Goal: Task Accomplishment & Management: Manage account settings

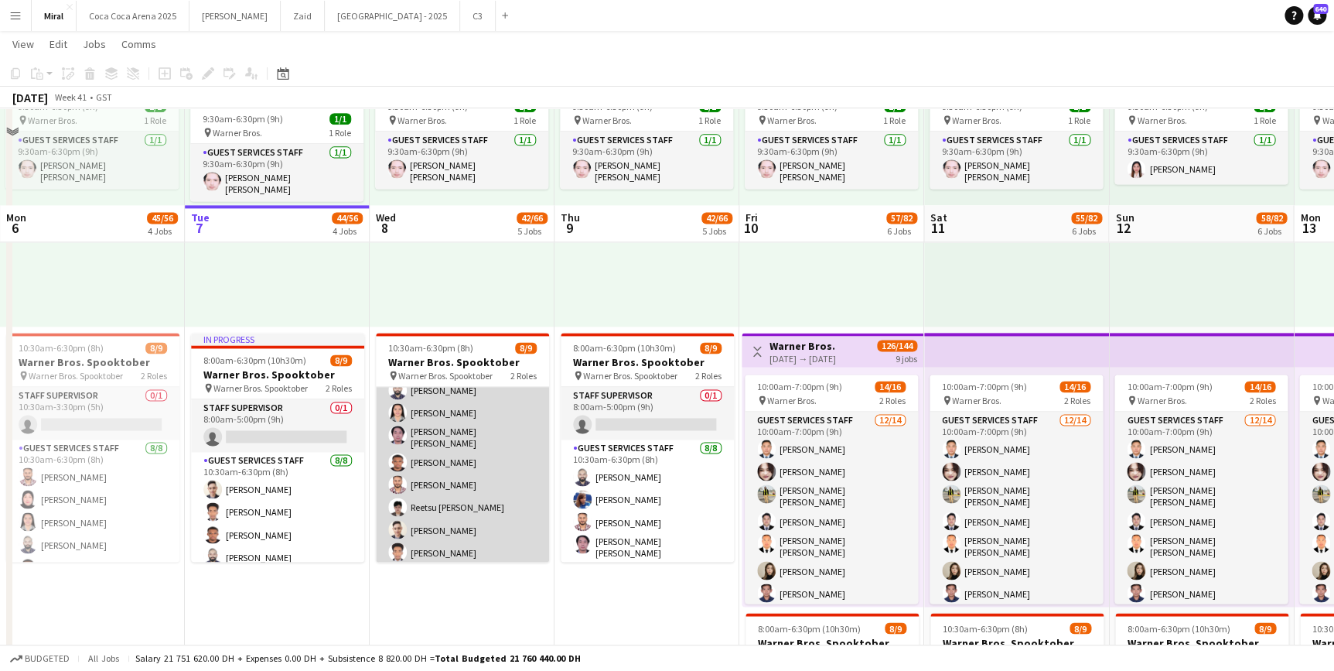
scroll to position [1125, 0]
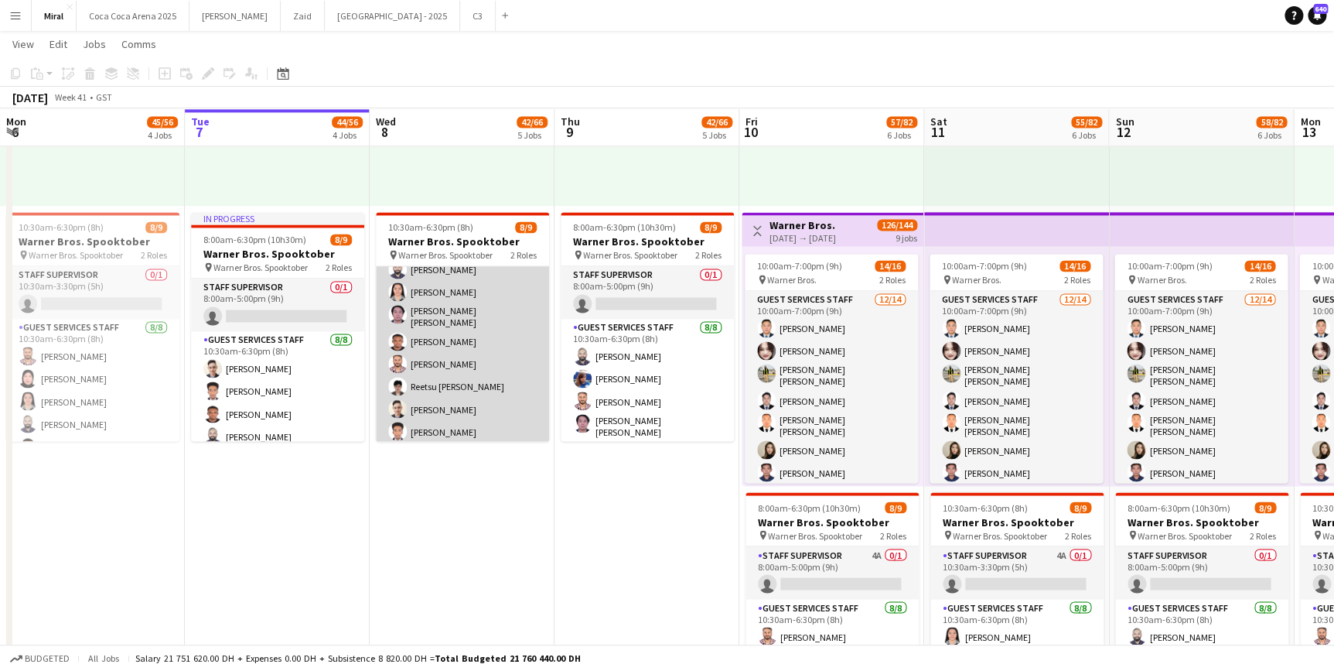
click at [490, 368] on app-card-role "Guest Services Staff 8/8 10:30am-6:30pm (8h) Naseef Valiyakath Marichie Pangani…" at bounding box center [462, 339] width 173 height 214
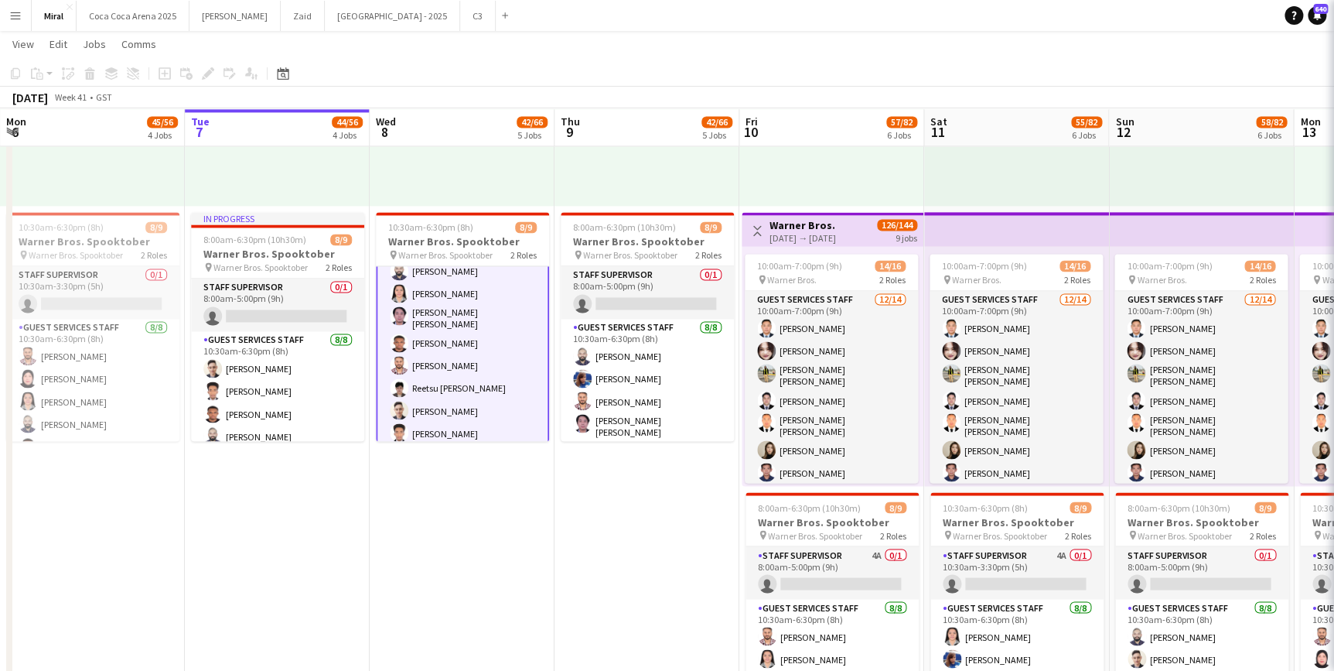
scroll to position [88, 0]
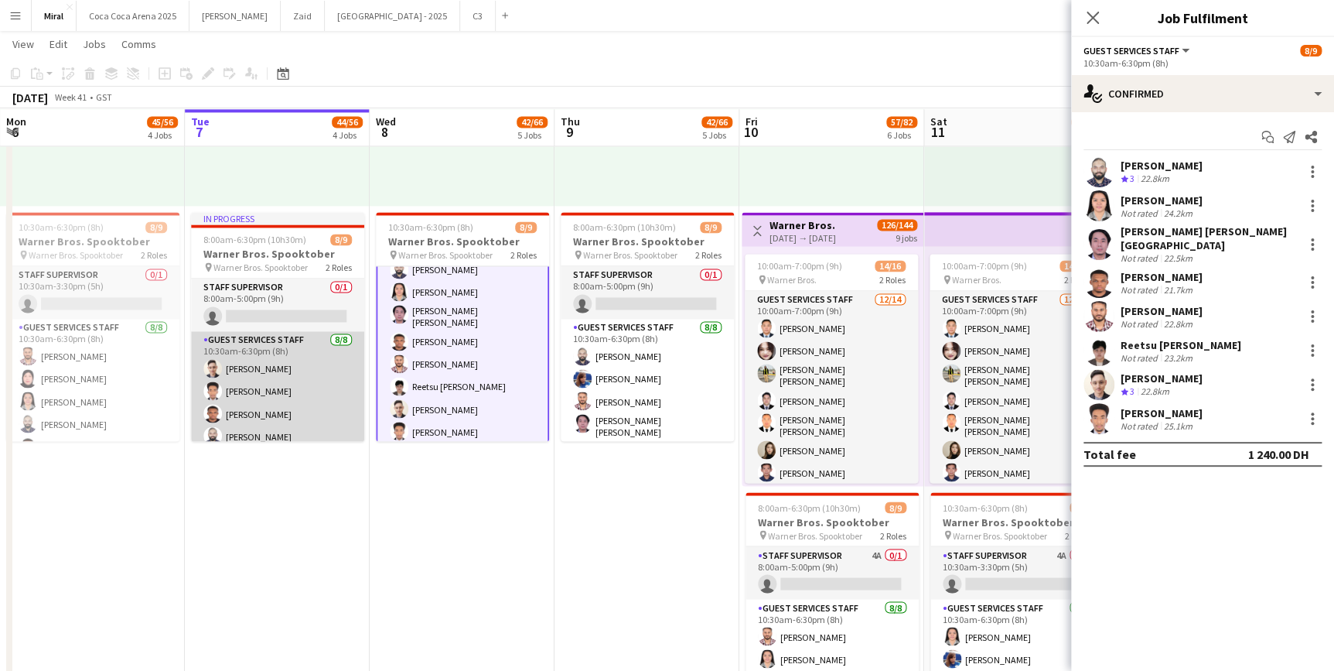
click at [304, 398] on app-card-role "Guest Services Staff 8/8 10:30am-6:30pm (8h) Mohammad Alasadi Abdulsalam Salom …" at bounding box center [277, 438] width 173 height 214
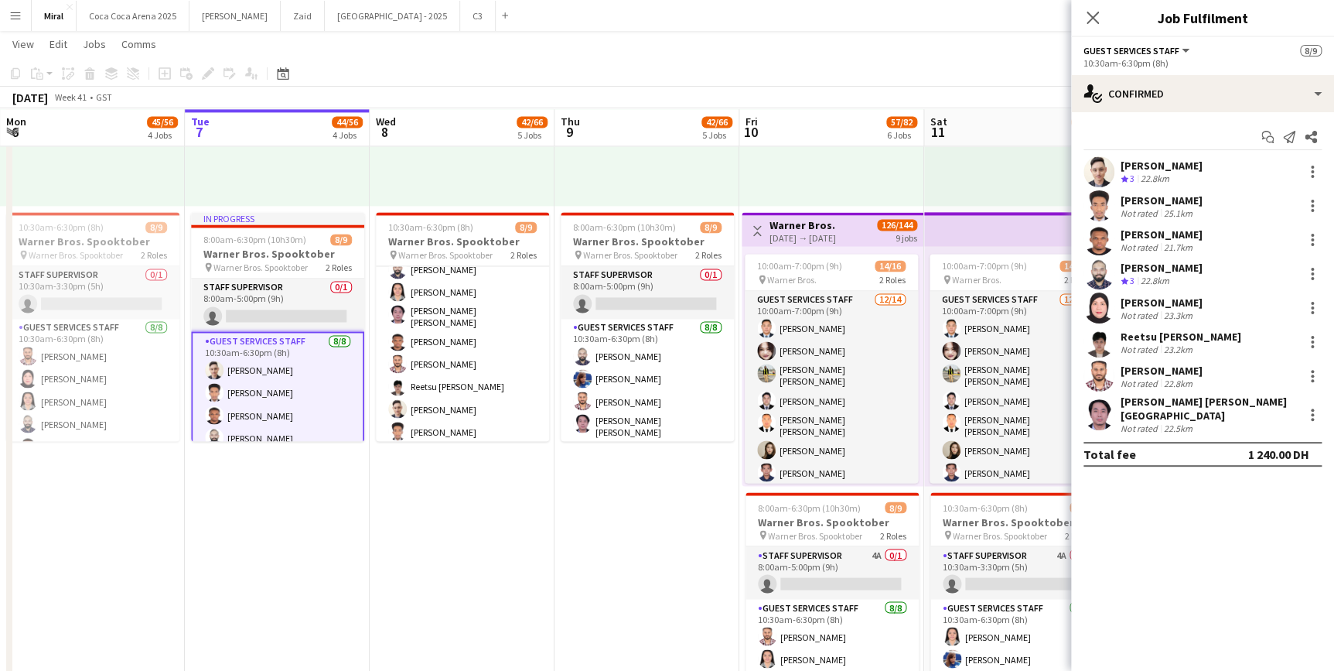
click at [1180, 309] on div "23.3km" at bounding box center [1178, 315] width 35 height 12
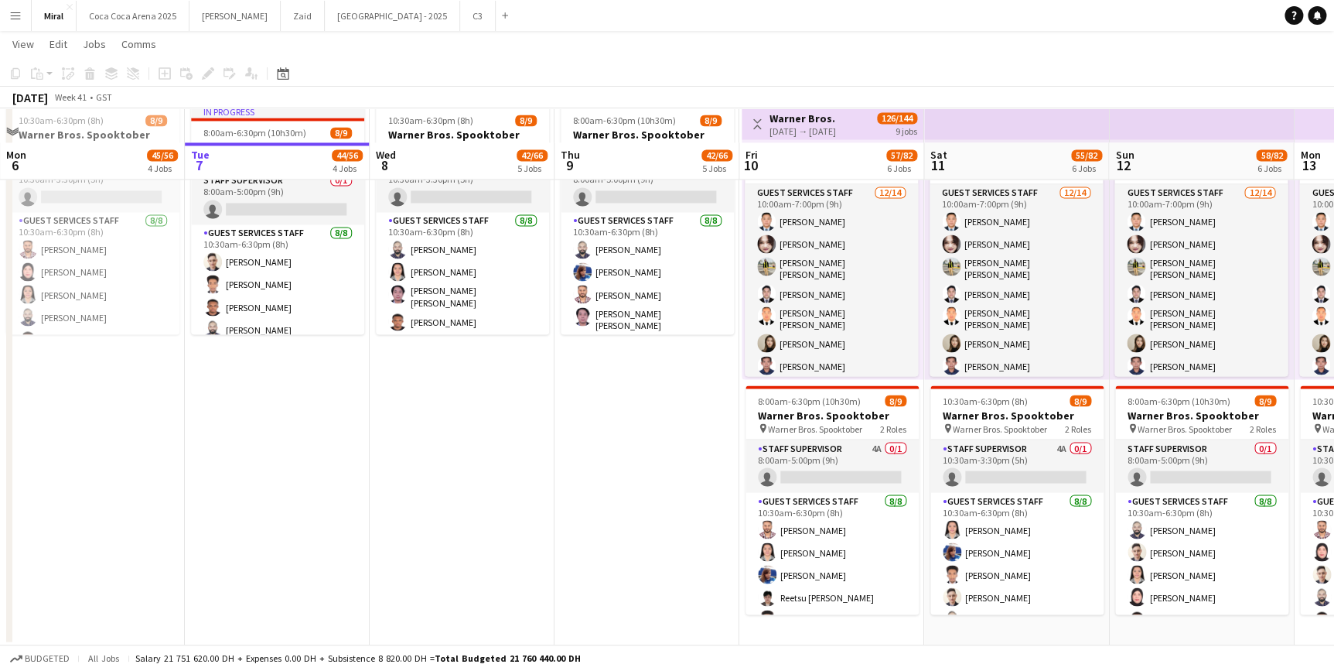
scroll to position [1266, 0]
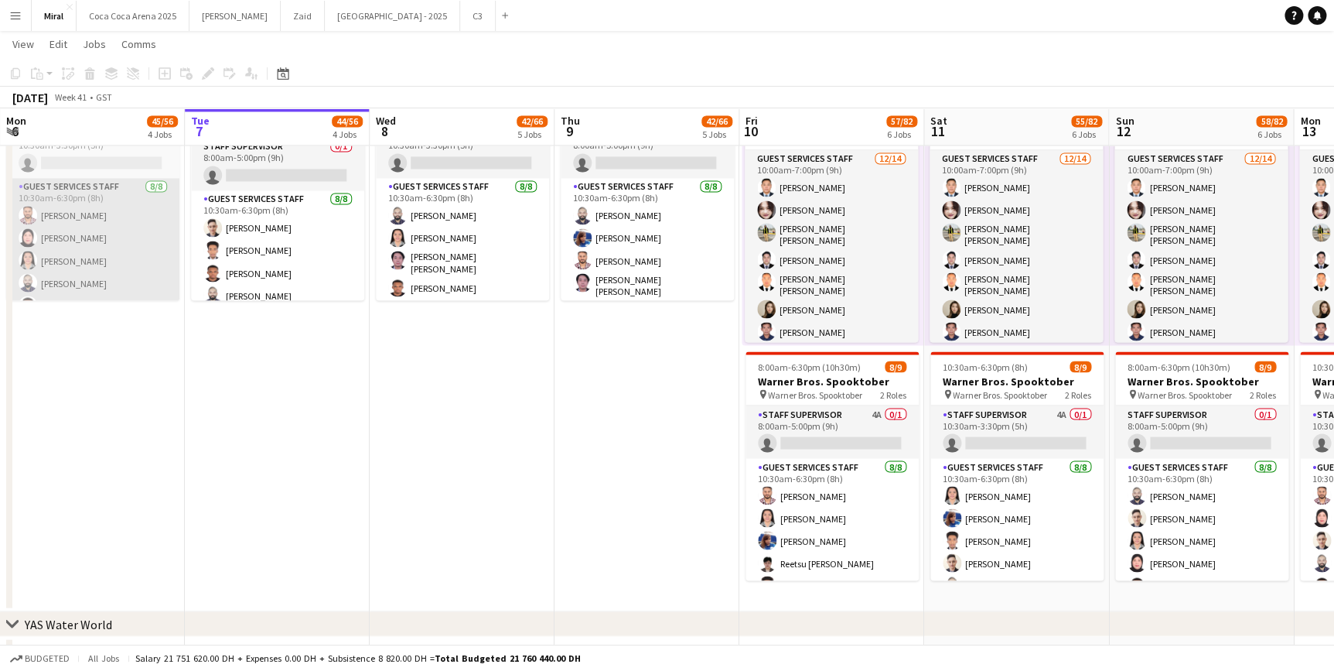
click at [93, 248] on app-card-role "Guest Services Staff [DATE] 10:30am-6:30pm (8h) [PERSON_NAME] [PERSON_NAME] [PE…" at bounding box center [92, 285] width 173 height 214
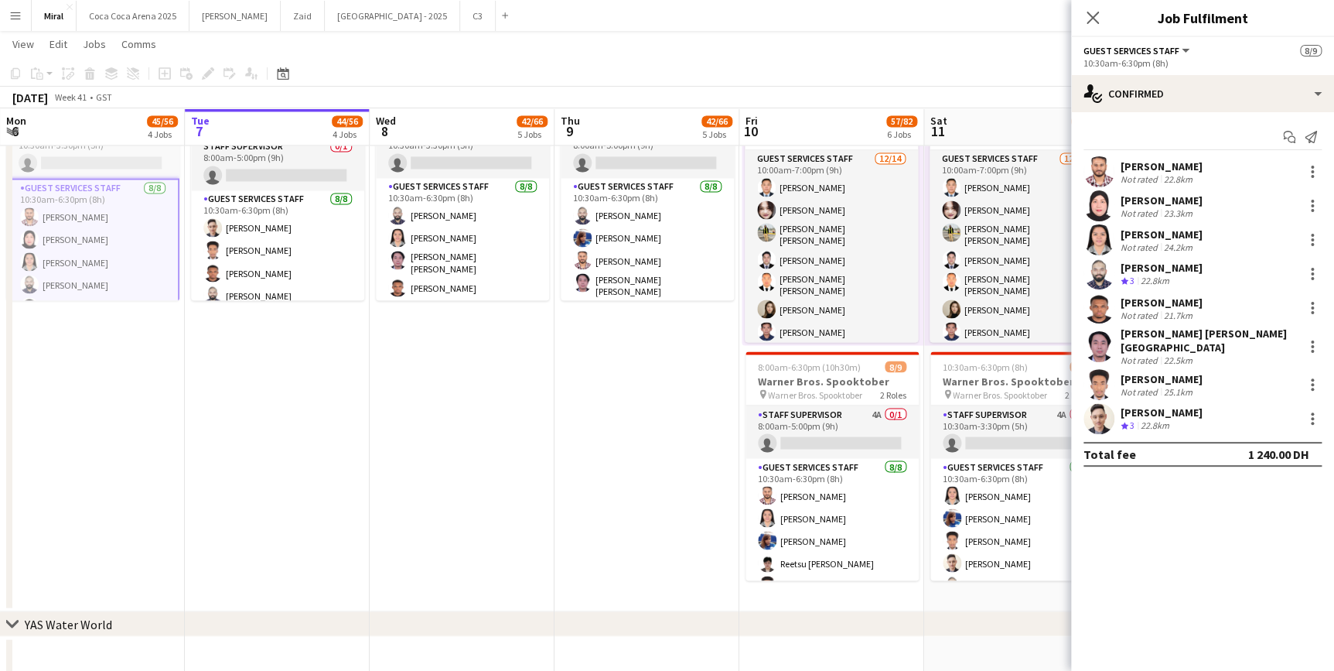
click at [1168, 204] on div "[PERSON_NAME]" at bounding box center [1162, 200] width 82 height 14
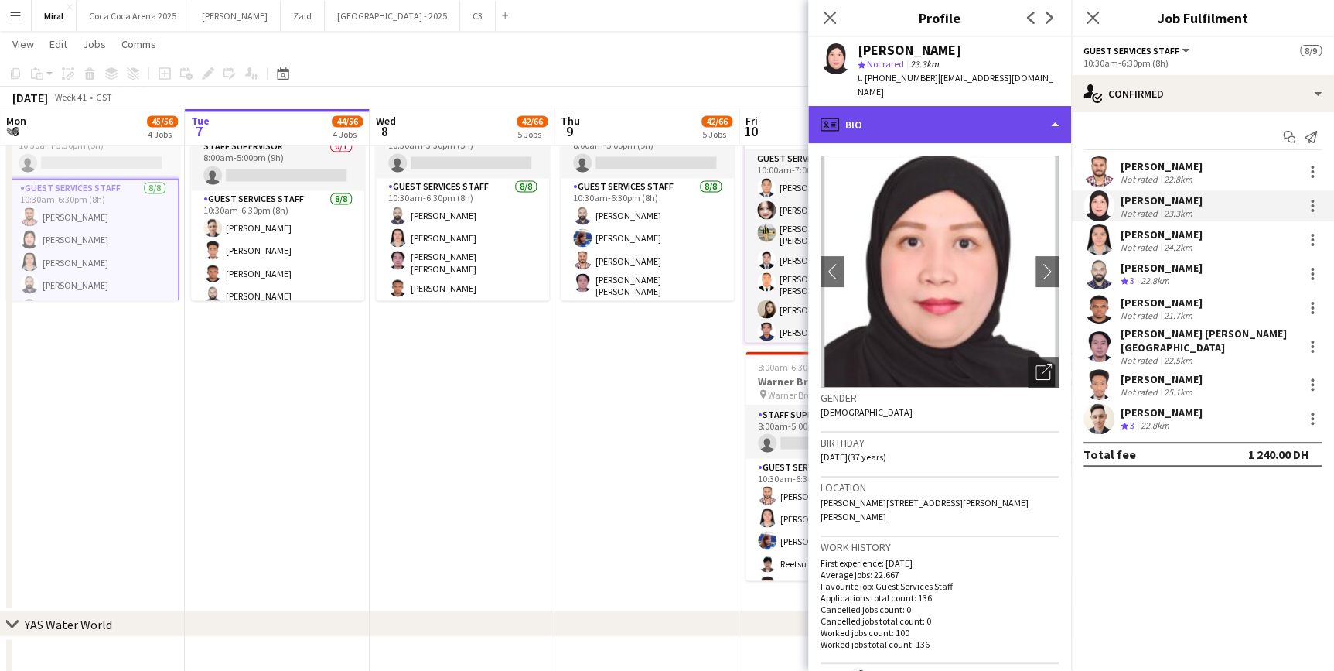
click at [1030, 106] on div "profile Bio" at bounding box center [939, 124] width 263 height 37
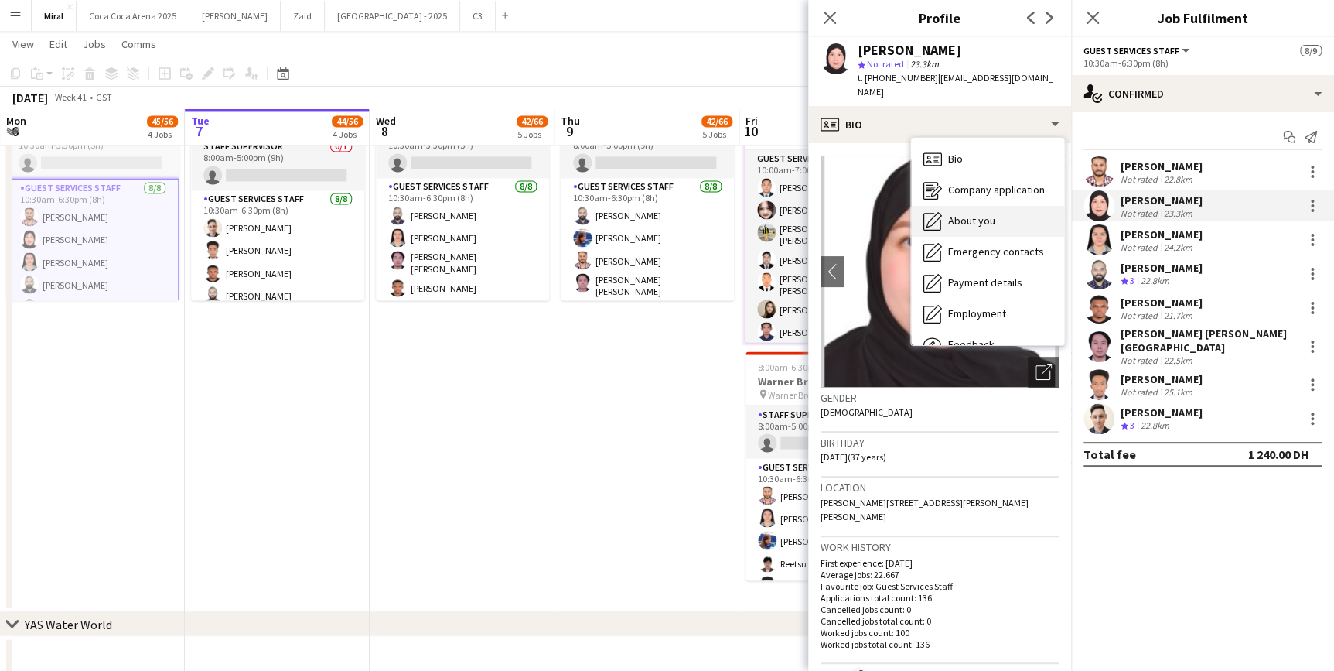
click at [982, 214] on span "About you" at bounding box center [971, 221] width 47 height 14
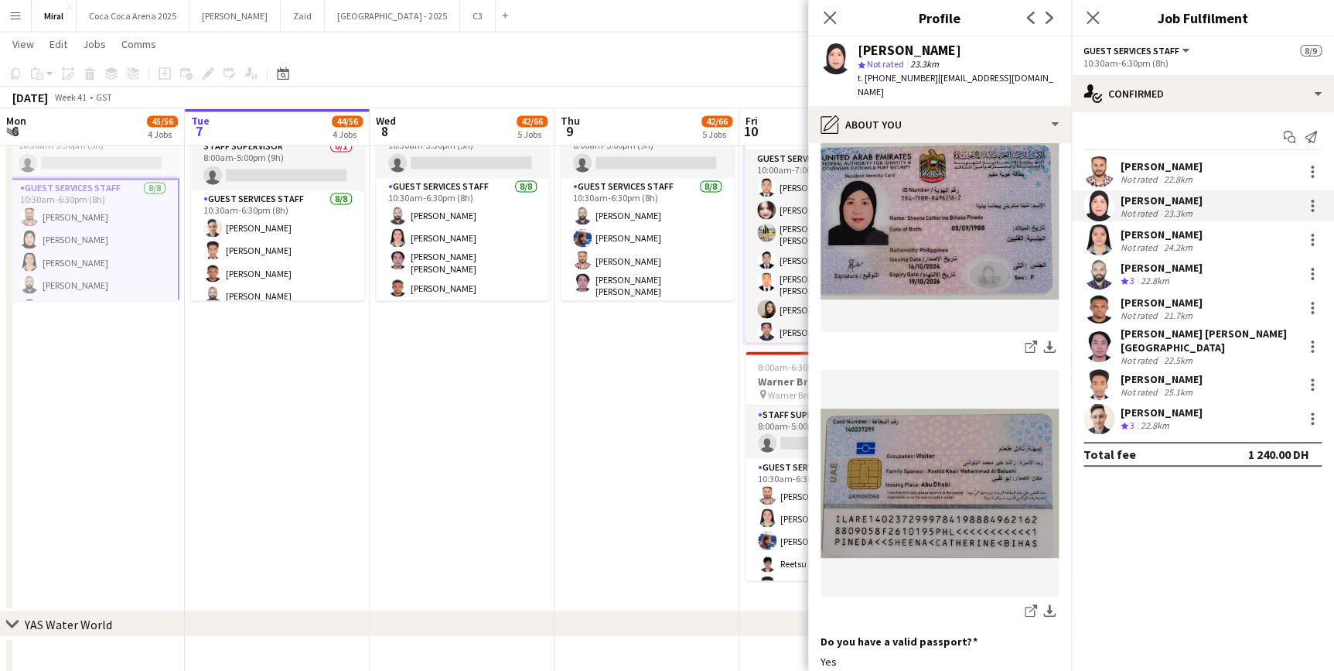
scroll to position [845, 0]
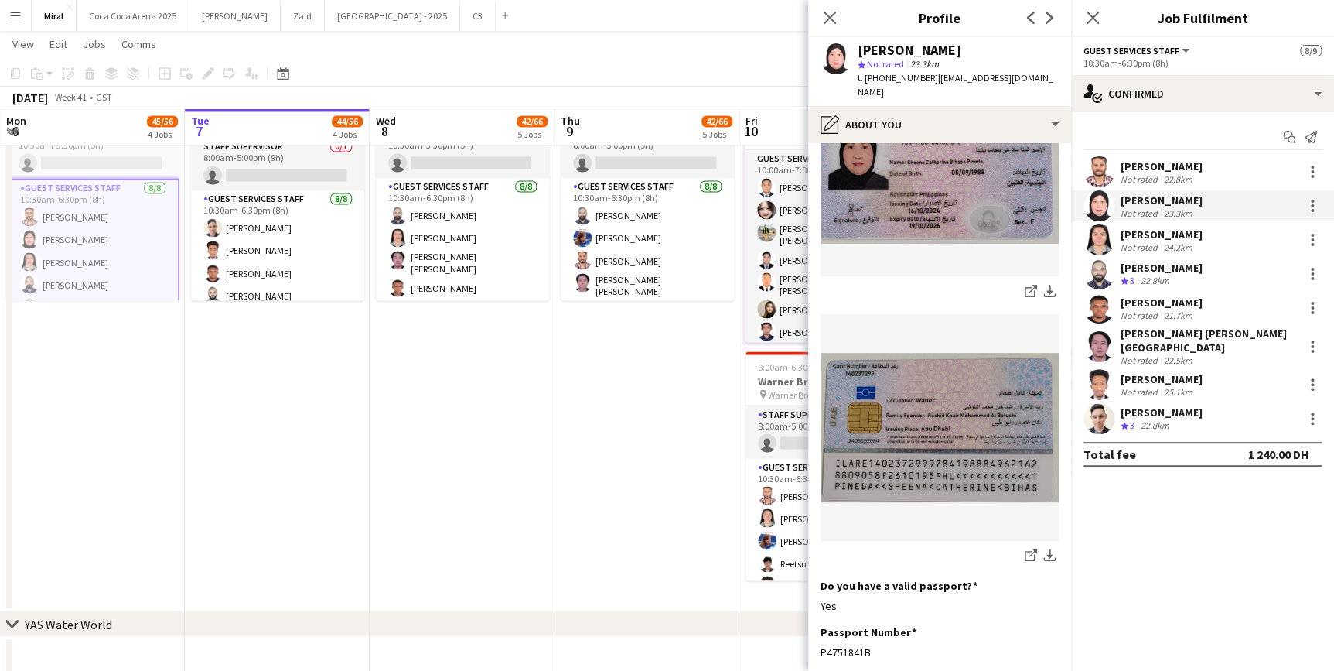
click at [888, 402] on img at bounding box center [940, 427] width 238 height 149
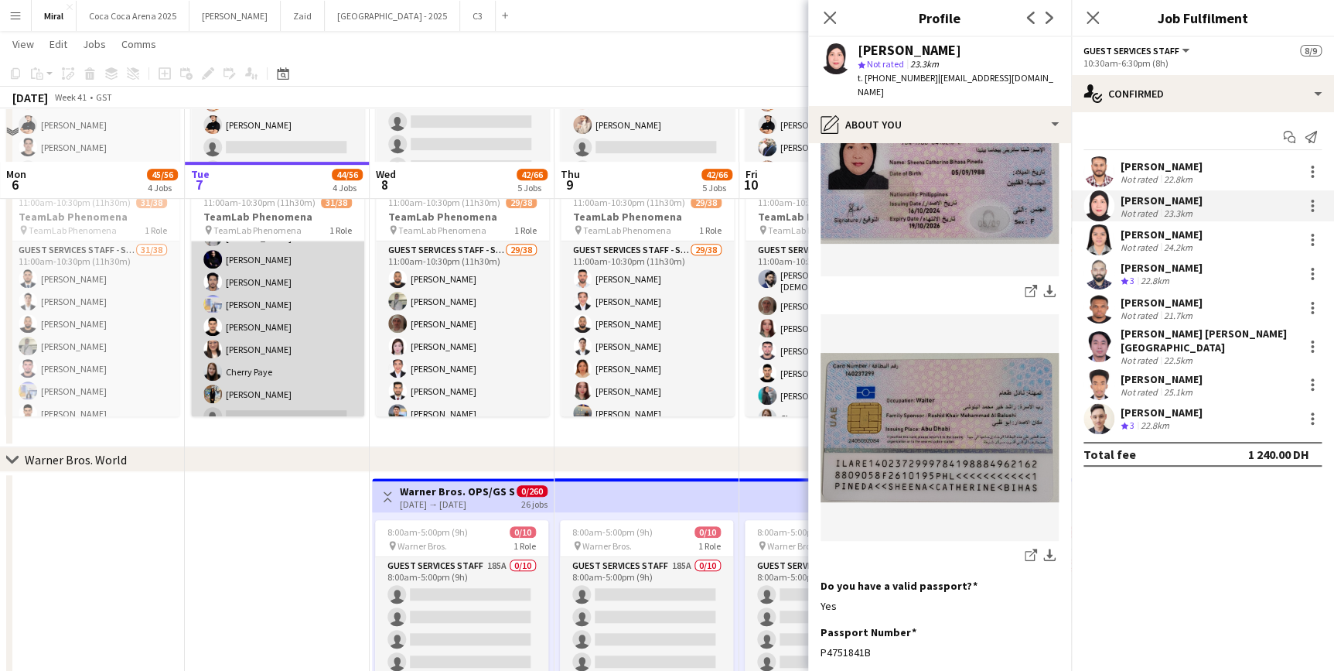
scroll to position [351, 0]
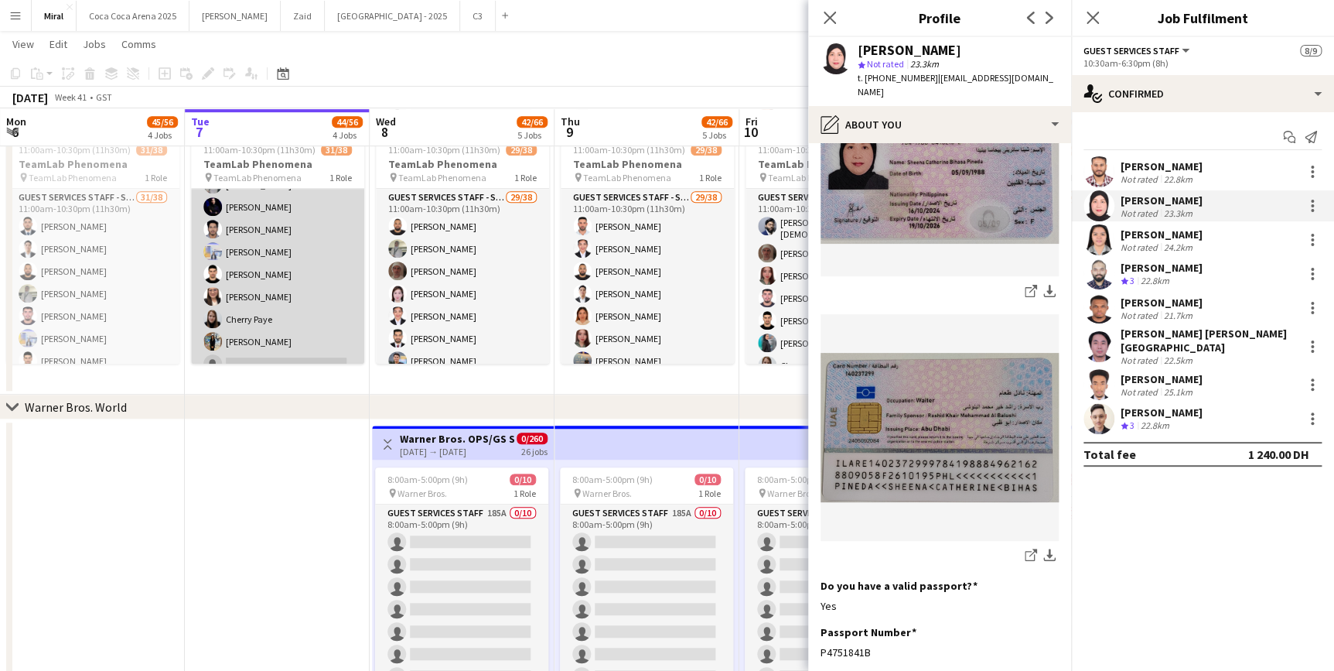
click at [299, 296] on app-card-role "Guest Services Staff - Senior 31/38 11:00am-10:30pm (11h30m) [PERSON_NAME] [PER…" at bounding box center [277, 69] width 173 height 887
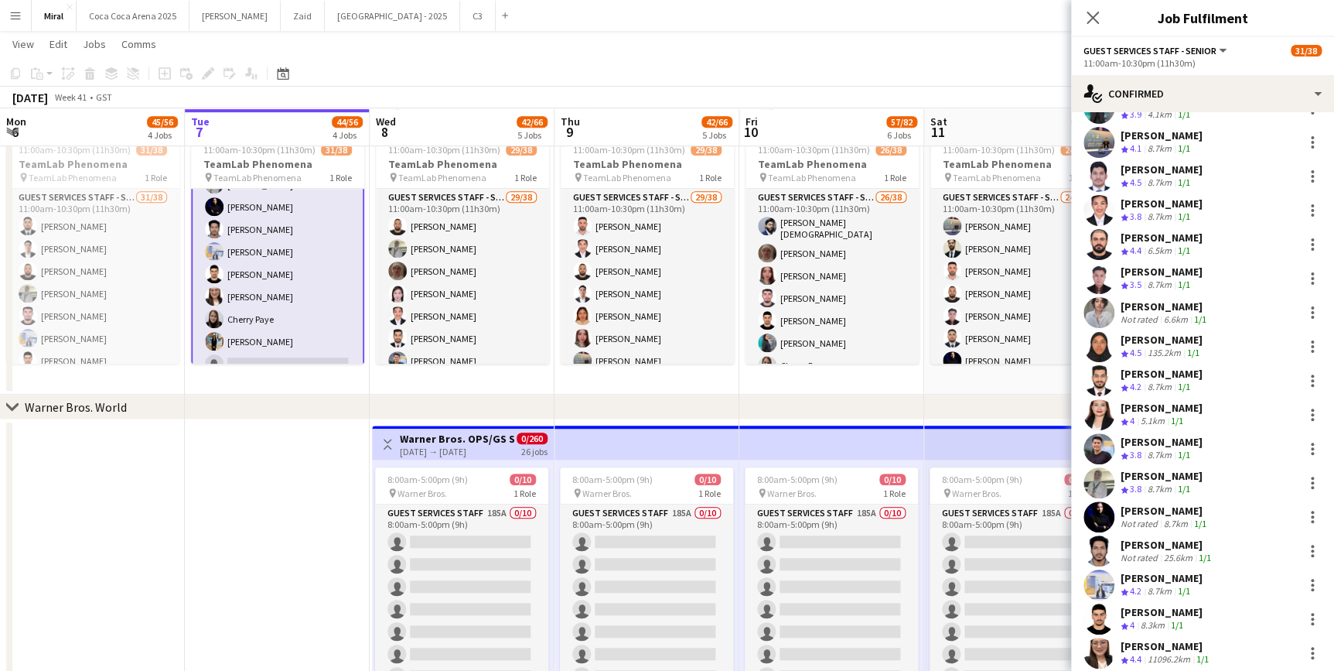
scroll to position [703, 0]
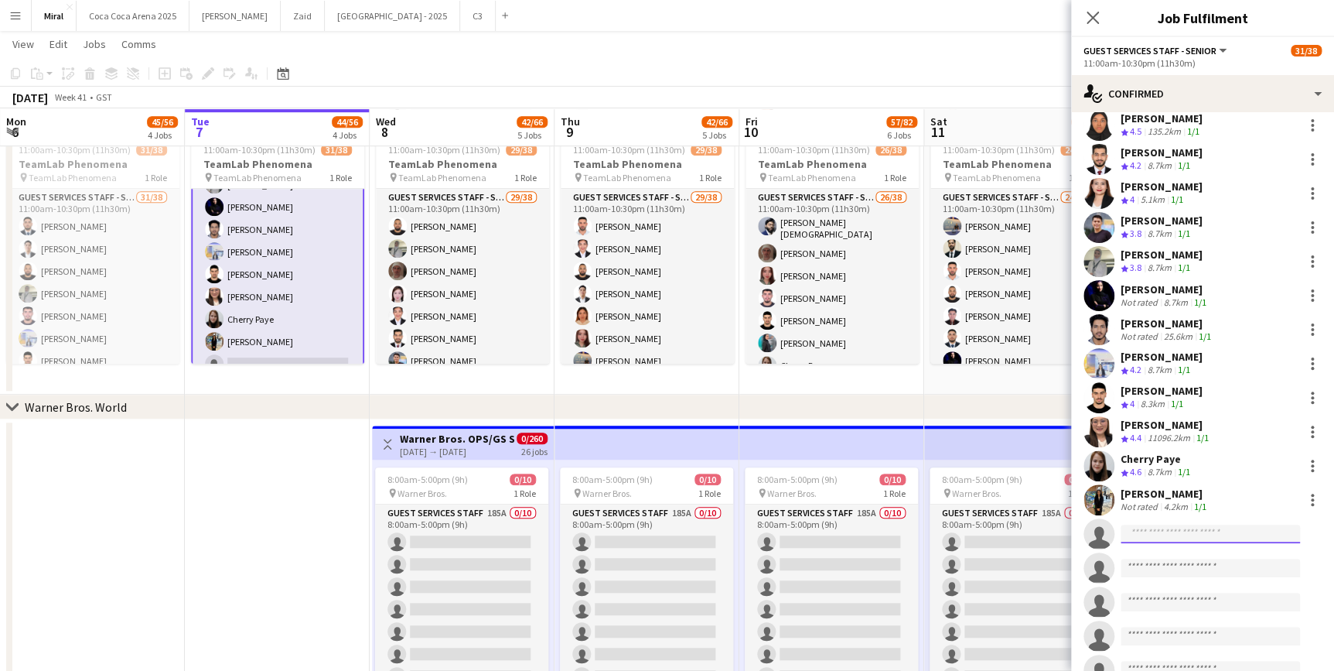
click at [1174, 524] on input at bounding box center [1210, 533] width 179 height 19
type input "*******"
click at [1173, 548] on span "[PERSON_NAME]" at bounding box center [1177, 545] width 89 height 13
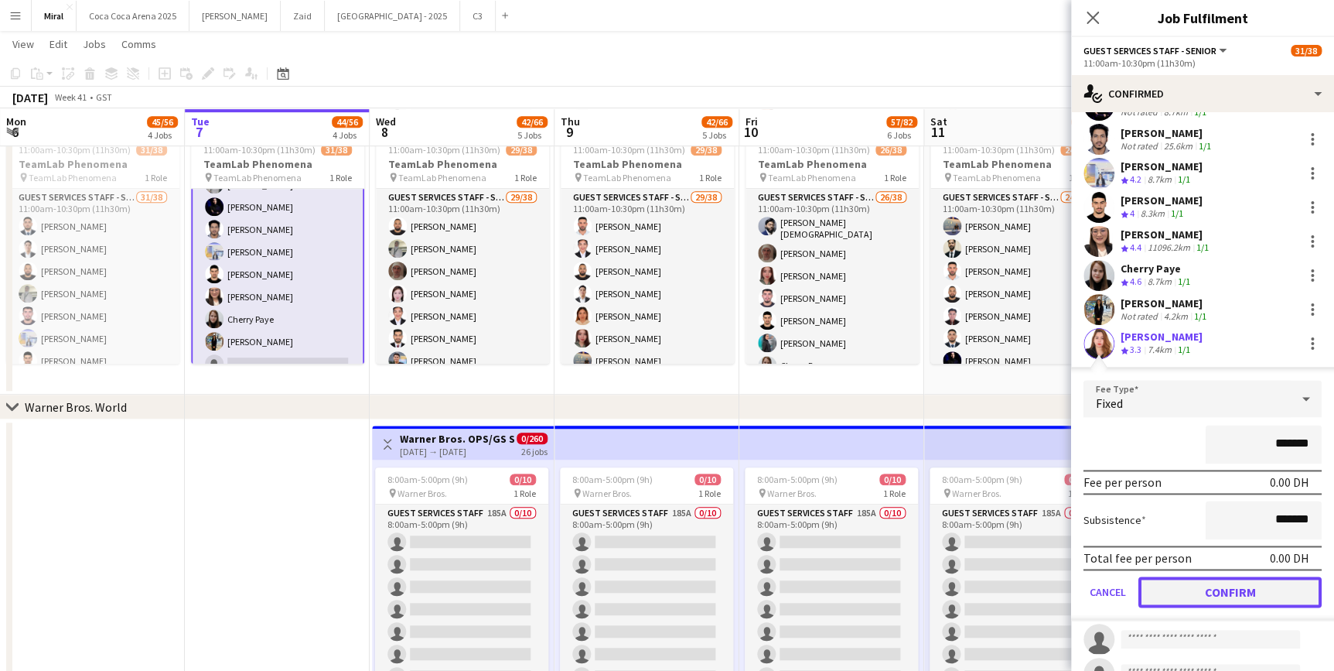
click at [1269, 585] on button "Confirm" at bounding box center [1230, 591] width 183 height 31
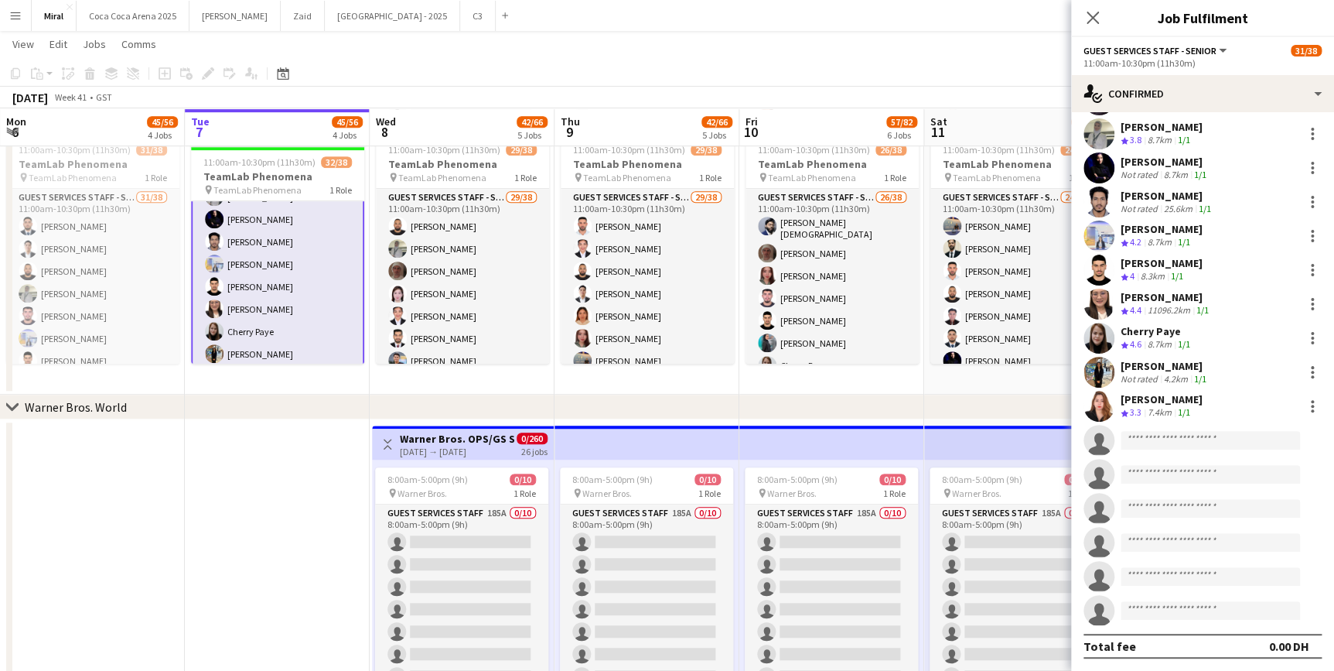
scroll to position [820, 0]
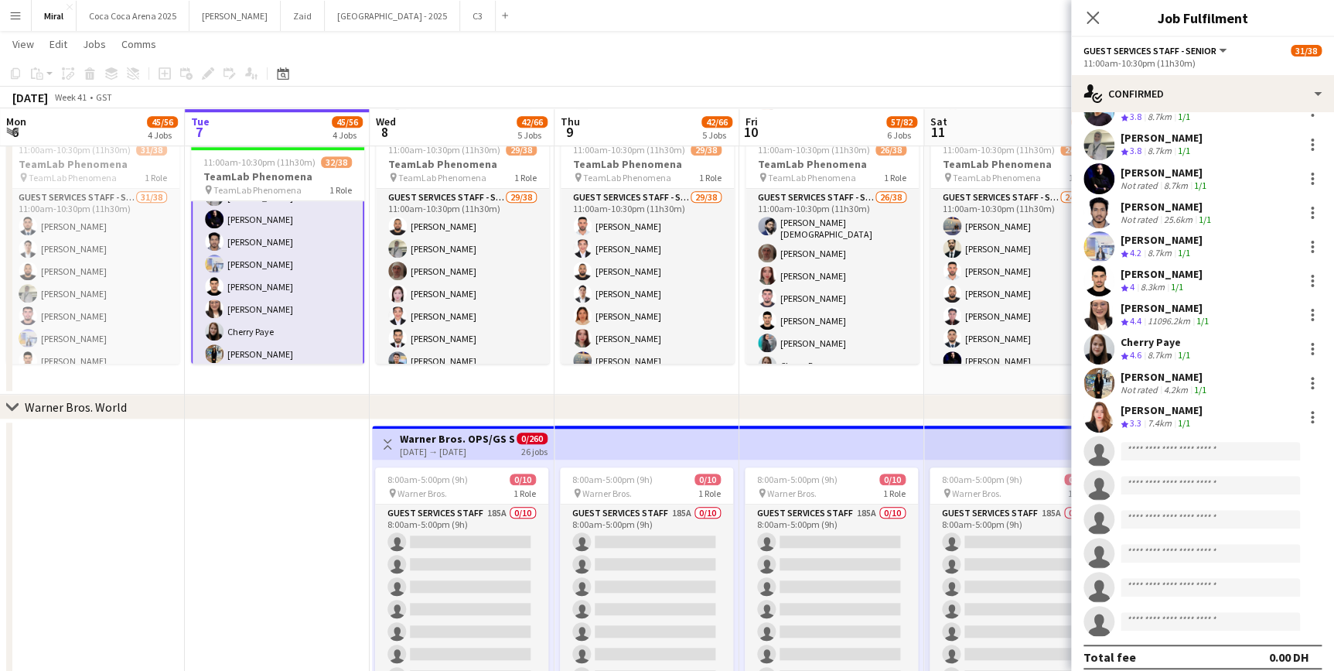
click at [1166, 403] on div "[PERSON_NAME]" at bounding box center [1162, 410] width 82 height 14
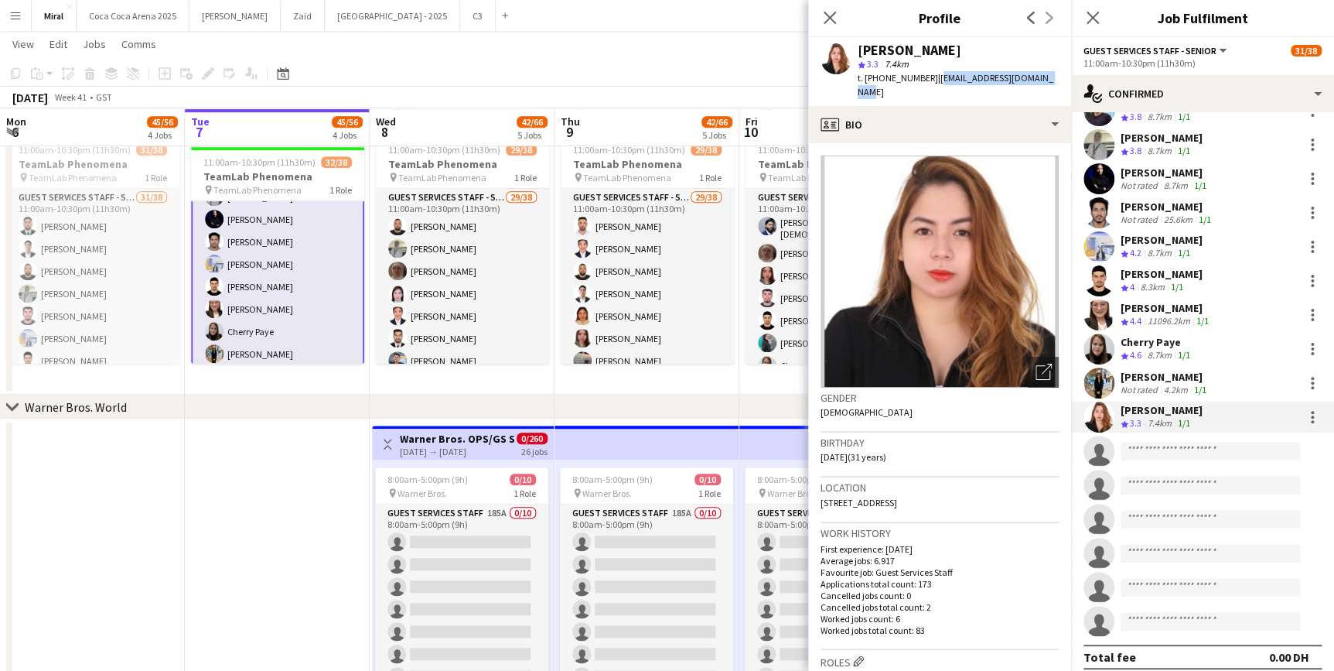
drag, startPoint x: 931, startPoint y: 78, endPoint x: 1050, endPoint y: 77, distance: 118.4
click at [1049, 76] on div "[PERSON_NAME] star 3.3 7.4km t. [PHONE_NUMBER] | [EMAIL_ADDRESS][DOMAIN_NAME]" at bounding box center [939, 71] width 263 height 69
copy span "[EMAIL_ADDRESS][DOMAIN_NAME]"
click at [299, 408] on div "chevron-right Warner Bros. World" at bounding box center [667, 407] width 1334 height 25
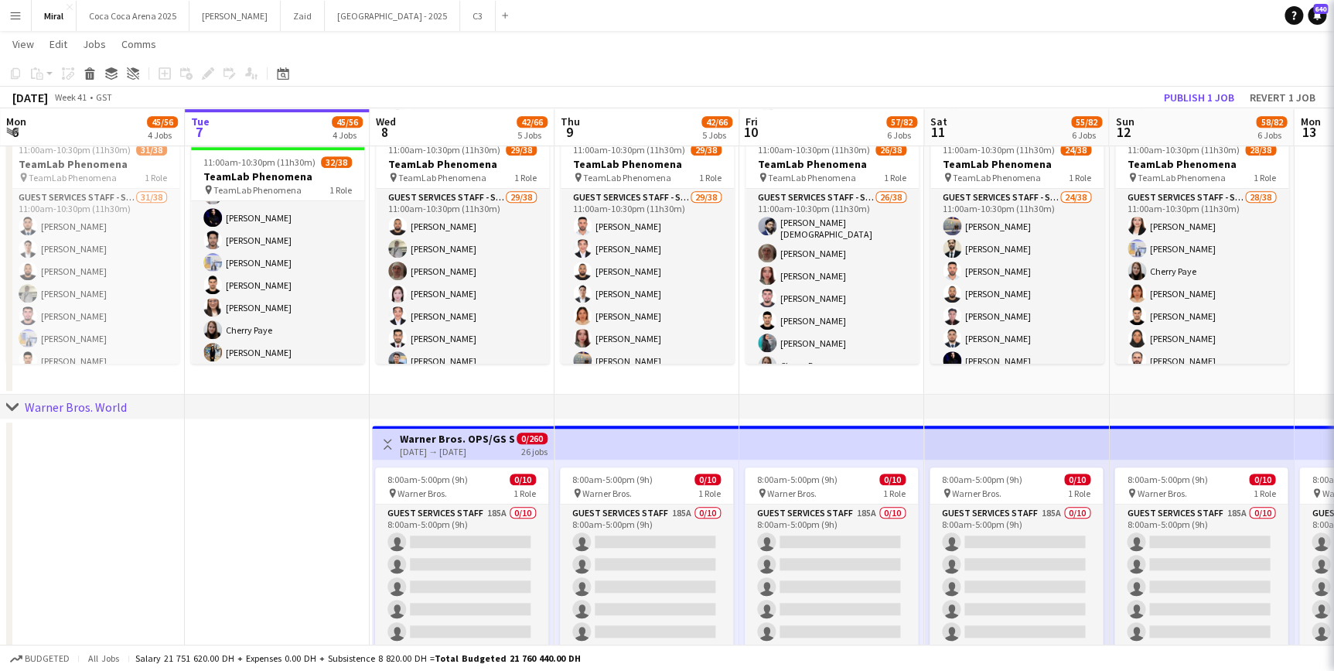
scroll to position [562, 0]
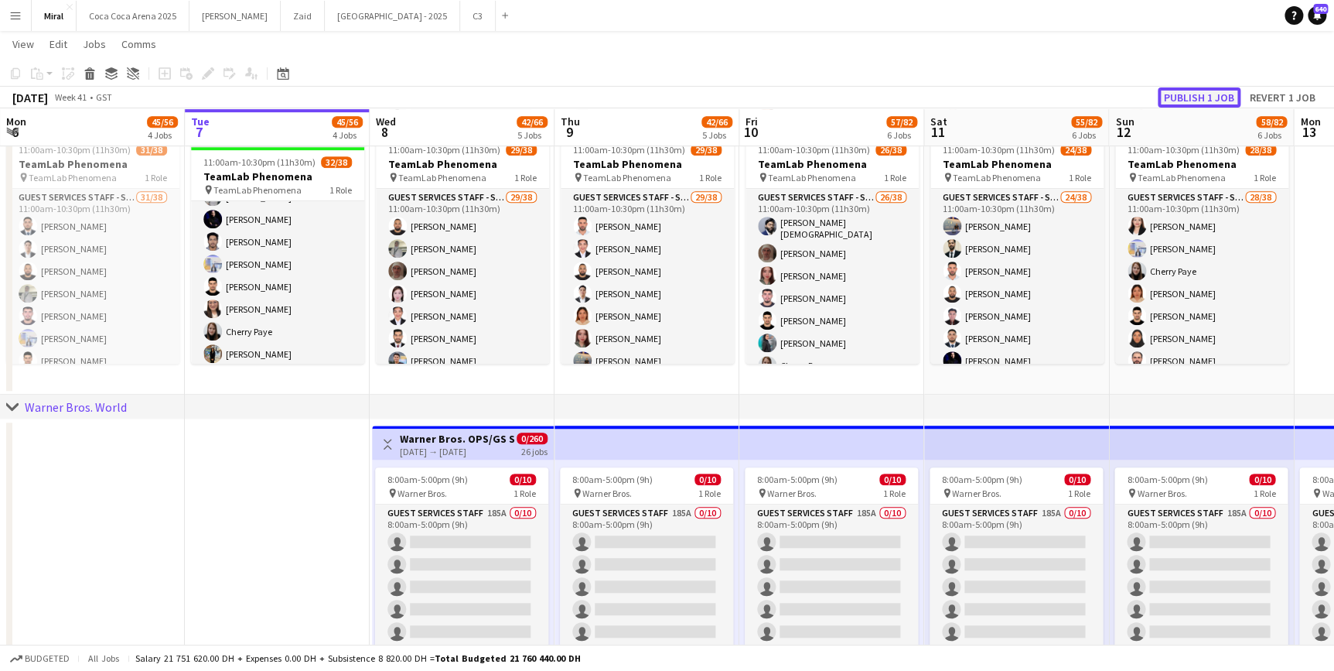
click at [1222, 94] on button "Publish 1 job" at bounding box center [1199, 97] width 83 height 20
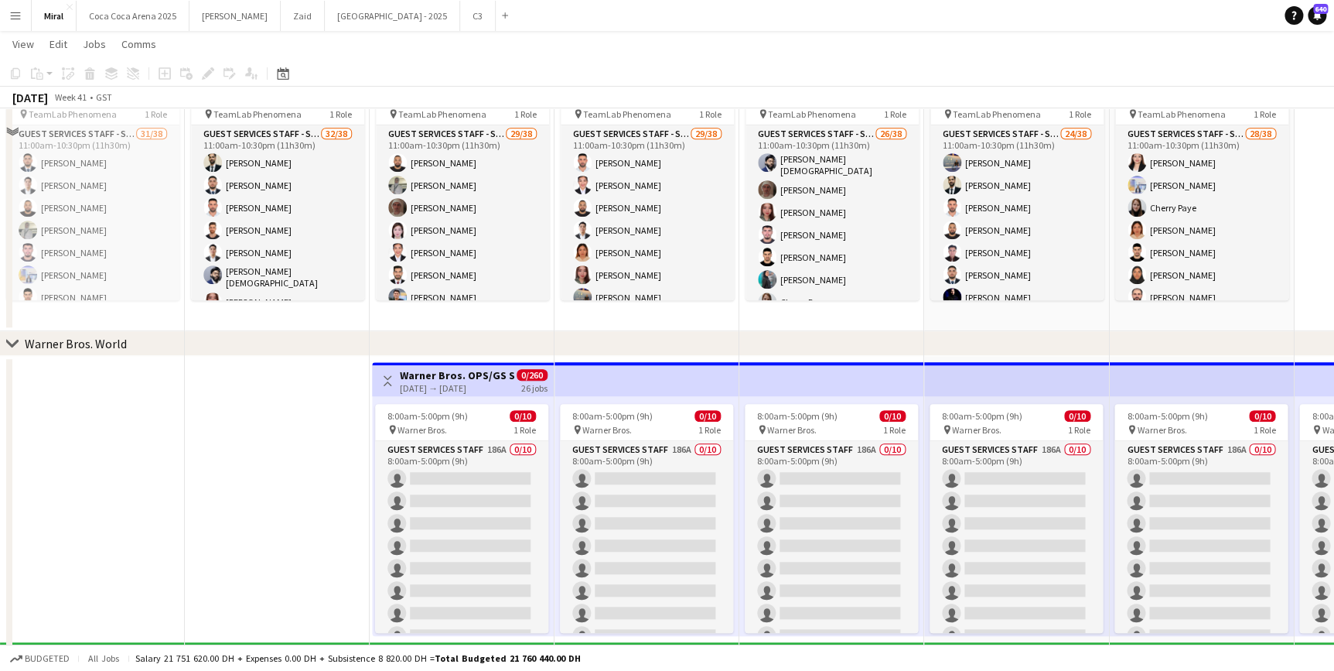
scroll to position [633, 0]
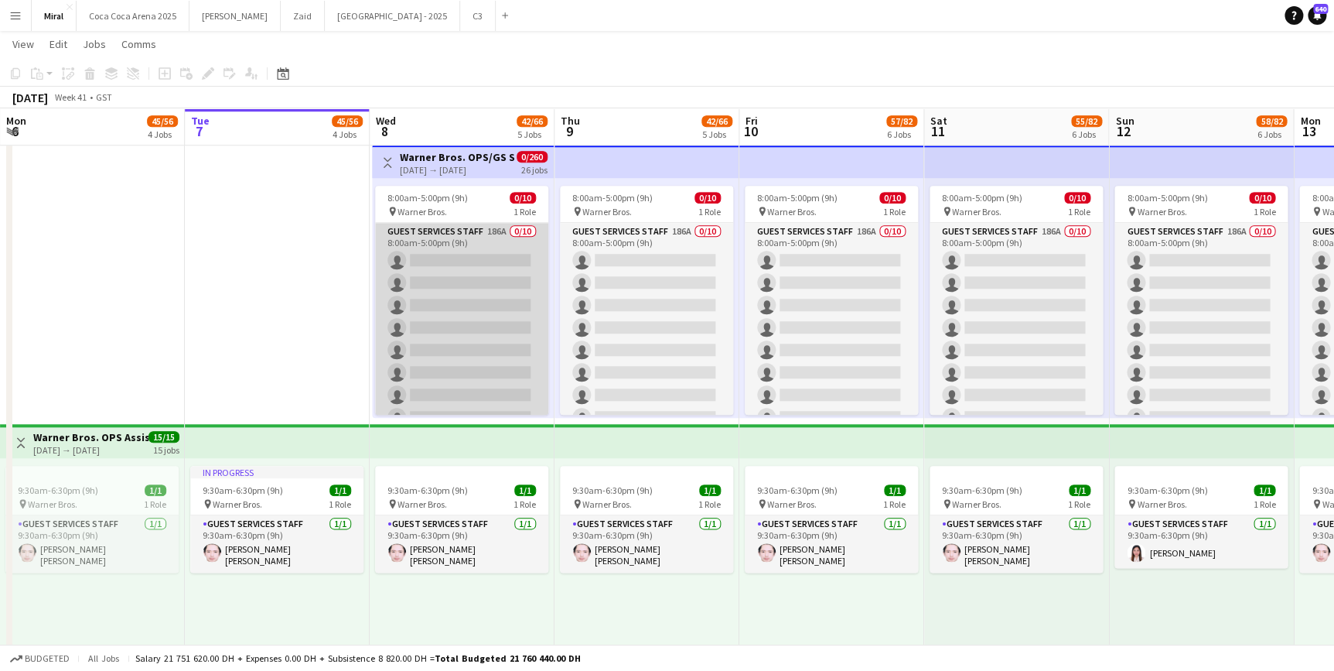
click at [478, 251] on app-card-role "Guest Services Staff 186A 0/10 8:00am-5:00pm (9h) single-neutral-actions single…" at bounding box center [461, 350] width 173 height 255
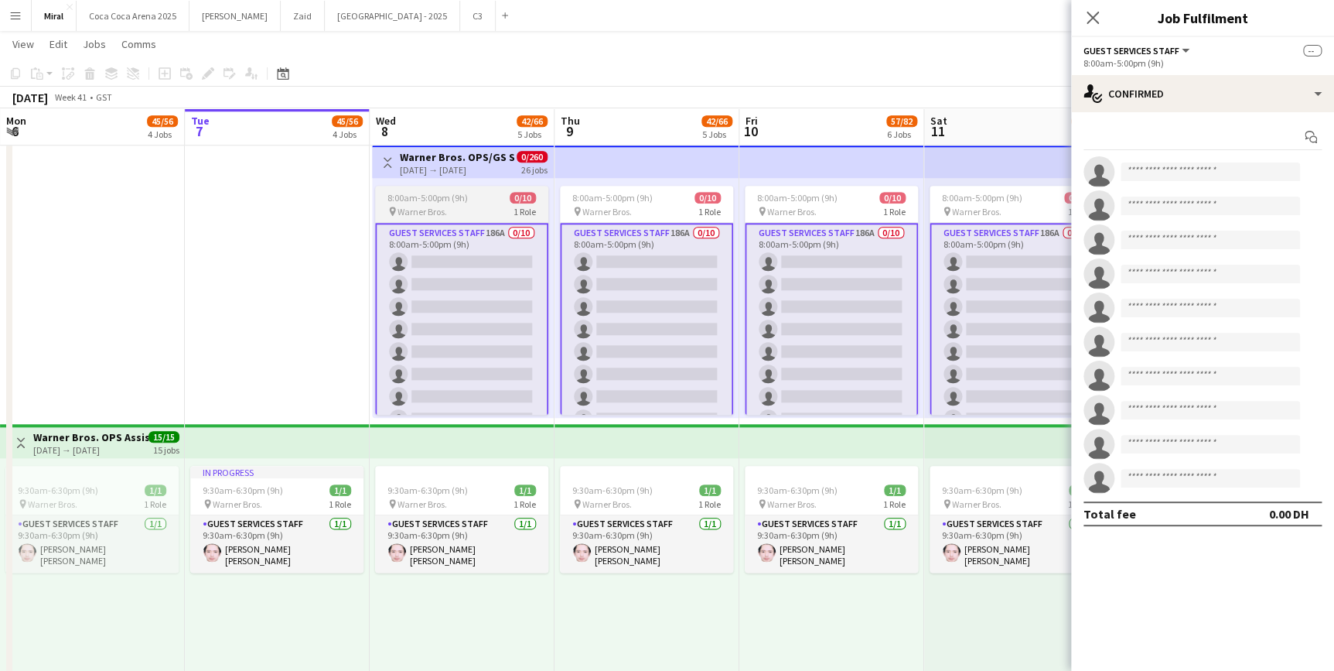
click at [474, 197] on div "8:00am-5:00pm (9h) 0/10" at bounding box center [461, 198] width 173 height 12
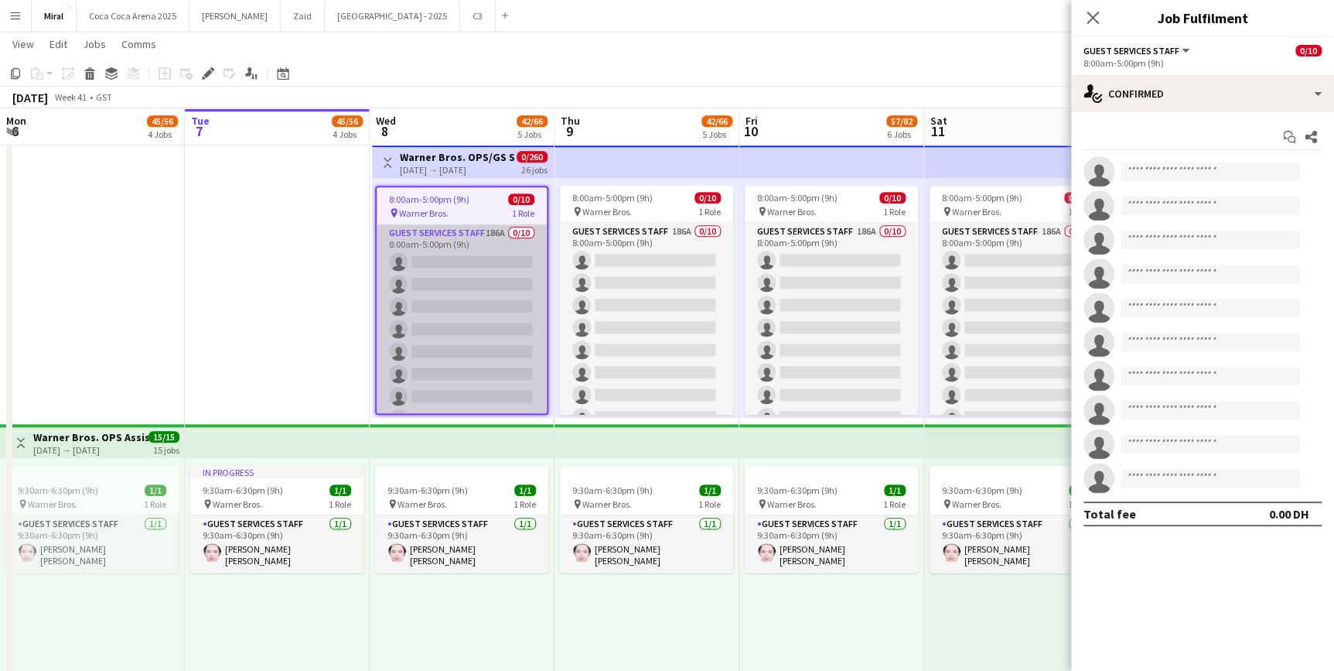
click at [472, 240] on app-card-role "Guest Services Staff 186A 0/10 8:00am-5:00pm (9h) single-neutral-actions single…" at bounding box center [462, 351] width 170 height 255
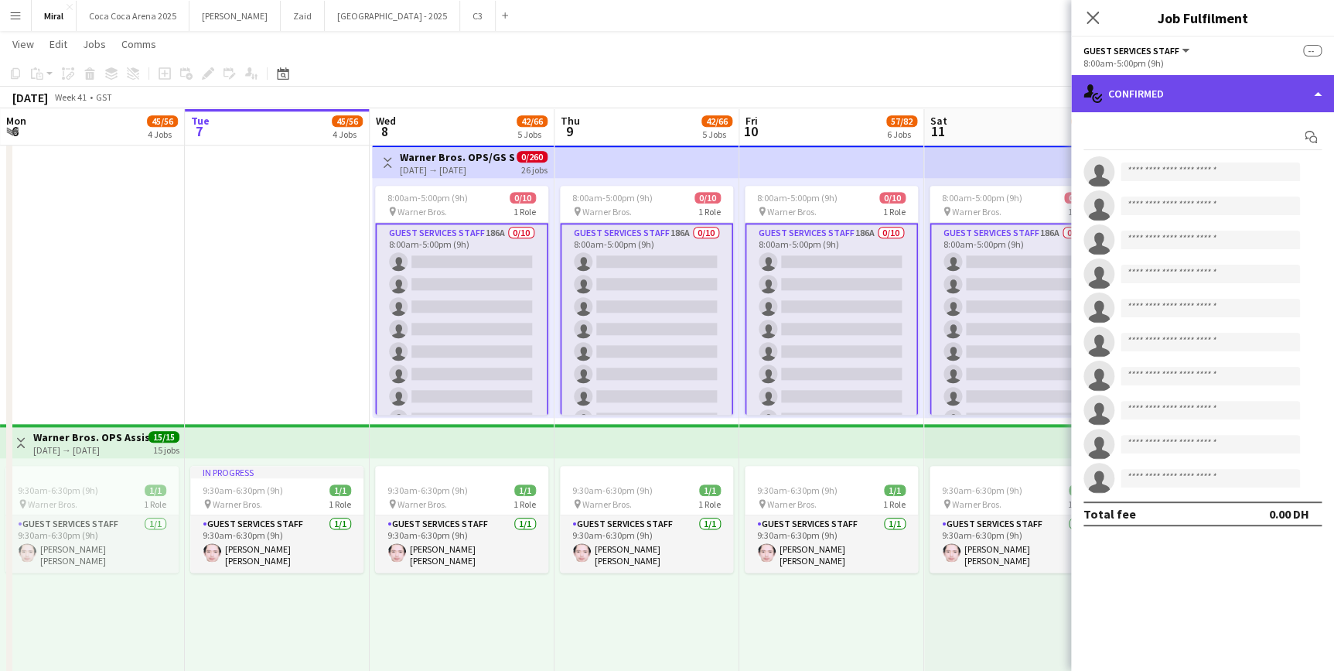
click at [1249, 84] on div "single-neutral-actions-check-2 Confirmed" at bounding box center [1202, 93] width 263 height 37
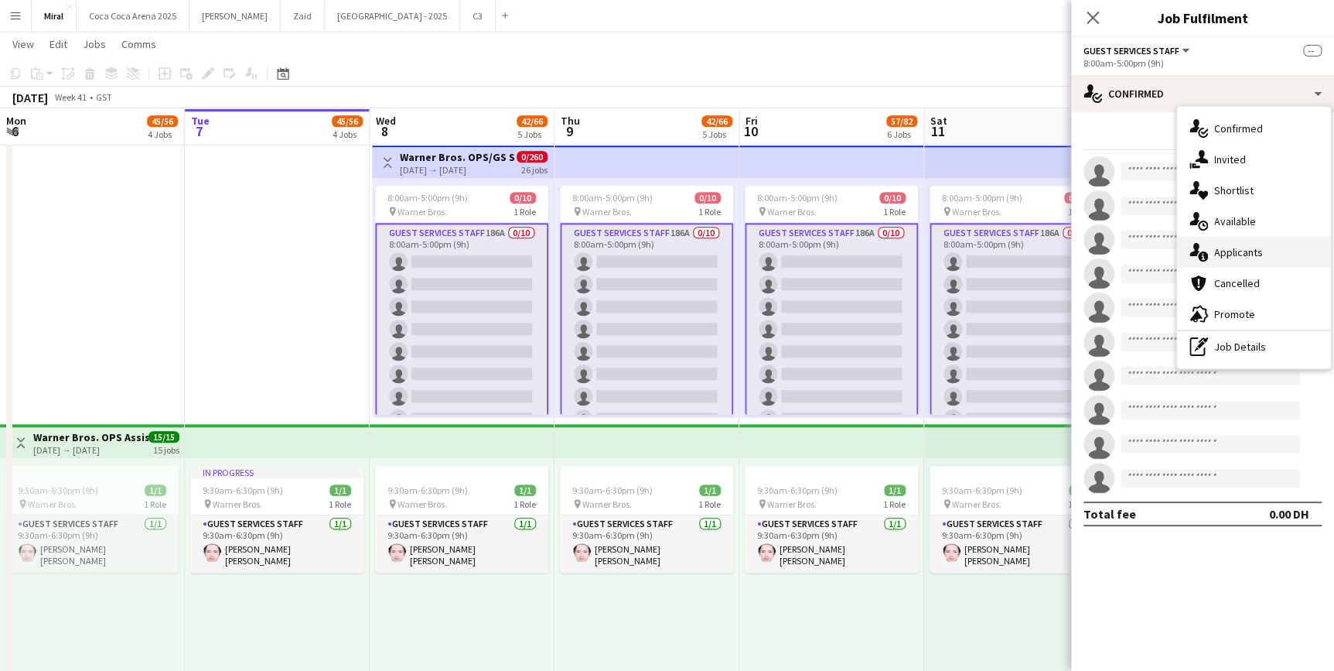
click at [1248, 248] on span "Applicants" at bounding box center [1238, 252] width 49 height 14
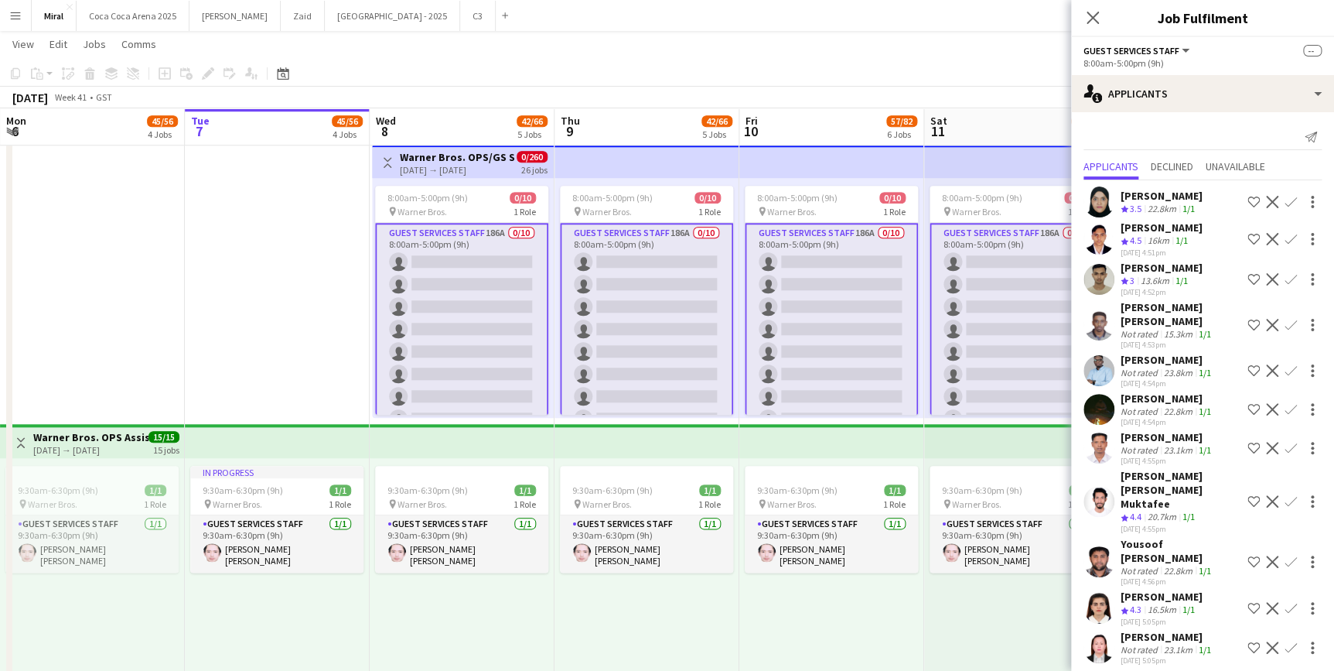
click at [454, 242] on app-card-role "Guest Services Staff 186A 0/10 8:00am-5:00pm (9h) single-neutral-actions single…" at bounding box center [461, 352] width 173 height 258
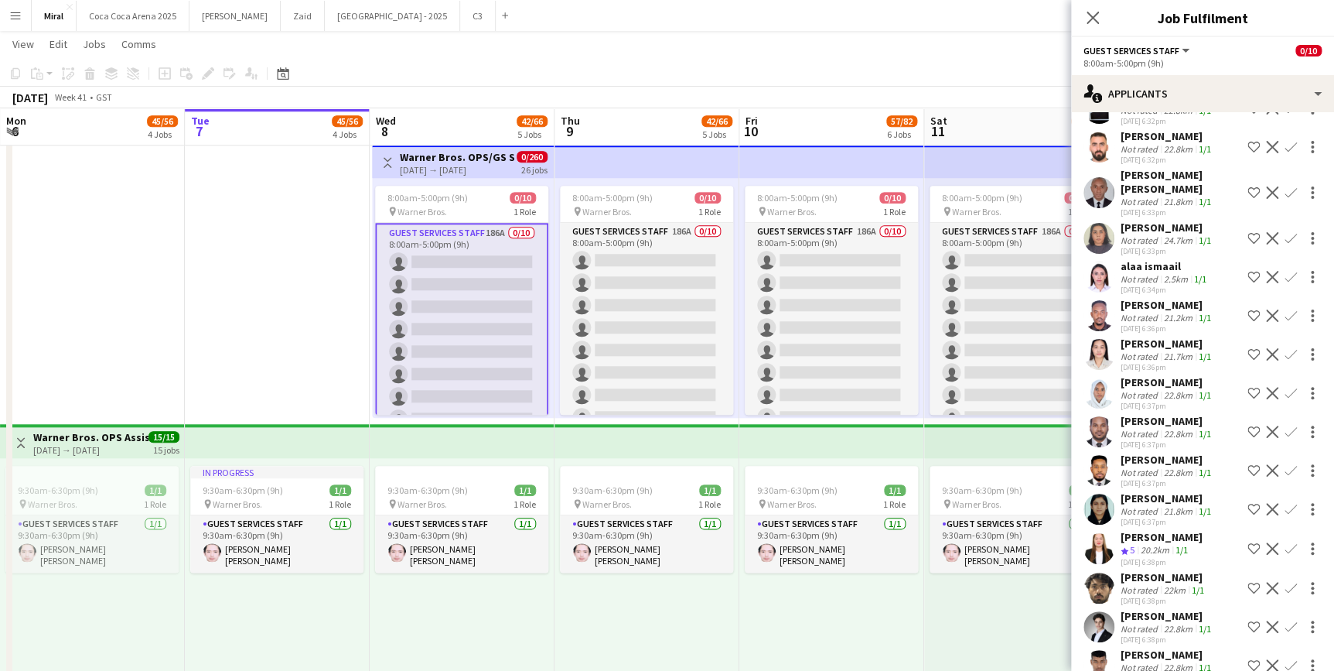
scroll to position [3470, 0]
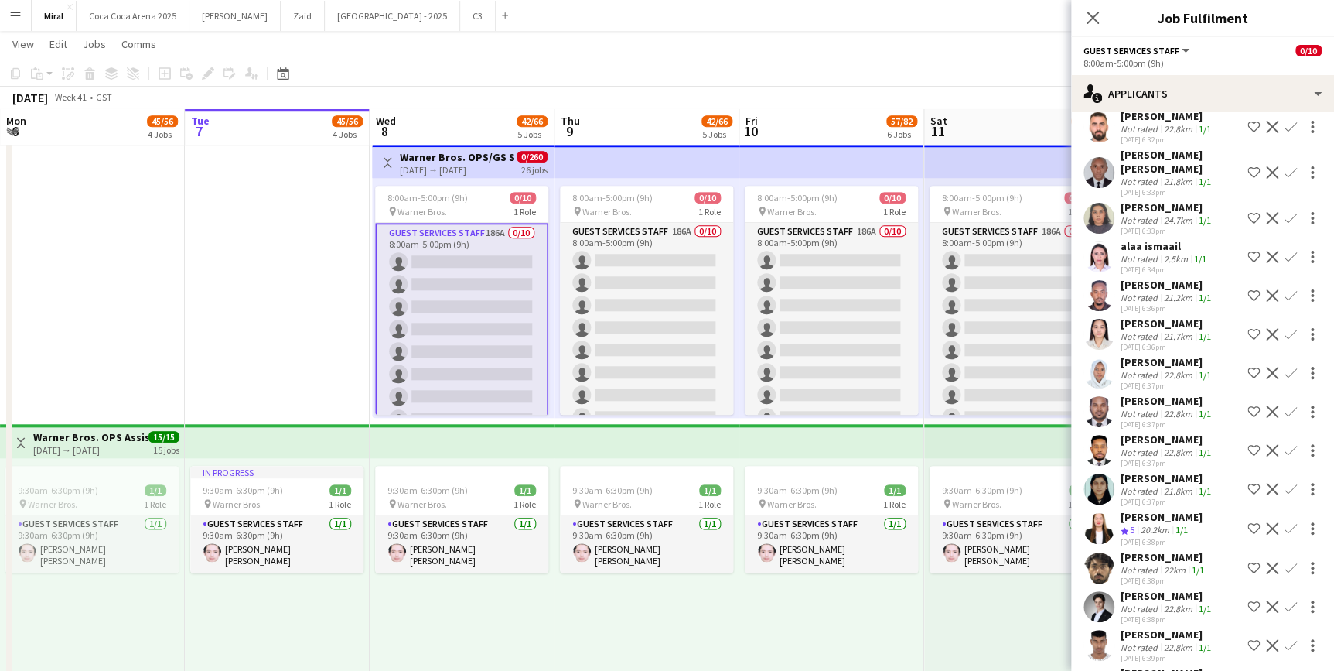
click at [1160, 316] on div "[PERSON_NAME]" at bounding box center [1168, 323] width 94 height 14
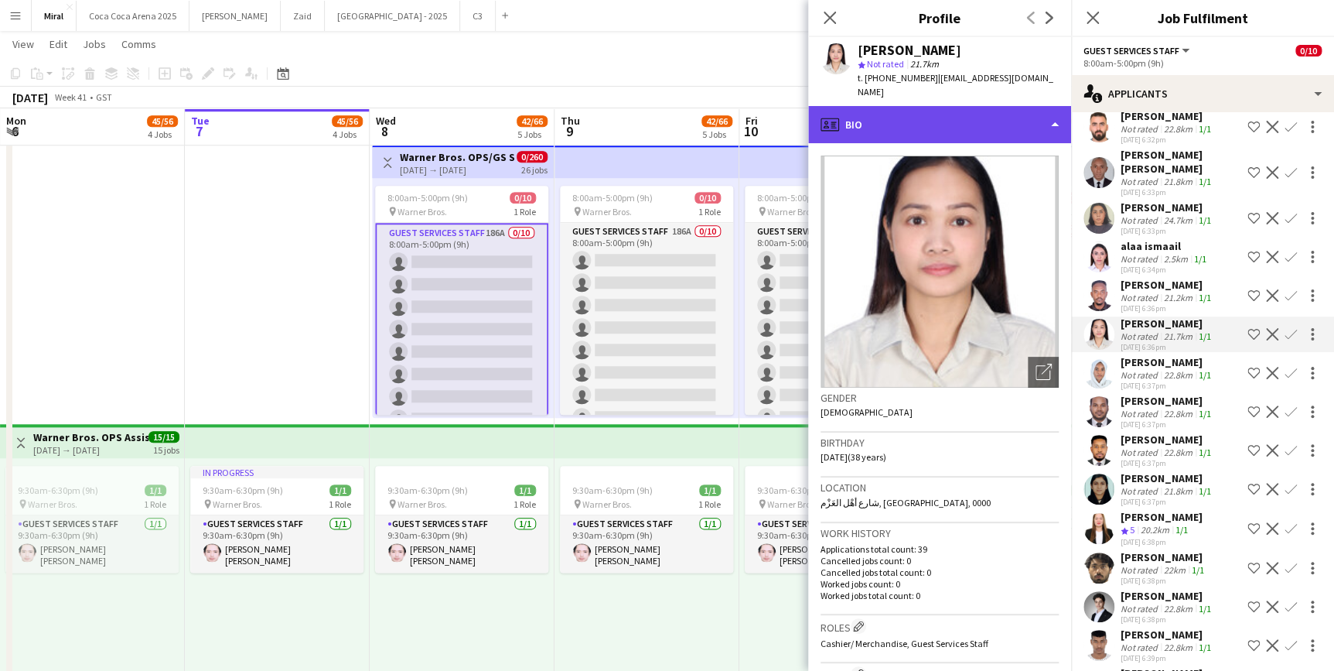
click at [1022, 120] on div "profile Bio" at bounding box center [939, 124] width 263 height 37
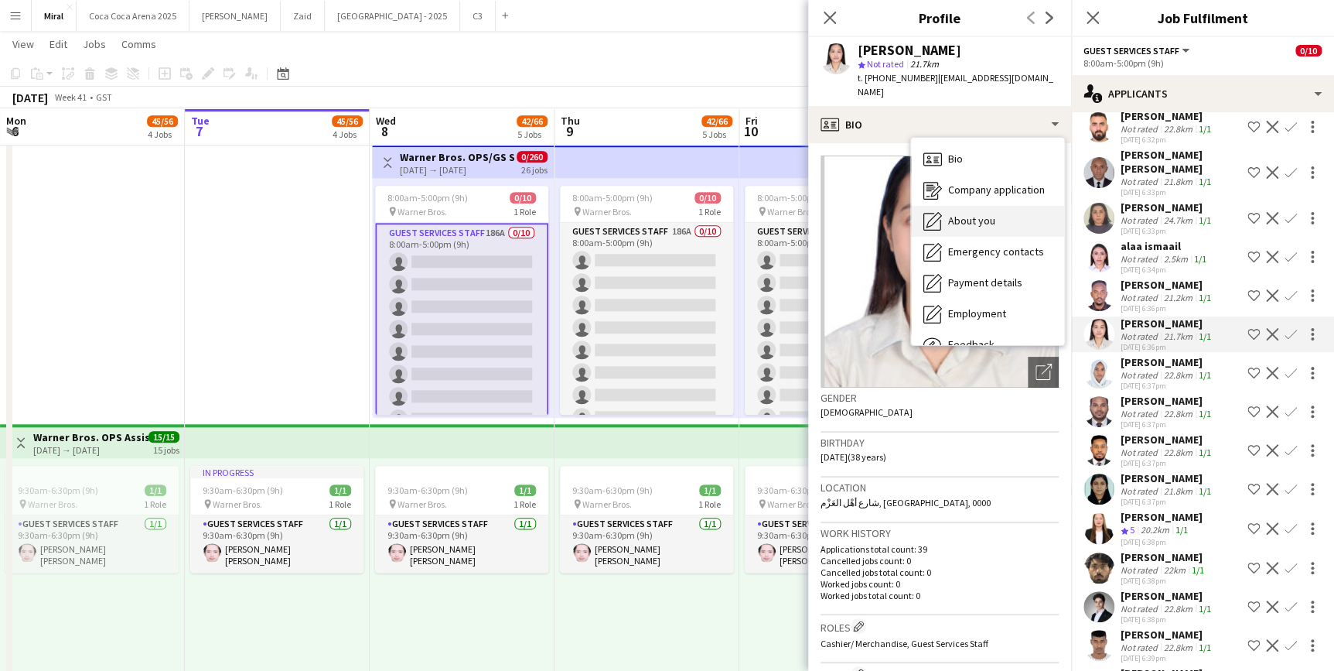
click at [998, 207] on div "About you About you" at bounding box center [987, 221] width 153 height 31
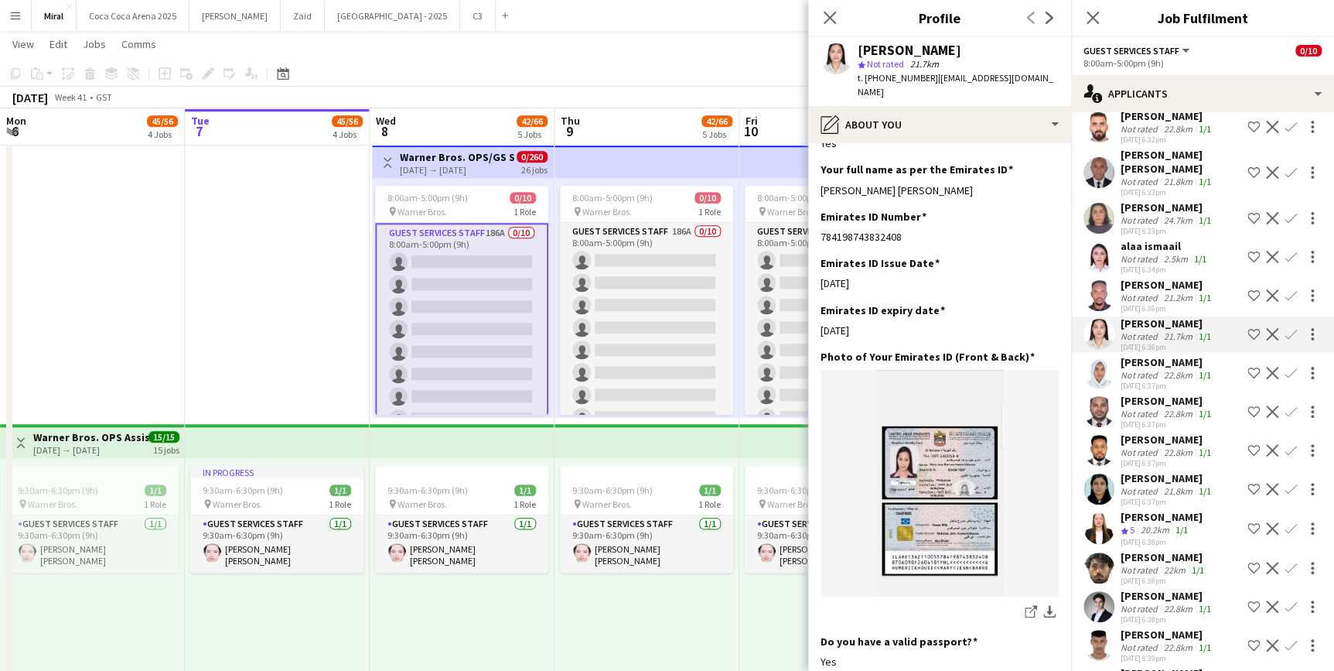
scroll to position [634, 0]
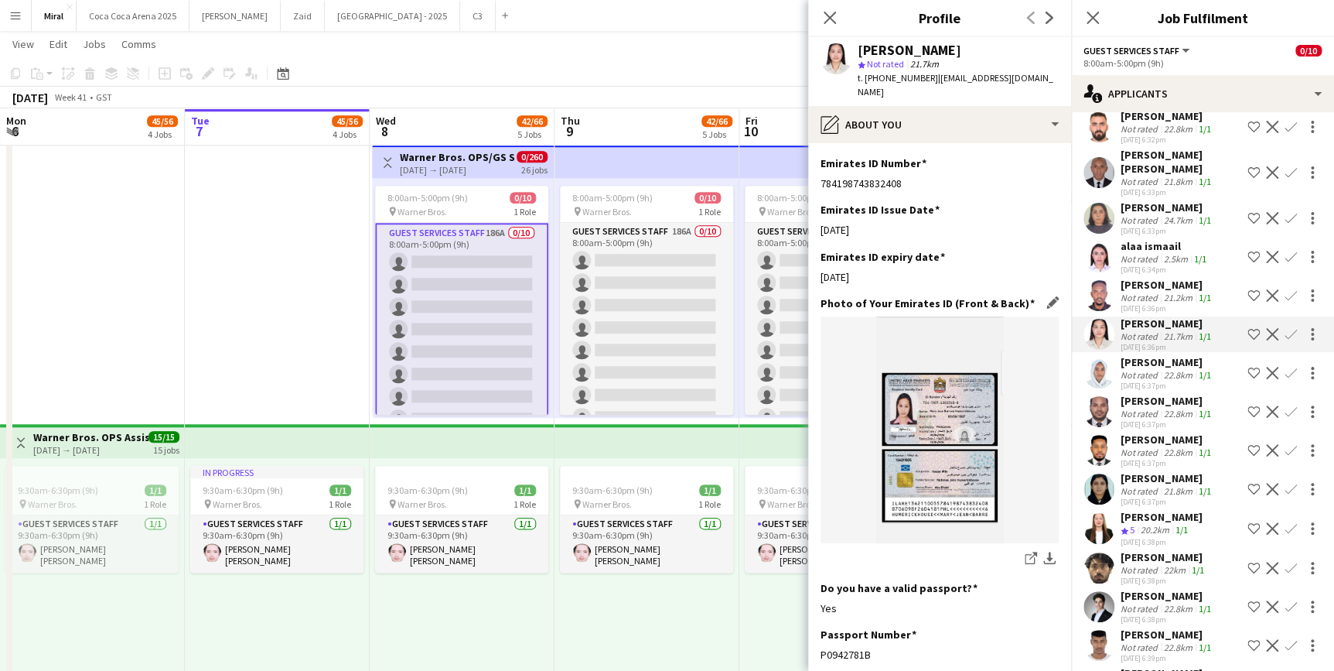
click at [951, 436] on img at bounding box center [940, 429] width 238 height 227
click at [1025, 552] on icon "share-external-link-1" at bounding box center [1031, 558] width 12 height 12
click at [1153, 603] on div "Not rated" at bounding box center [1141, 609] width 40 height 12
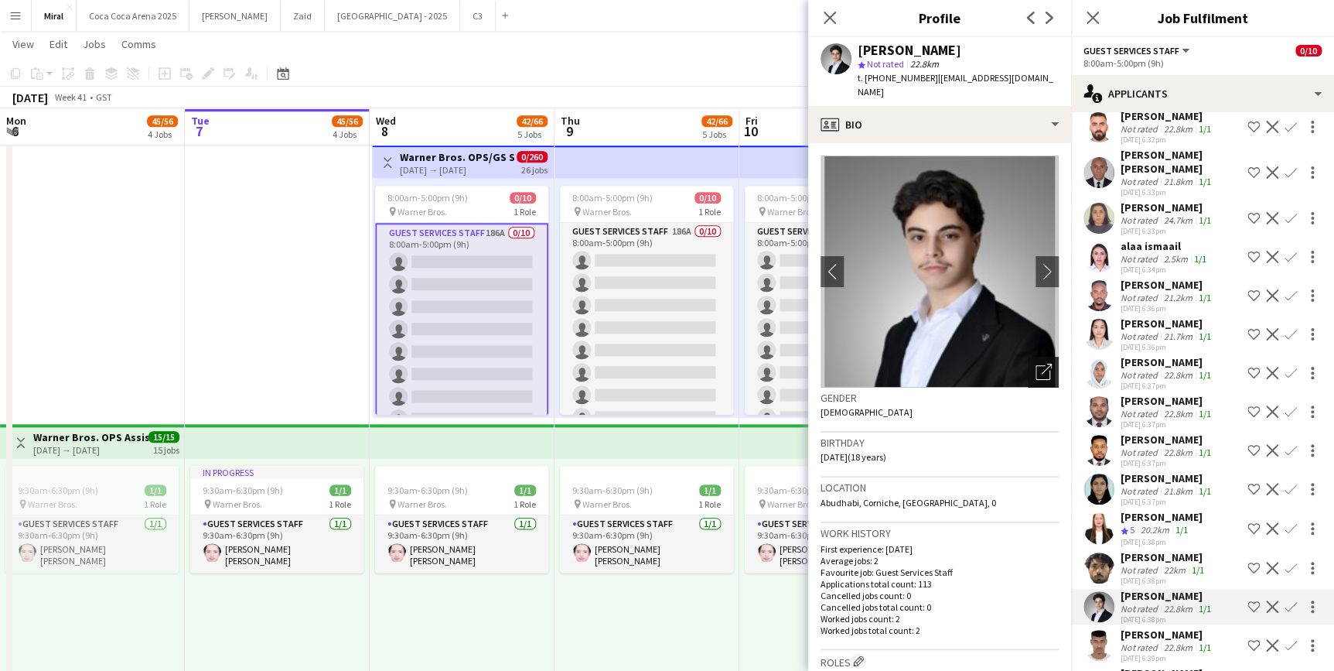
click at [1037, 364] on icon "Open photos pop-in" at bounding box center [1044, 372] width 16 height 16
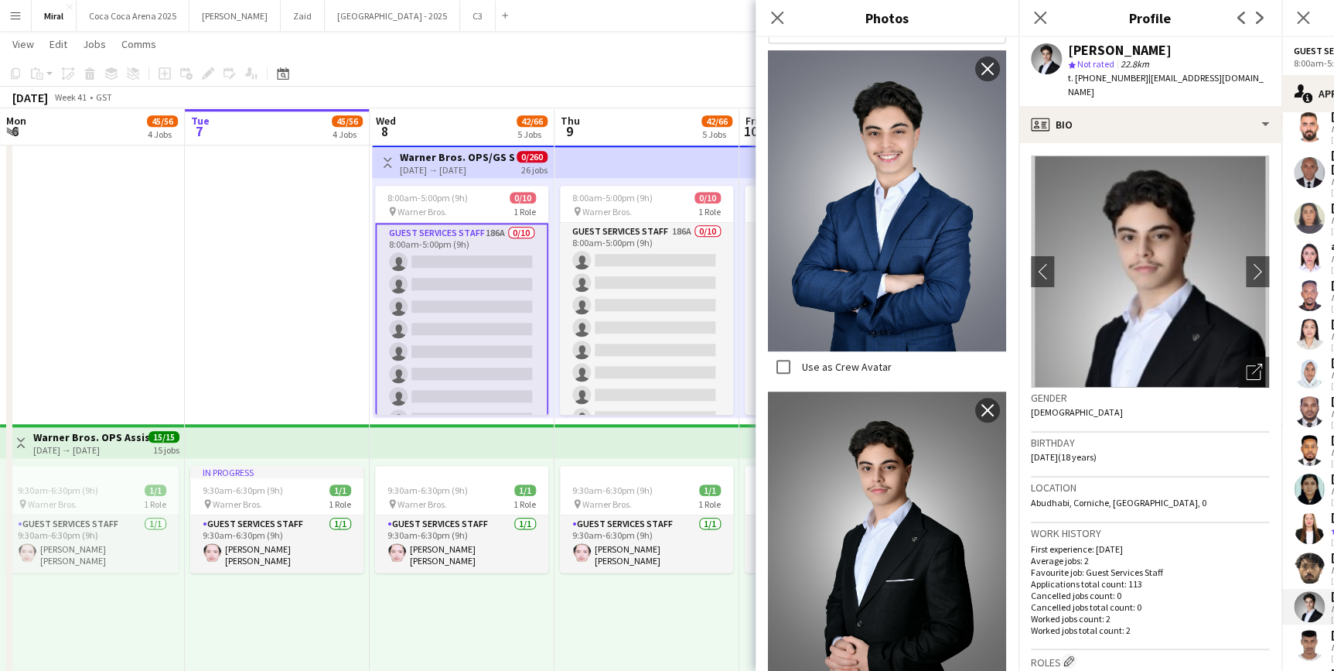
scroll to position [340, 0]
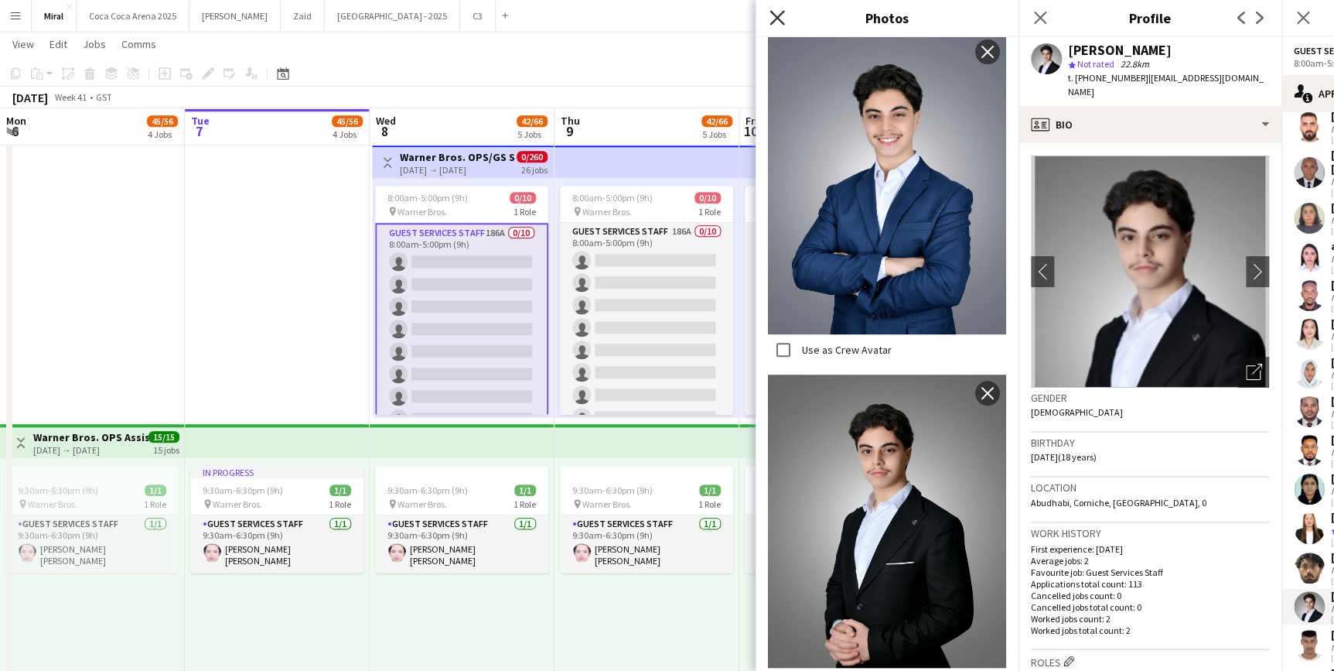
click at [774, 19] on icon at bounding box center [777, 17] width 15 height 15
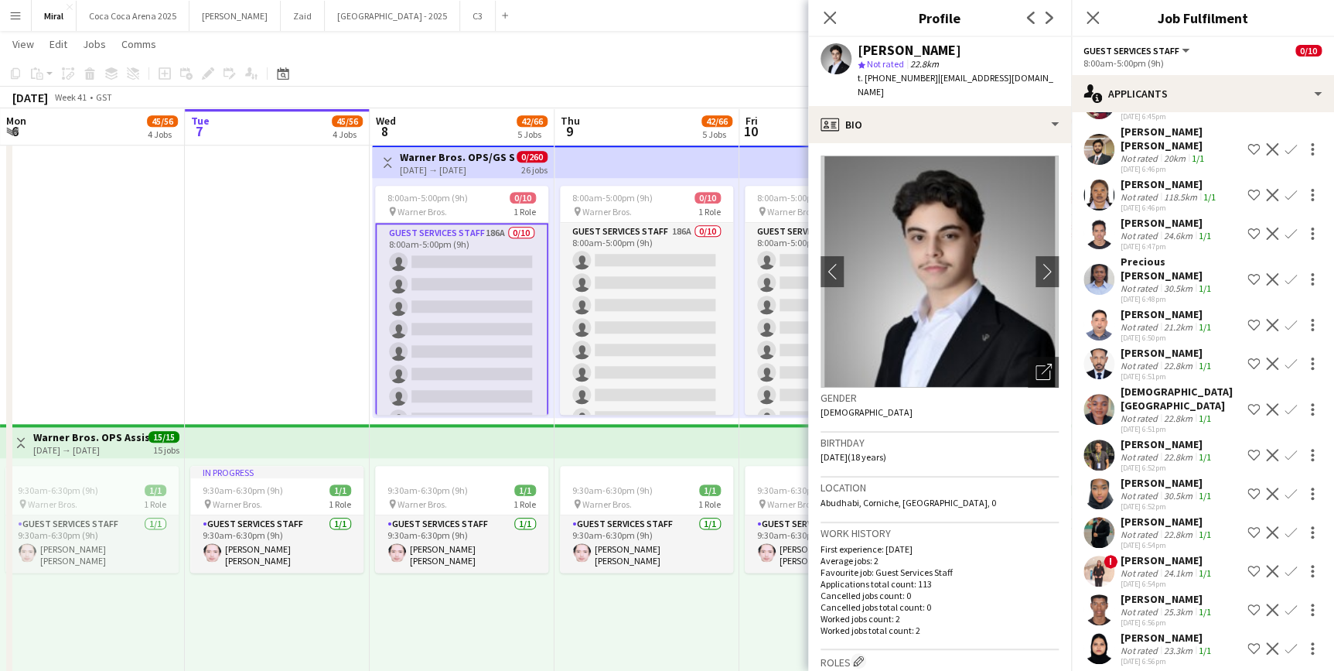
scroll to position [4665, 0]
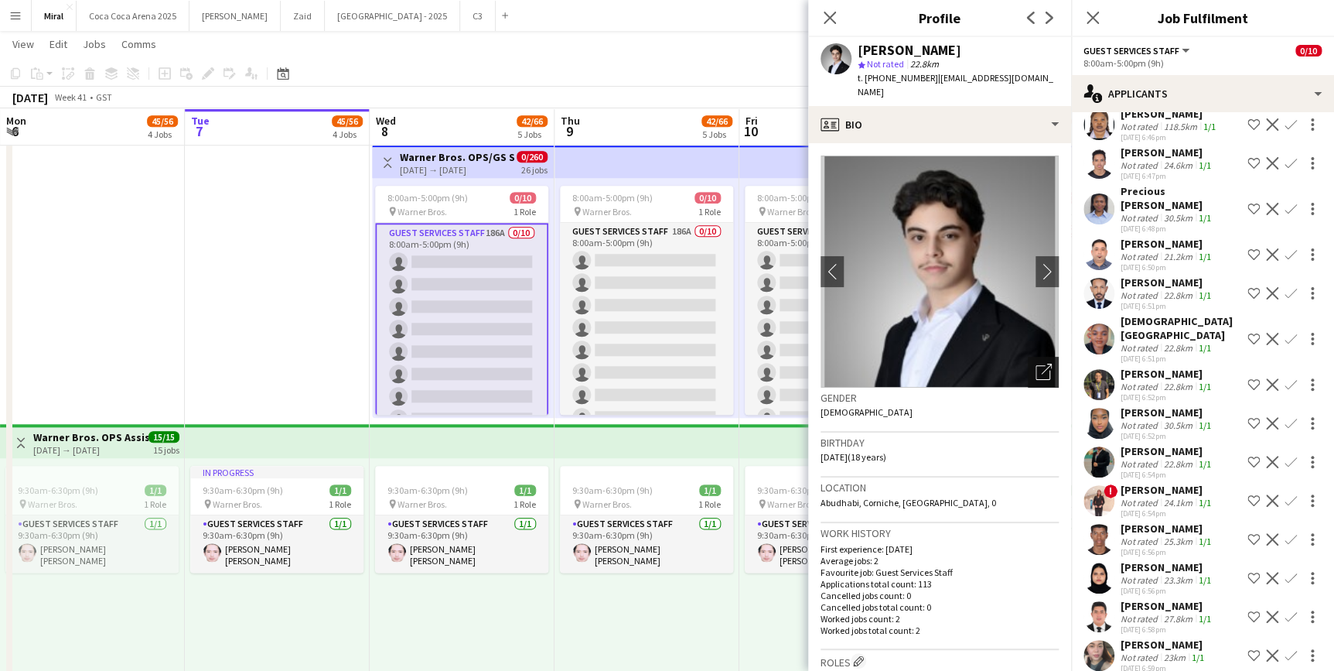
click at [1036, 365] on icon at bounding box center [1043, 372] width 15 height 15
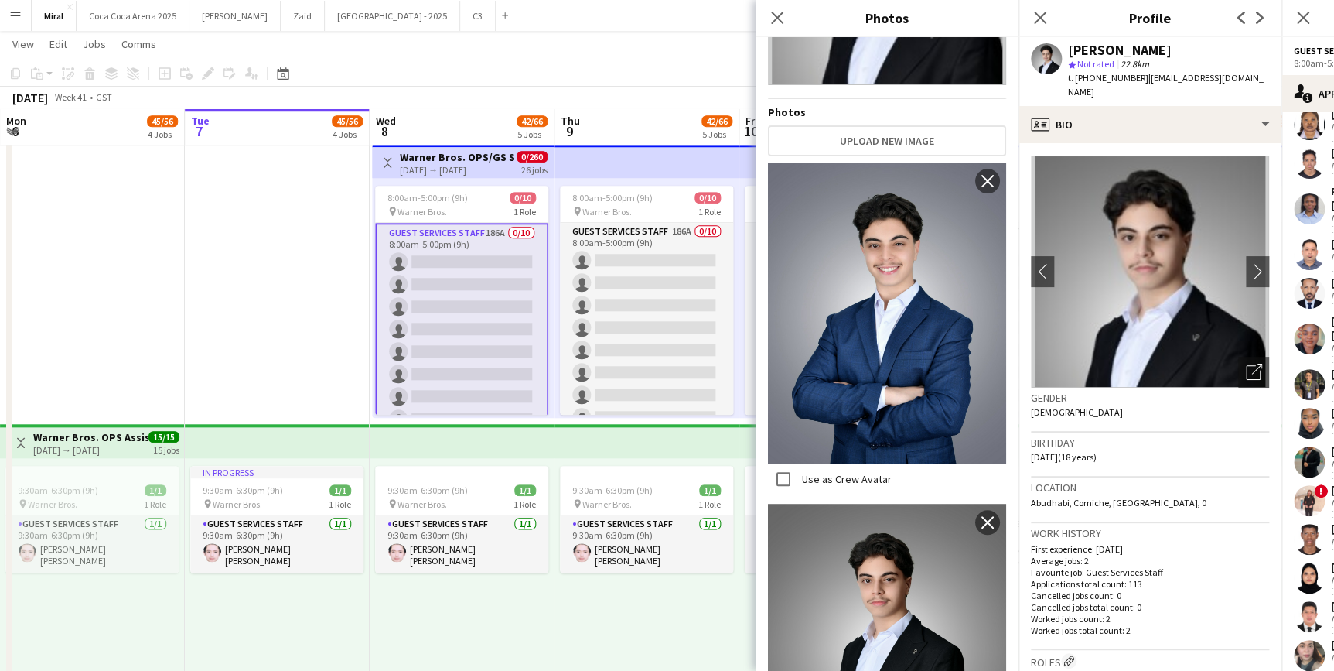
scroll to position [340, 0]
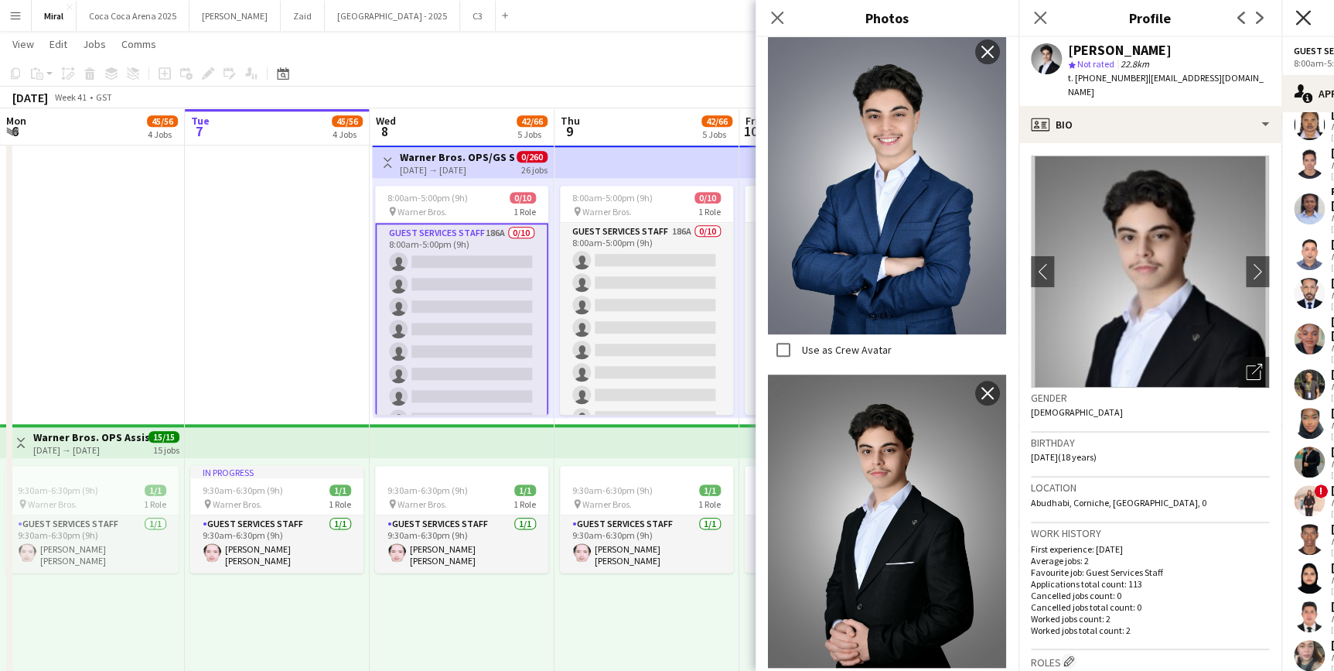
click at [1307, 22] on icon at bounding box center [1303, 17] width 15 height 15
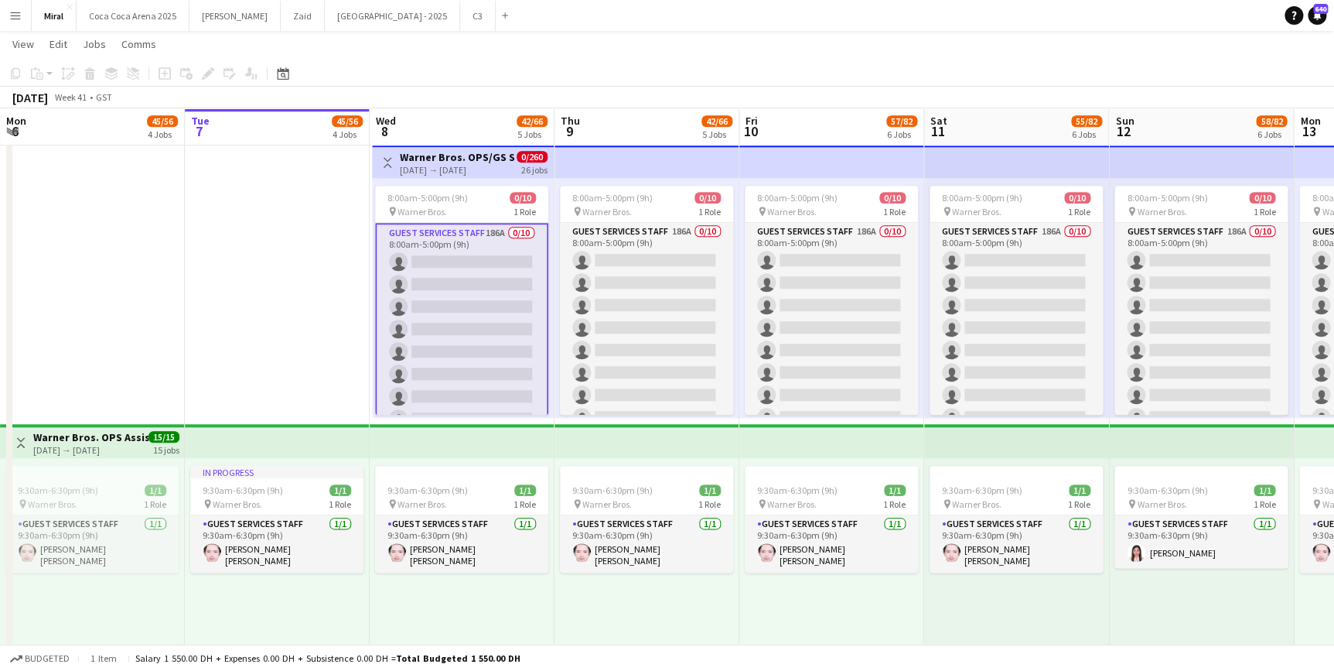
click at [462, 243] on app-card-role "Guest Services Staff 186A 0/10 8:00am-5:00pm (9h) single-neutral-actions single…" at bounding box center [461, 352] width 173 height 258
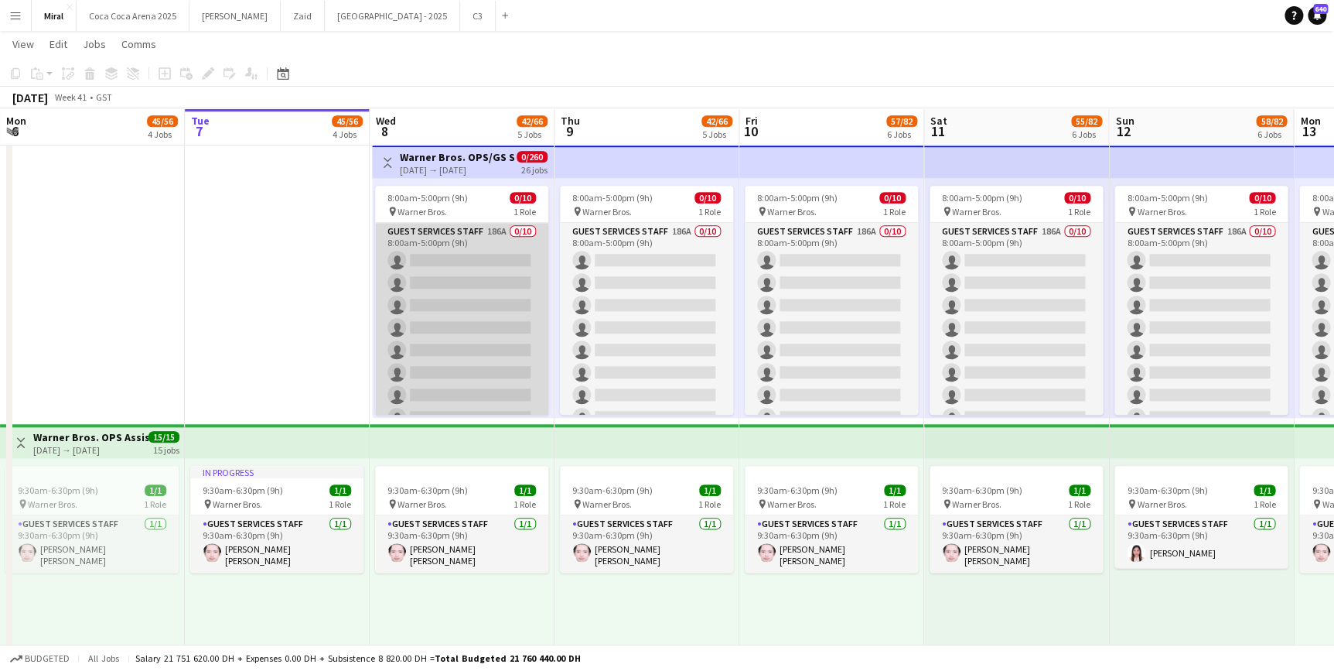
click at [462, 243] on app-card-role "Guest Services Staff 186A 0/10 8:00am-5:00pm (9h) single-neutral-actions single…" at bounding box center [461, 350] width 173 height 255
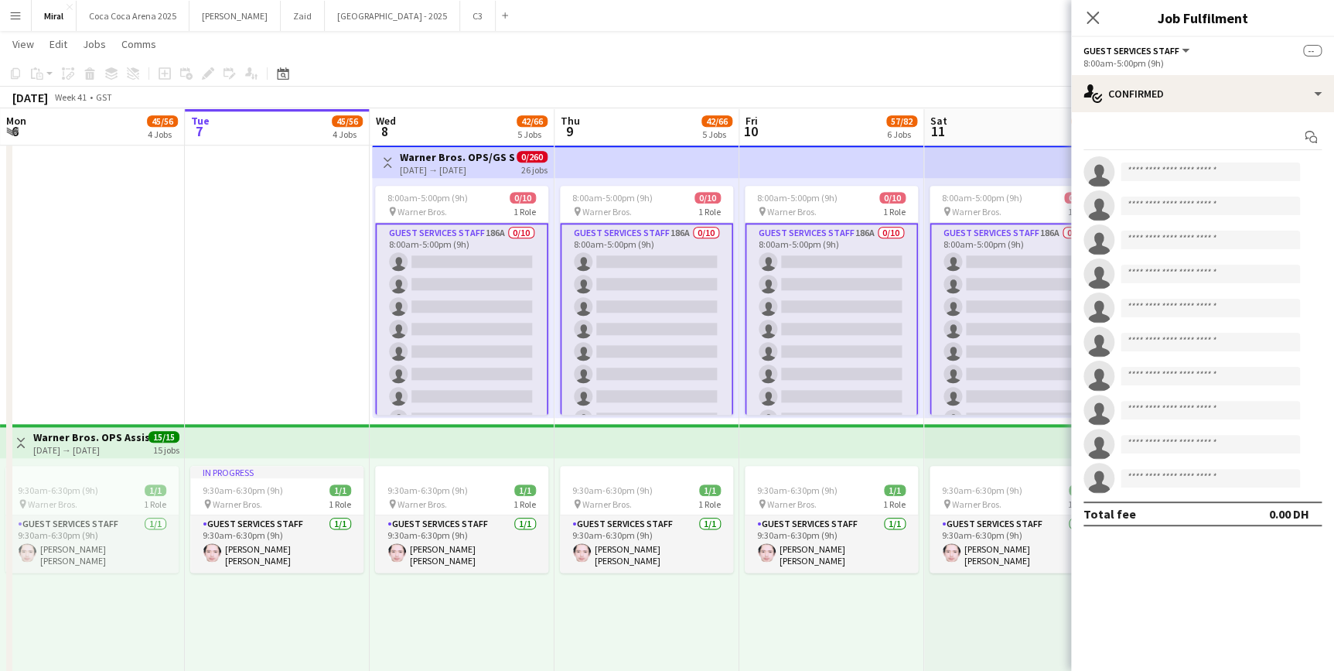
click at [462, 243] on app-card-role "Guest Services Staff 186A 0/10 8:00am-5:00pm (9h) single-neutral-actions single…" at bounding box center [461, 352] width 173 height 258
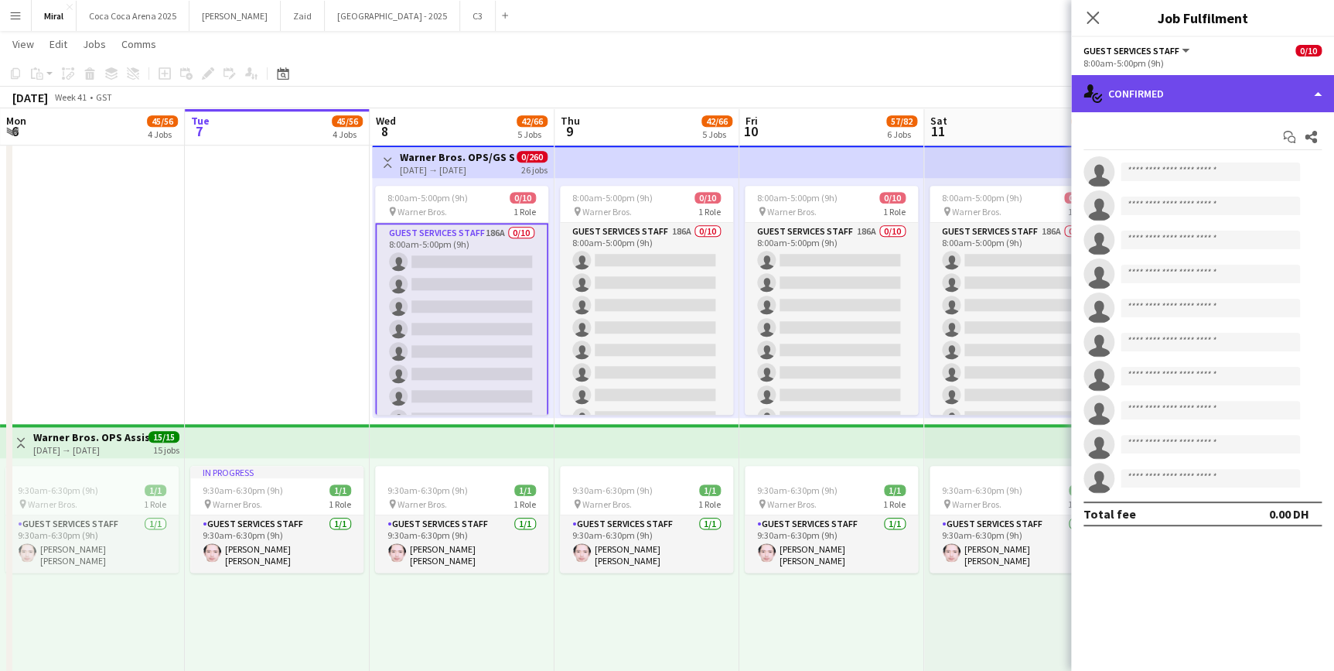
click at [1173, 91] on div "single-neutral-actions-check-2 Confirmed" at bounding box center [1202, 93] width 263 height 37
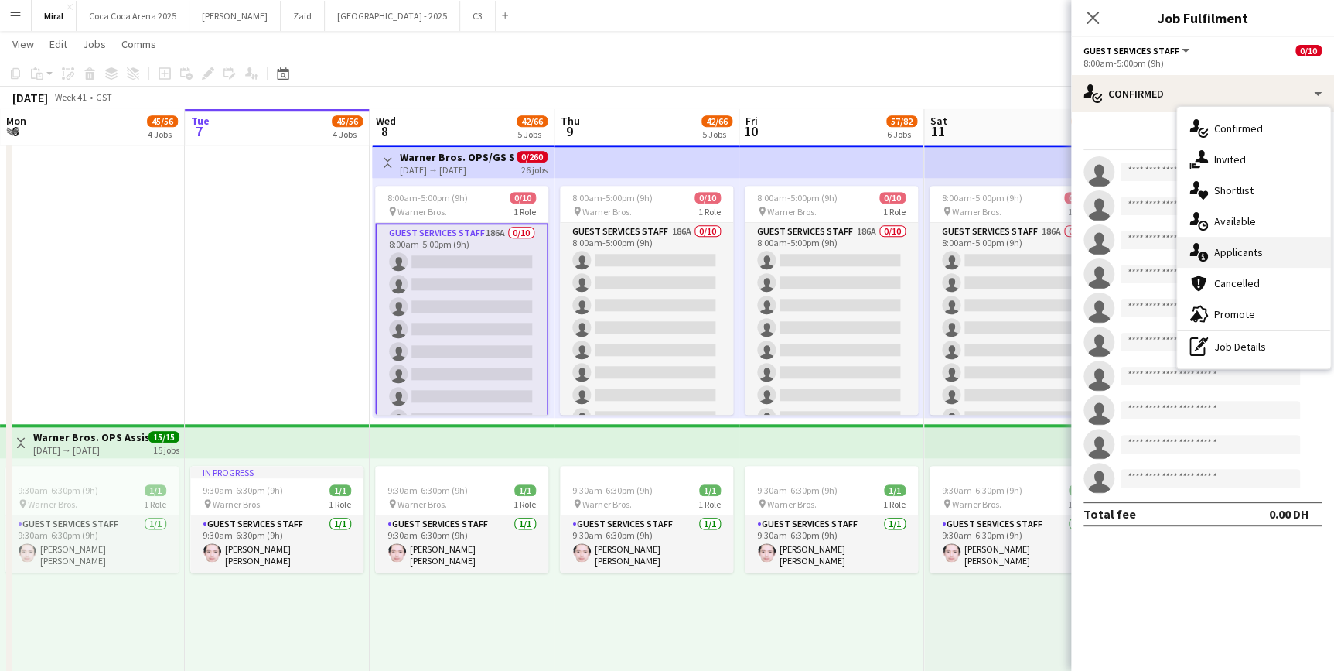
click at [1243, 250] on span "Applicants" at bounding box center [1238, 252] width 49 height 14
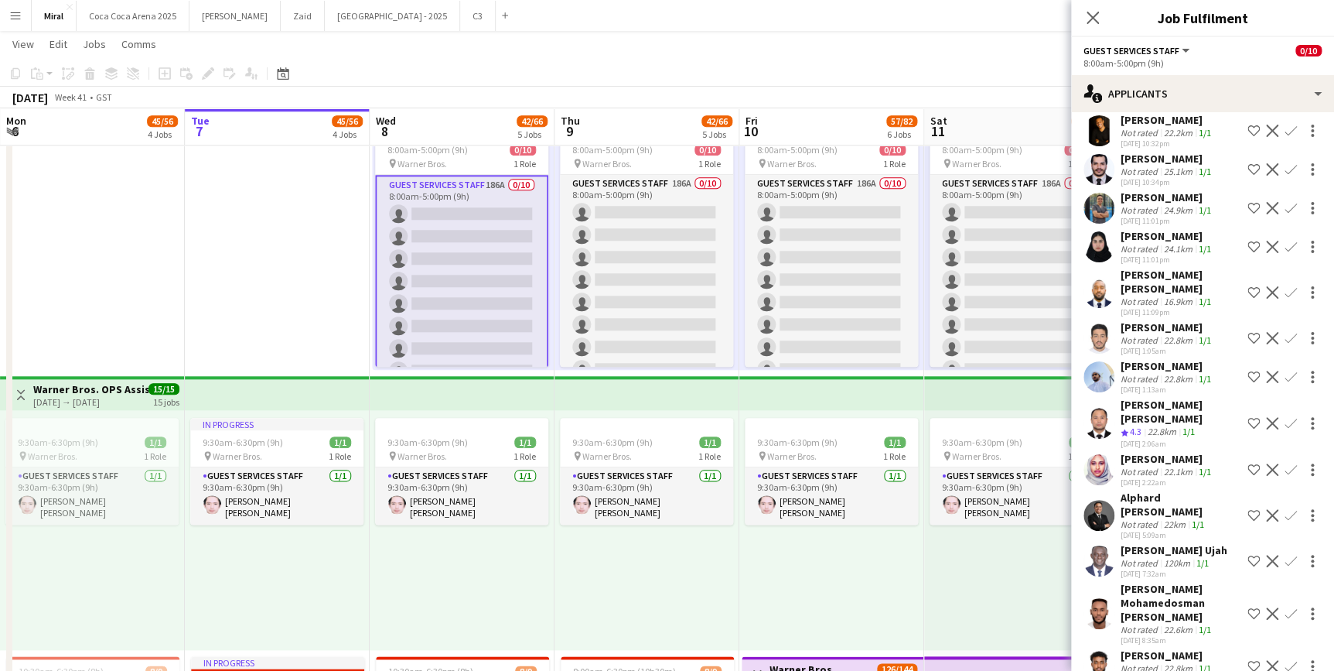
scroll to position [7012, 0]
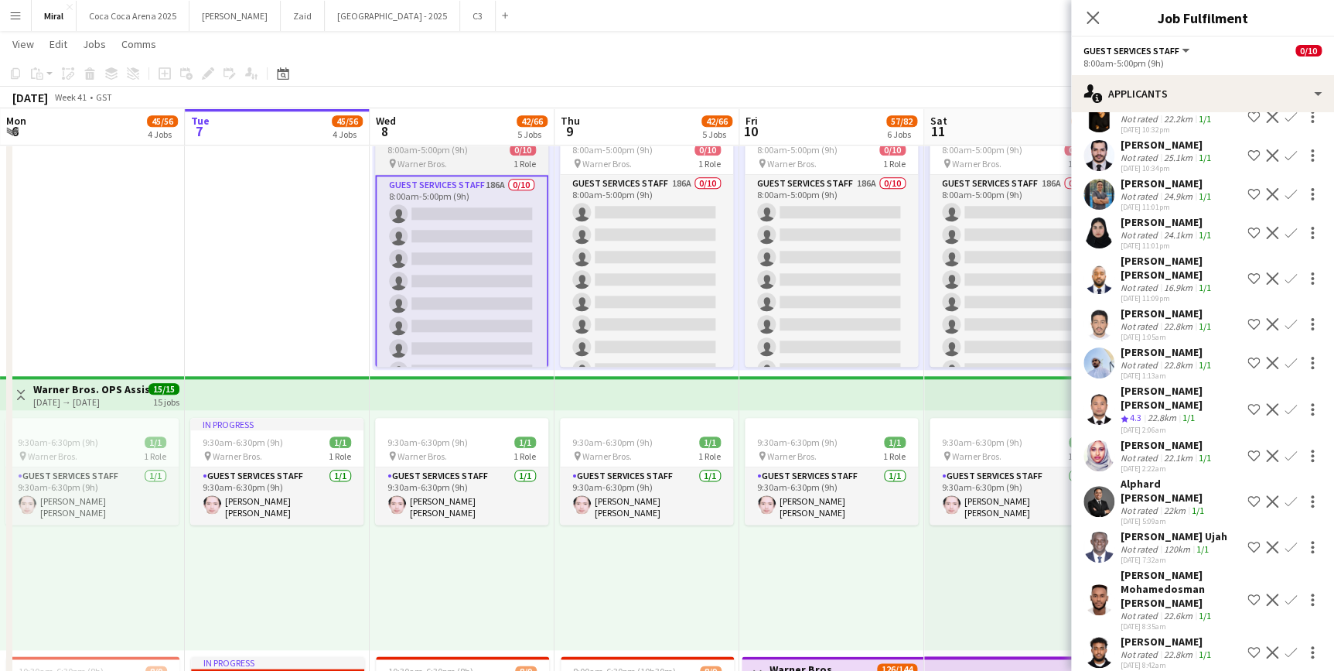
click at [489, 147] on div "8:00am-5:00pm (9h) 0/10" at bounding box center [461, 150] width 173 height 12
click at [487, 132] on app-board-header-date "Wed 8 42/66 5 Jobs" at bounding box center [462, 126] width 185 height 37
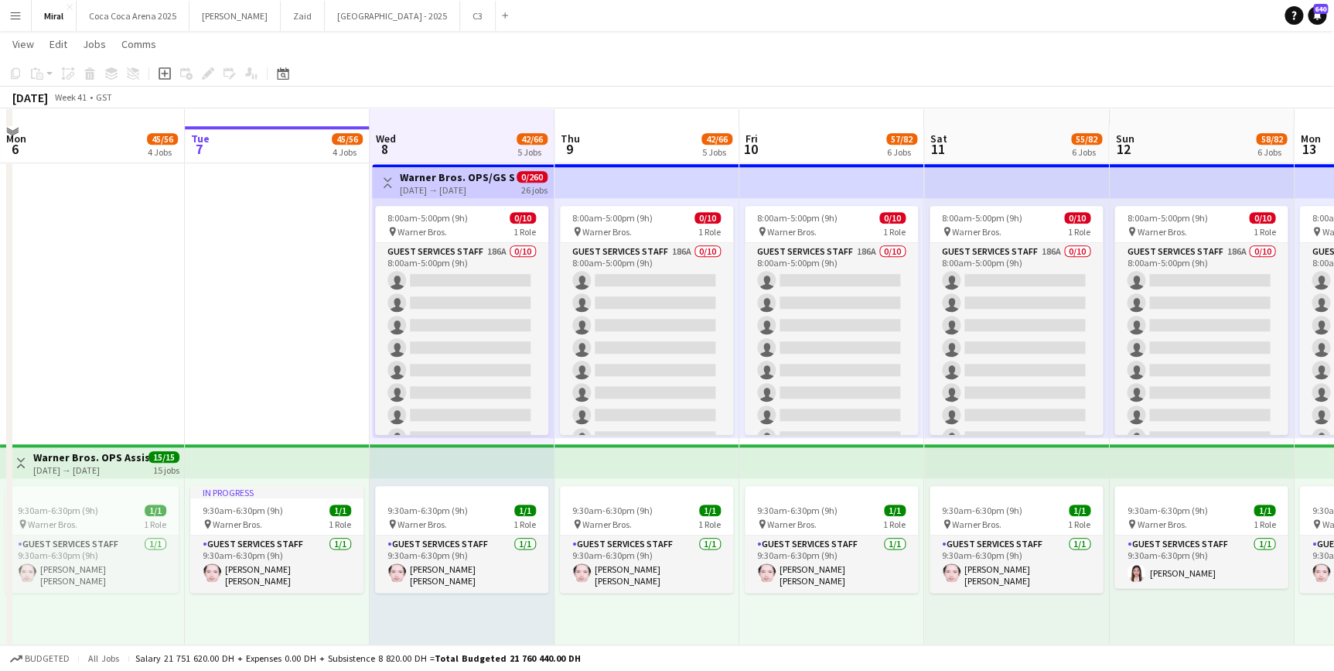
scroll to position [540, 0]
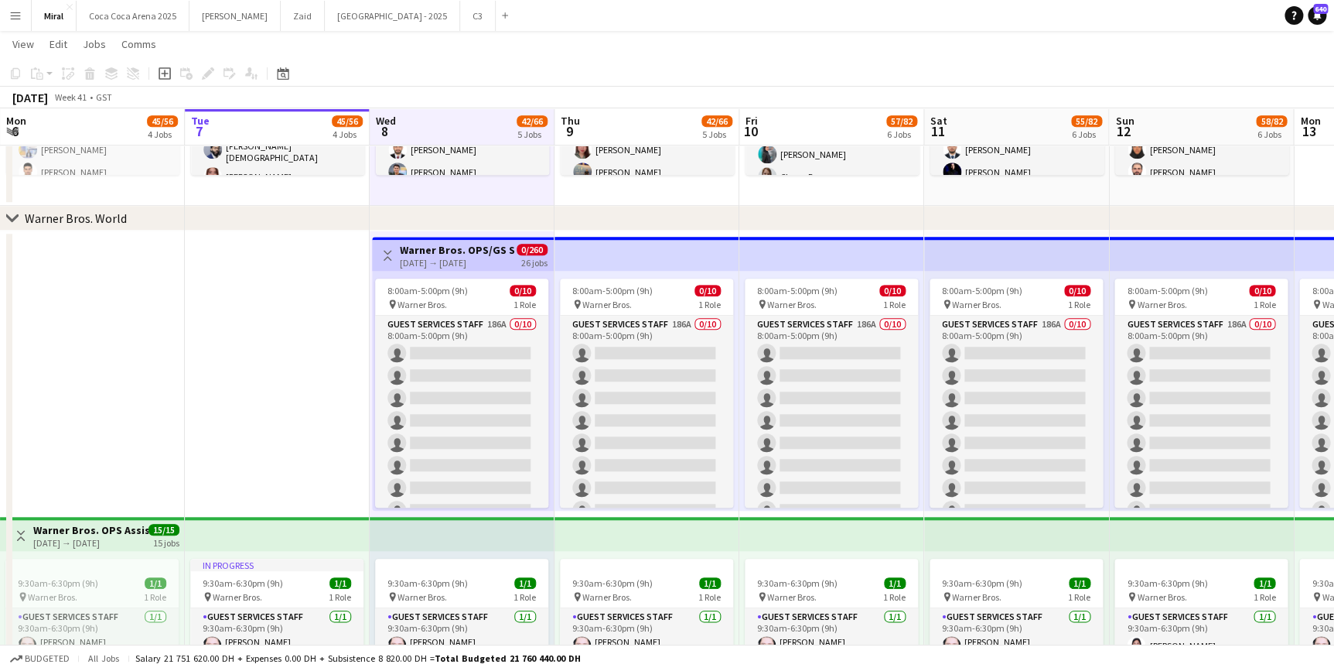
click at [487, 257] on div "[DATE] → [DATE]" at bounding box center [457, 263] width 115 height 12
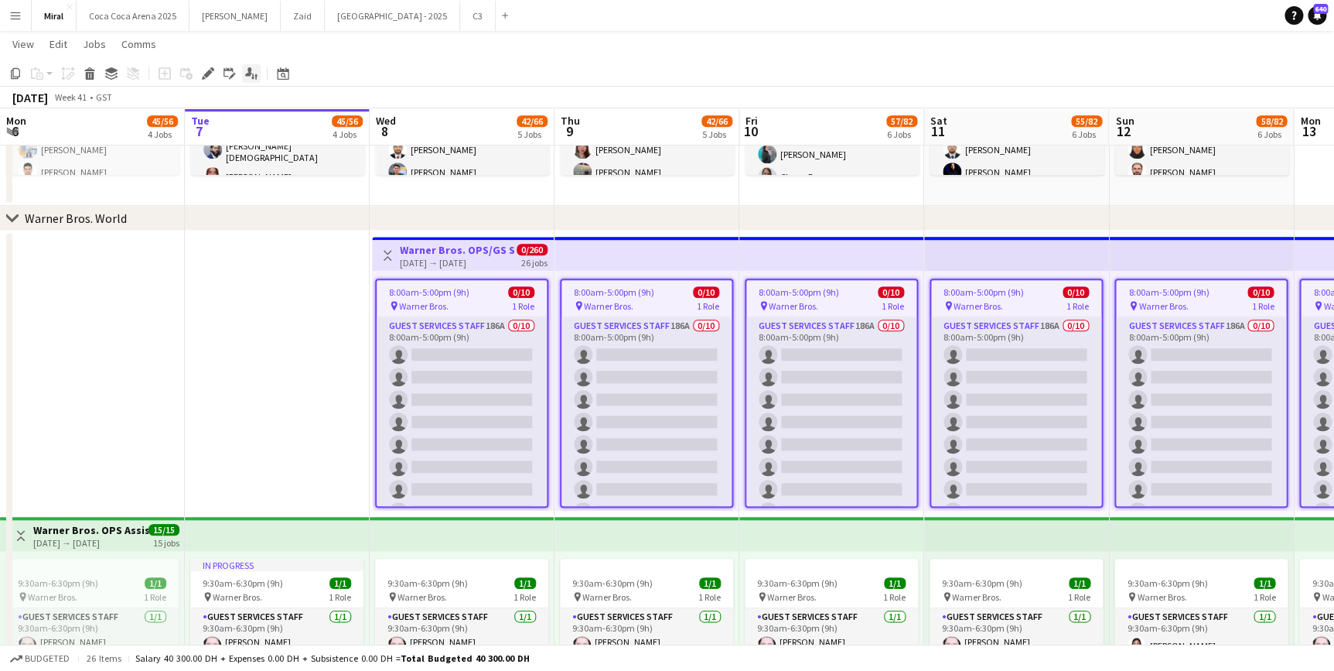
click at [251, 75] on icon at bounding box center [252, 76] width 3 height 6
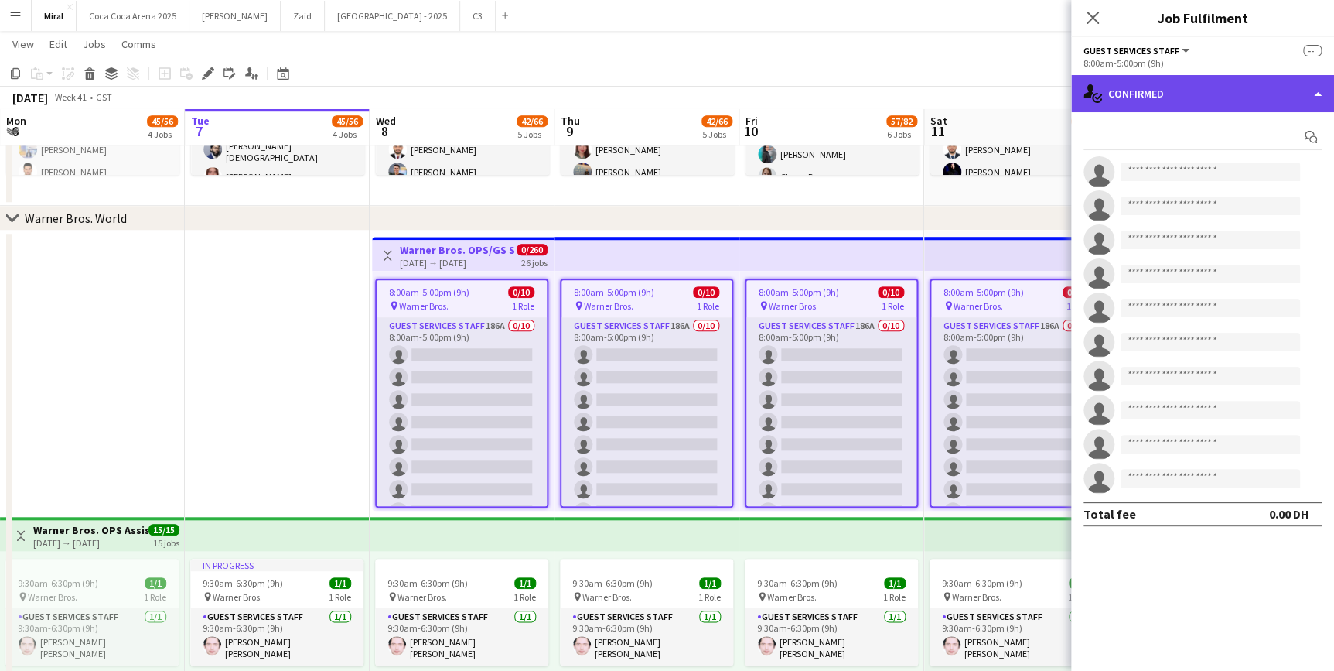
click at [1248, 95] on div "single-neutral-actions-check-2 Confirmed" at bounding box center [1202, 93] width 263 height 37
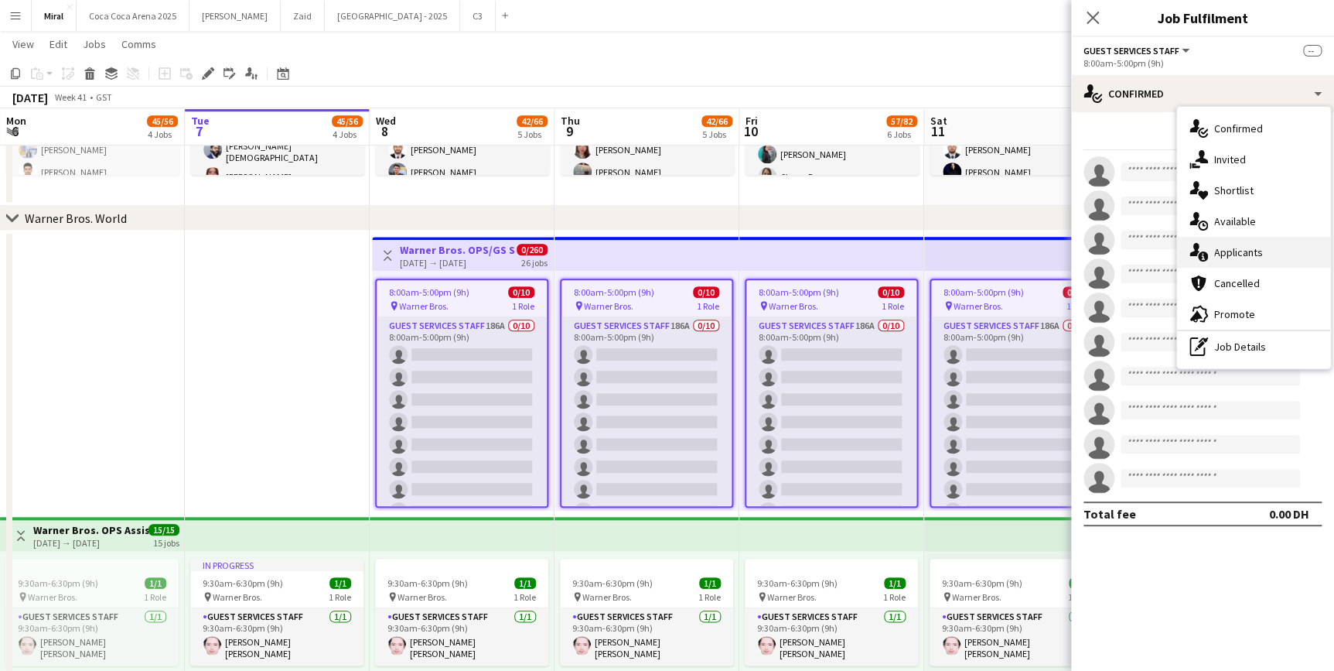
click at [1246, 248] on span "Applicants" at bounding box center [1238, 252] width 49 height 14
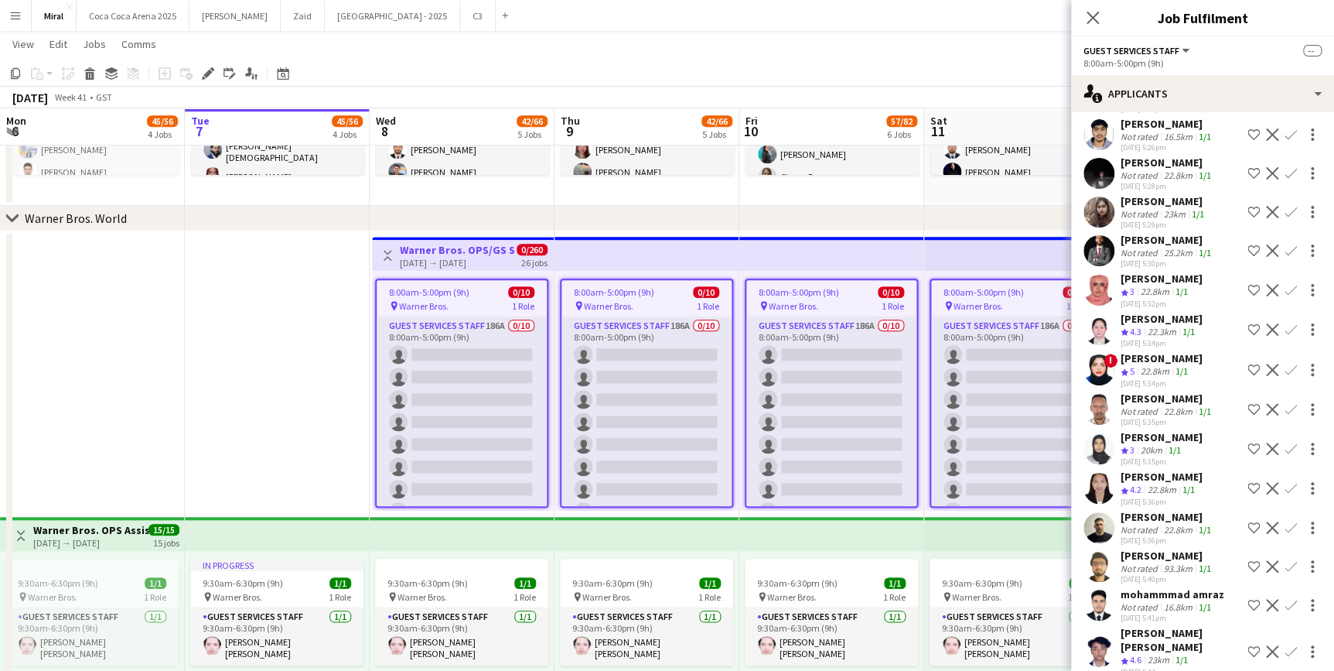
scroll to position [1125, 0]
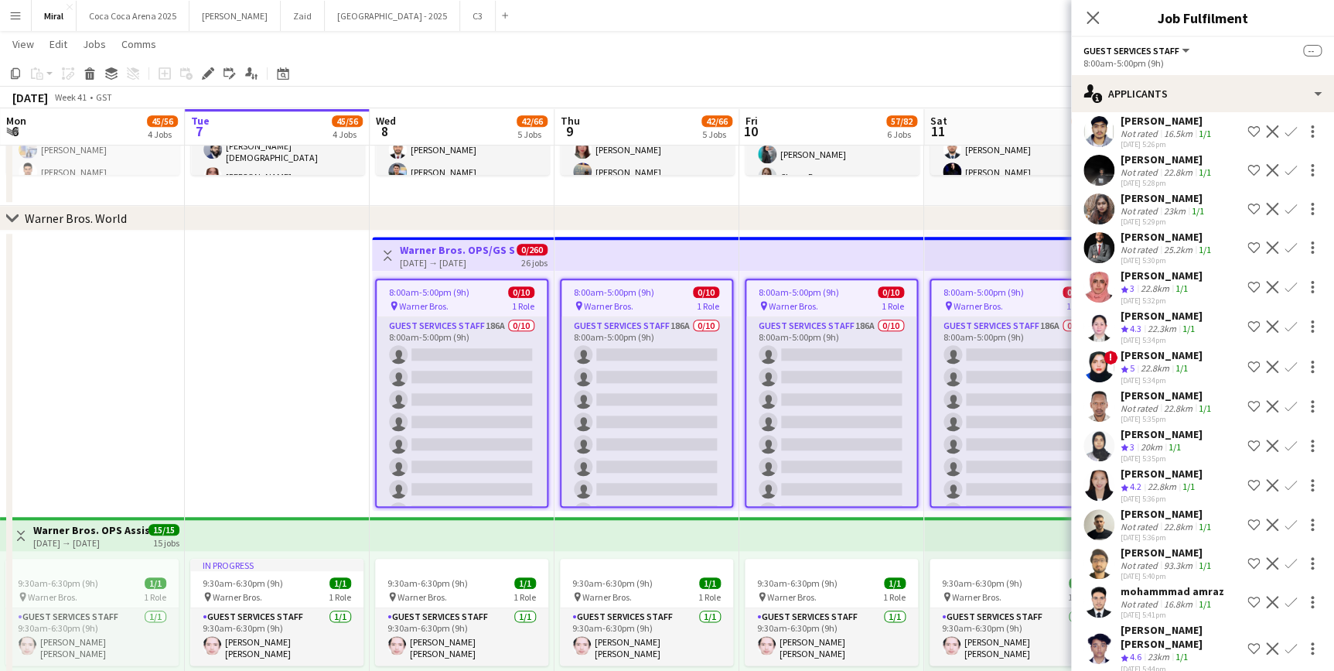
click at [1151, 507] on div "[PERSON_NAME]" at bounding box center [1168, 514] width 94 height 14
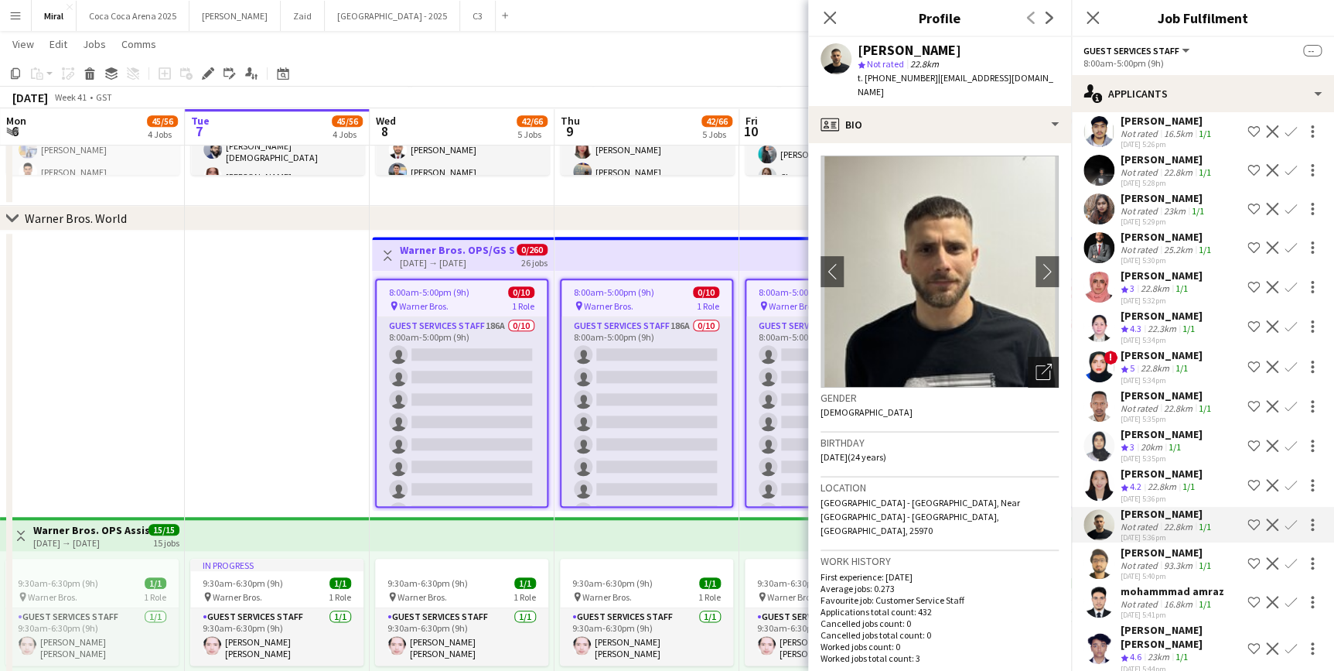
click at [1036, 364] on icon "Open photos pop-in" at bounding box center [1044, 372] width 16 height 16
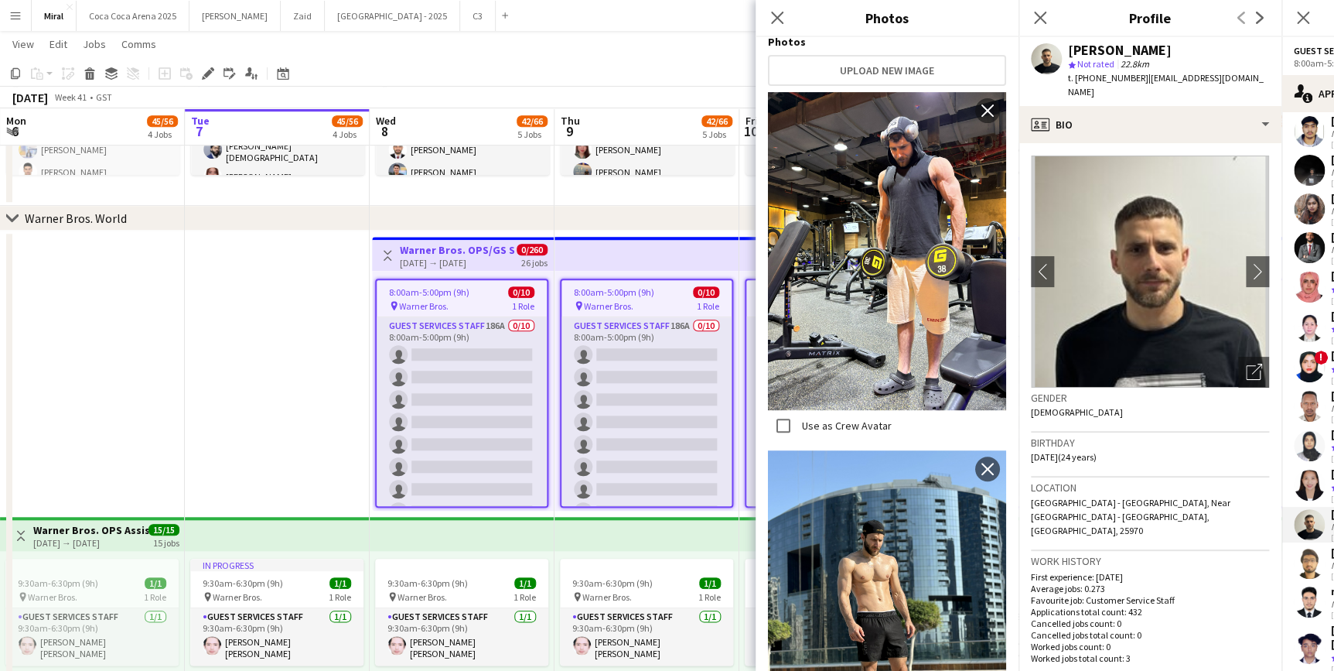
scroll to position [351, 0]
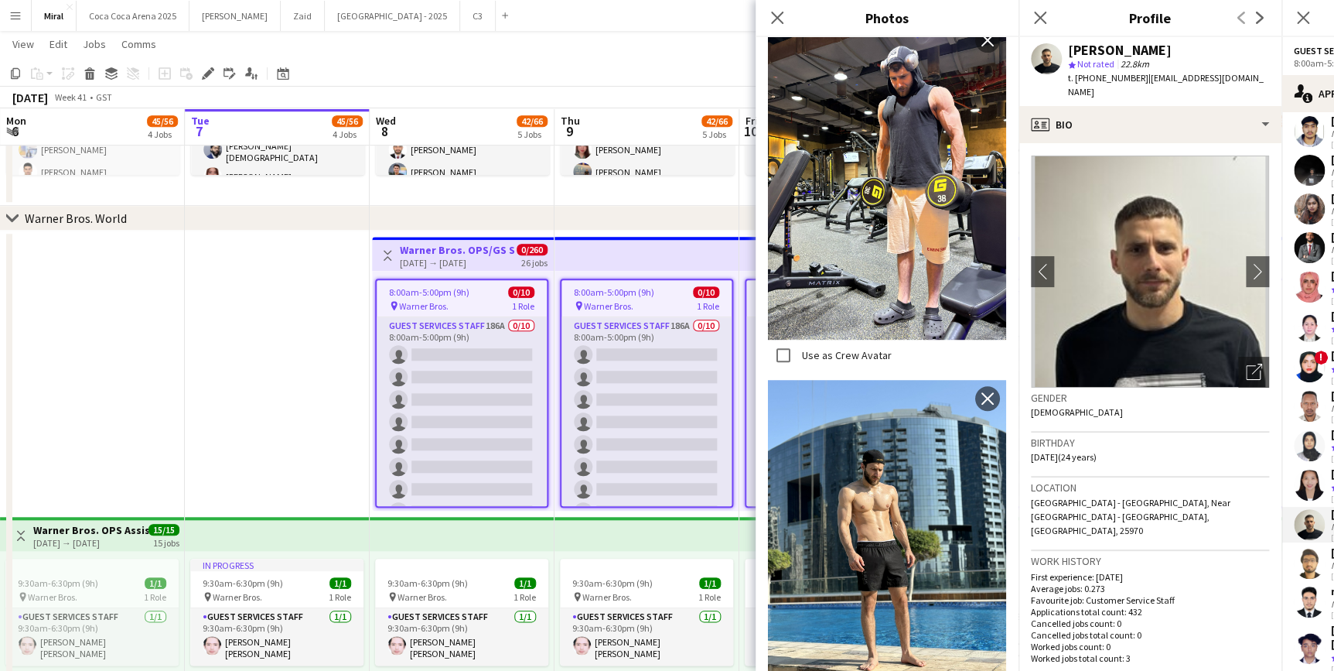
click at [1314, 633] on app-user-avatar at bounding box center [1309, 648] width 31 height 31
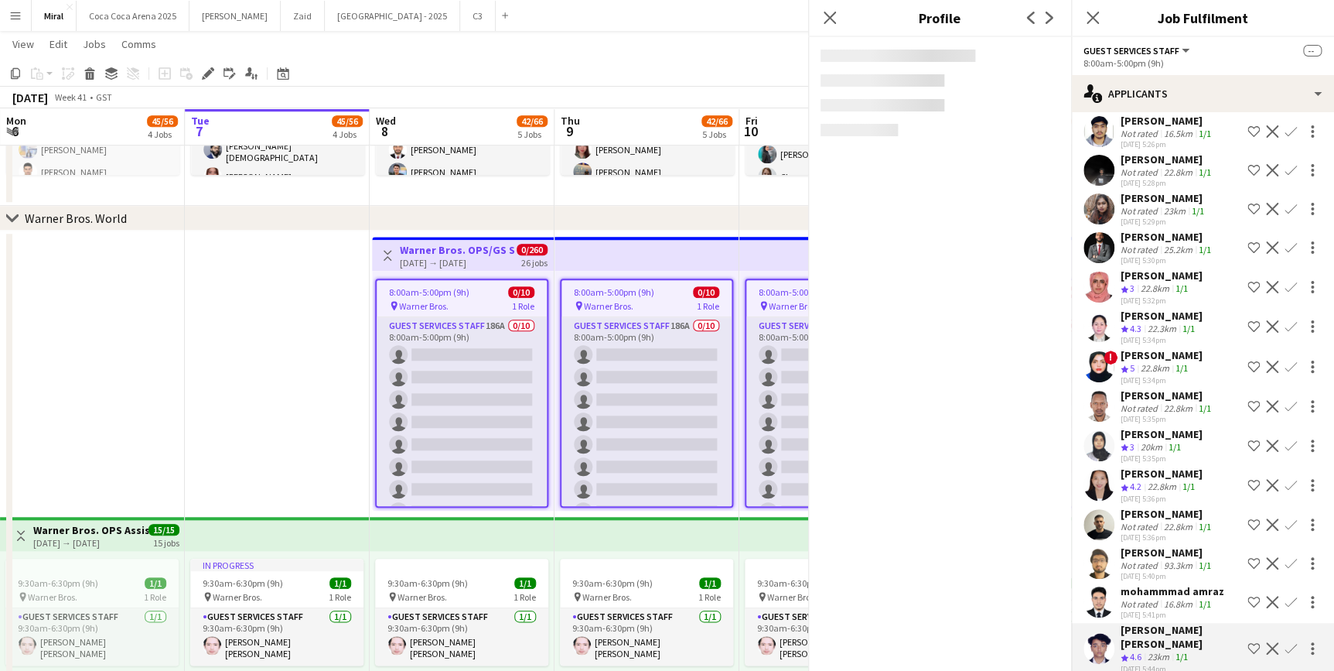
click at [1314, 627] on div "[PERSON_NAME] [PERSON_NAME] Crew rating 4.6 23km 1/1 [DATE] 5:44pm Shortlist cr…" at bounding box center [1202, 648] width 263 height 51
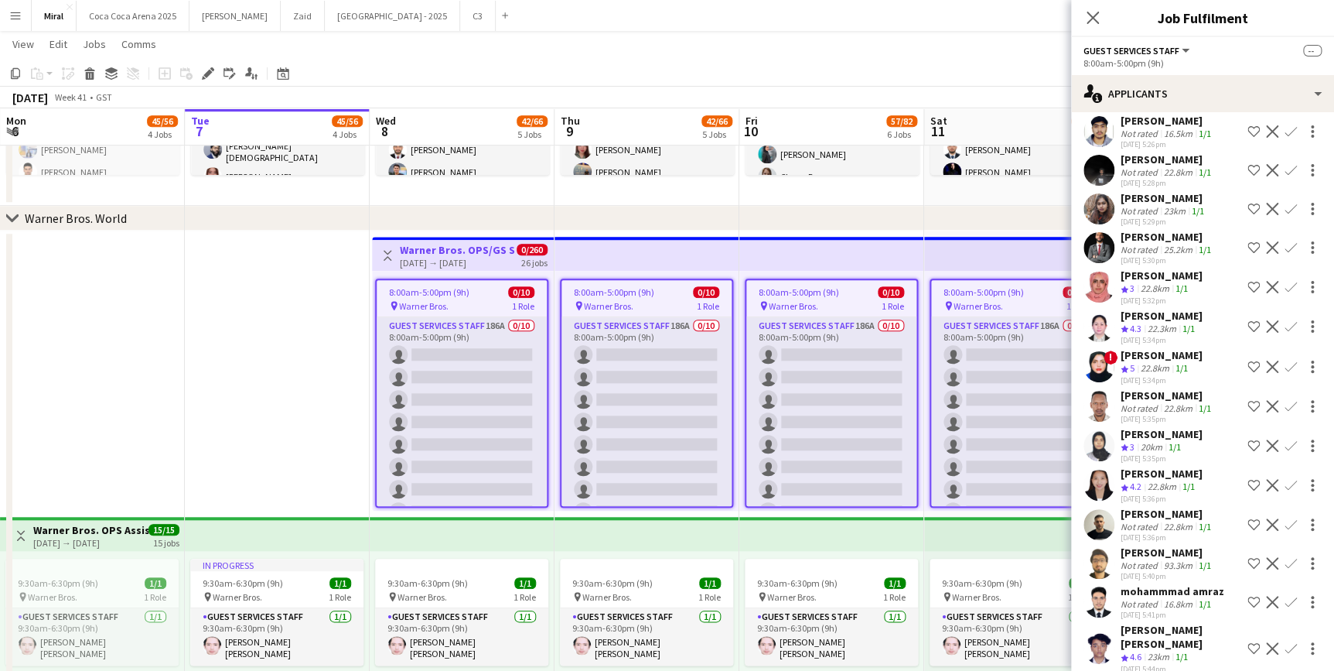
click at [1122, 654] on icon "Crew rating" at bounding box center [1125, 658] width 8 height 8
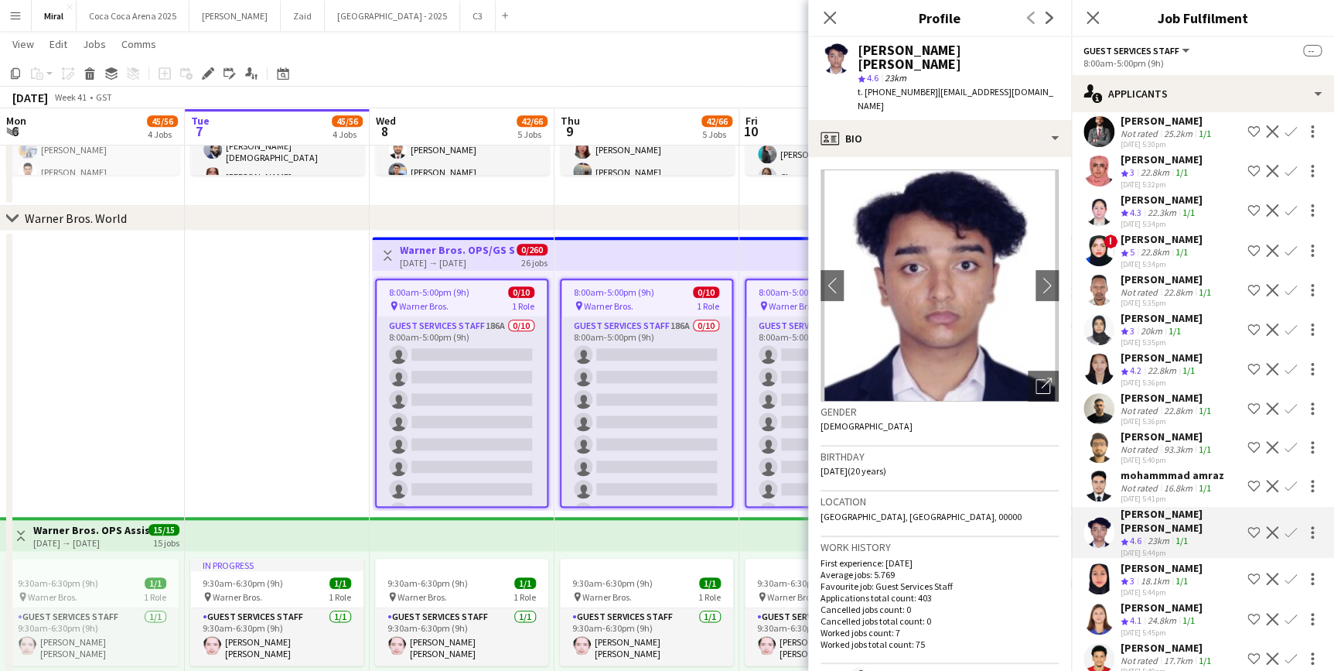
scroll to position [1125, 0]
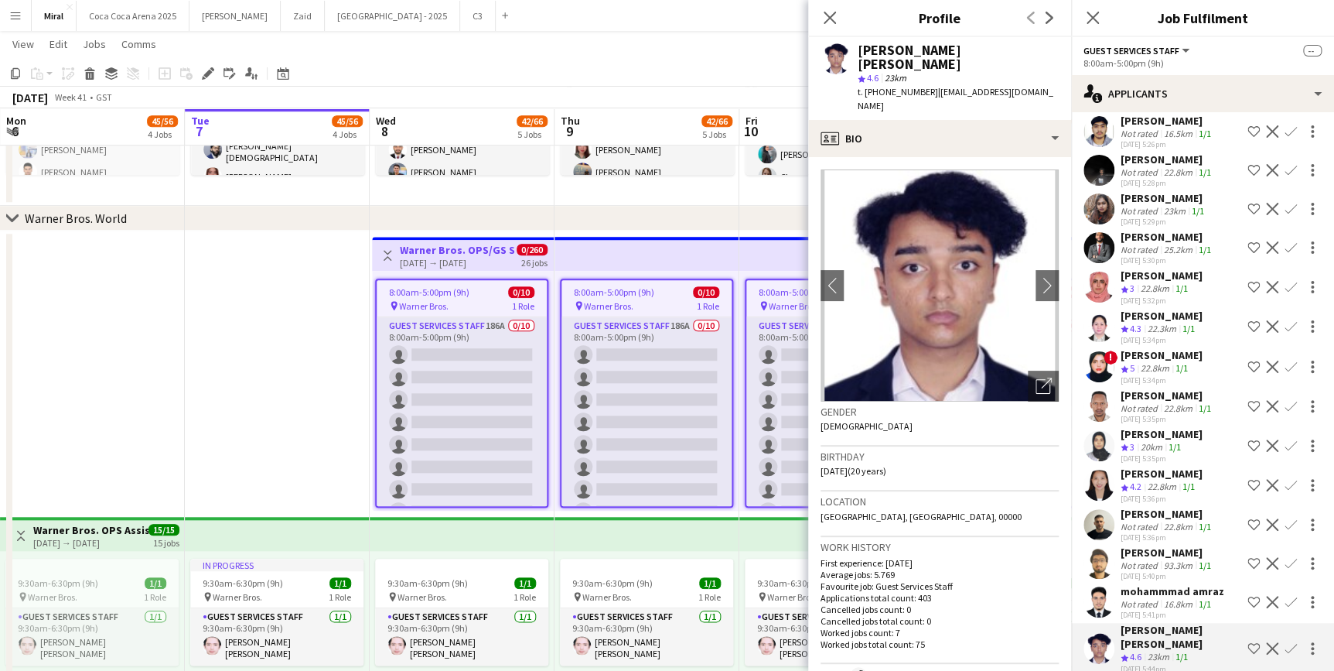
click at [1161, 244] on div "25.2km" at bounding box center [1178, 250] width 35 height 12
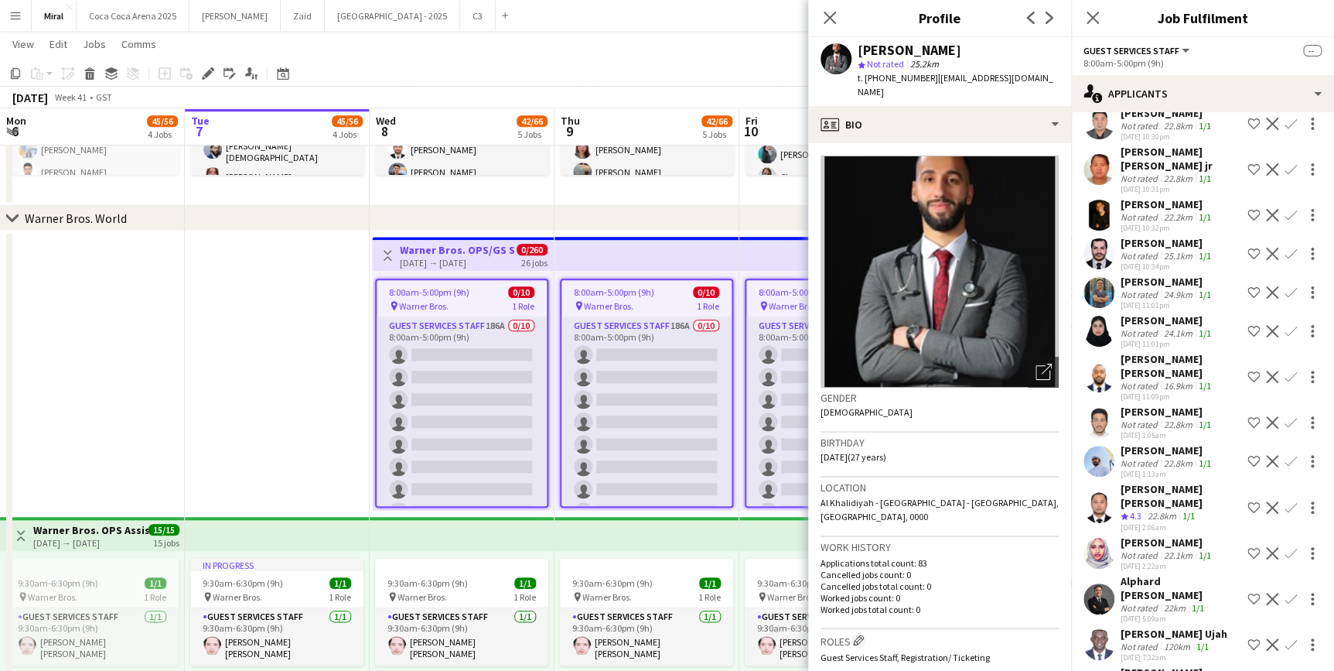
scroll to position [7007, 0]
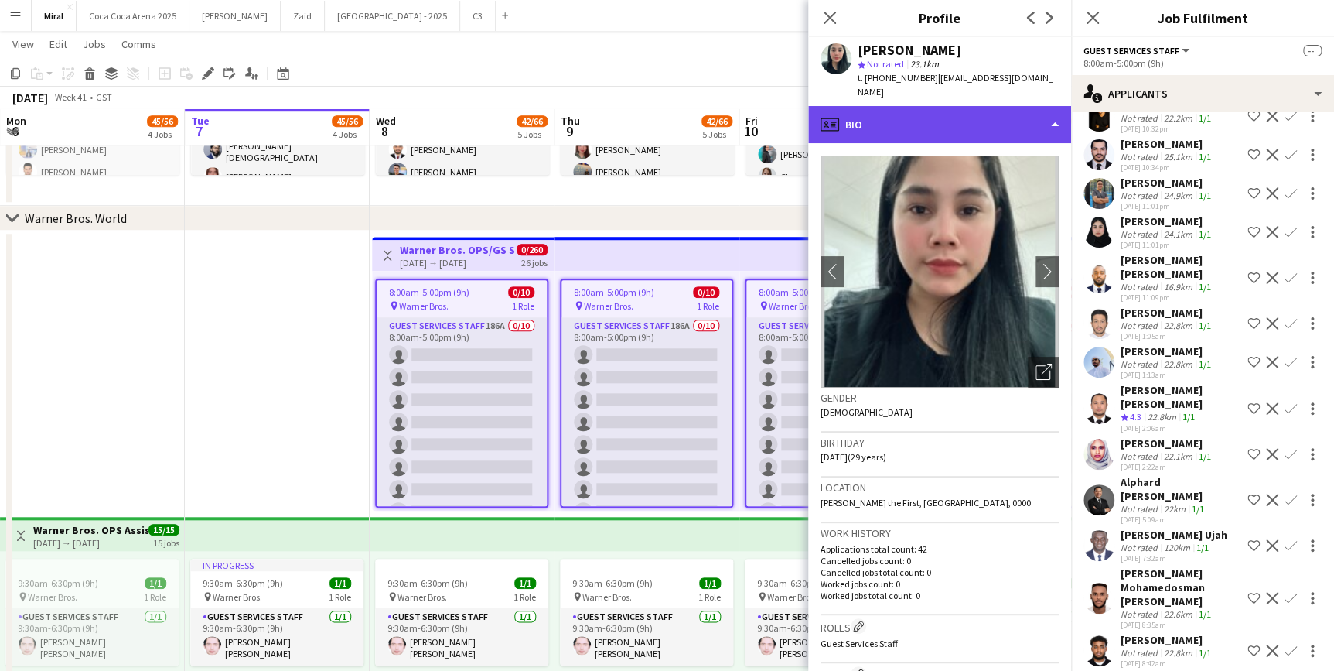
click at [1017, 106] on div "profile Bio" at bounding box center [939, 124] width 263 height 37
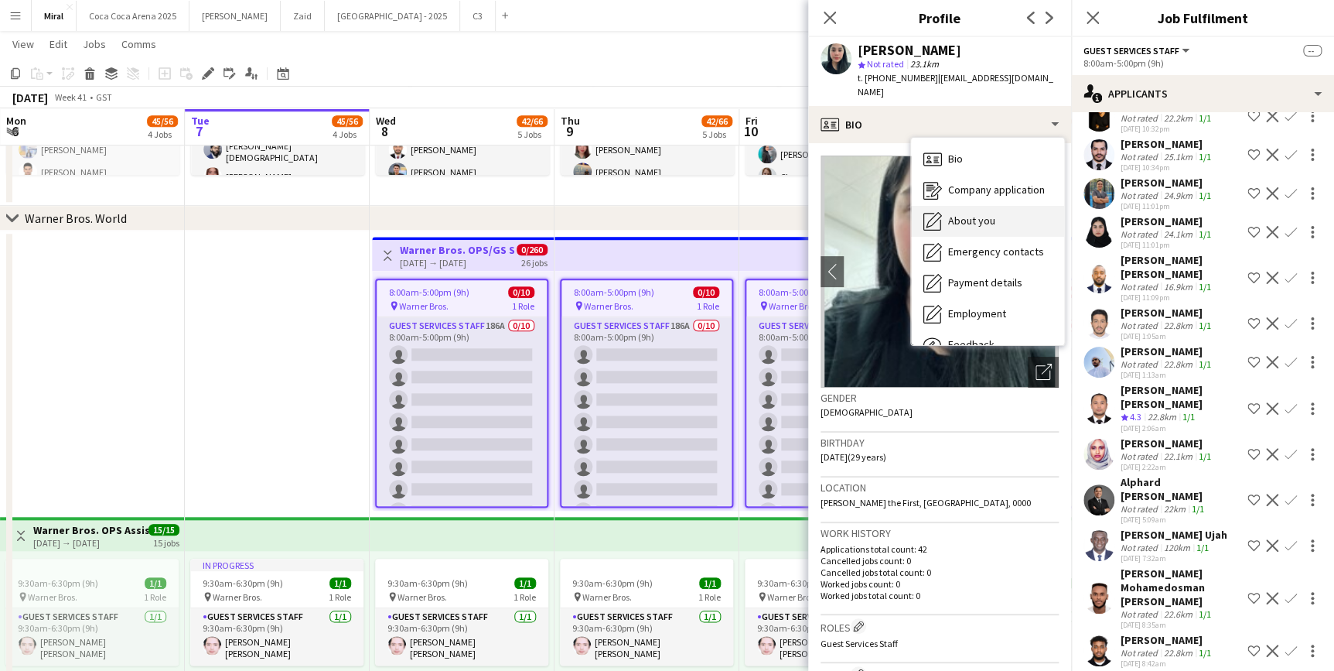
click at [979, 206] on div "About you About you" at bounding box center [987, 221] width 153 height 31
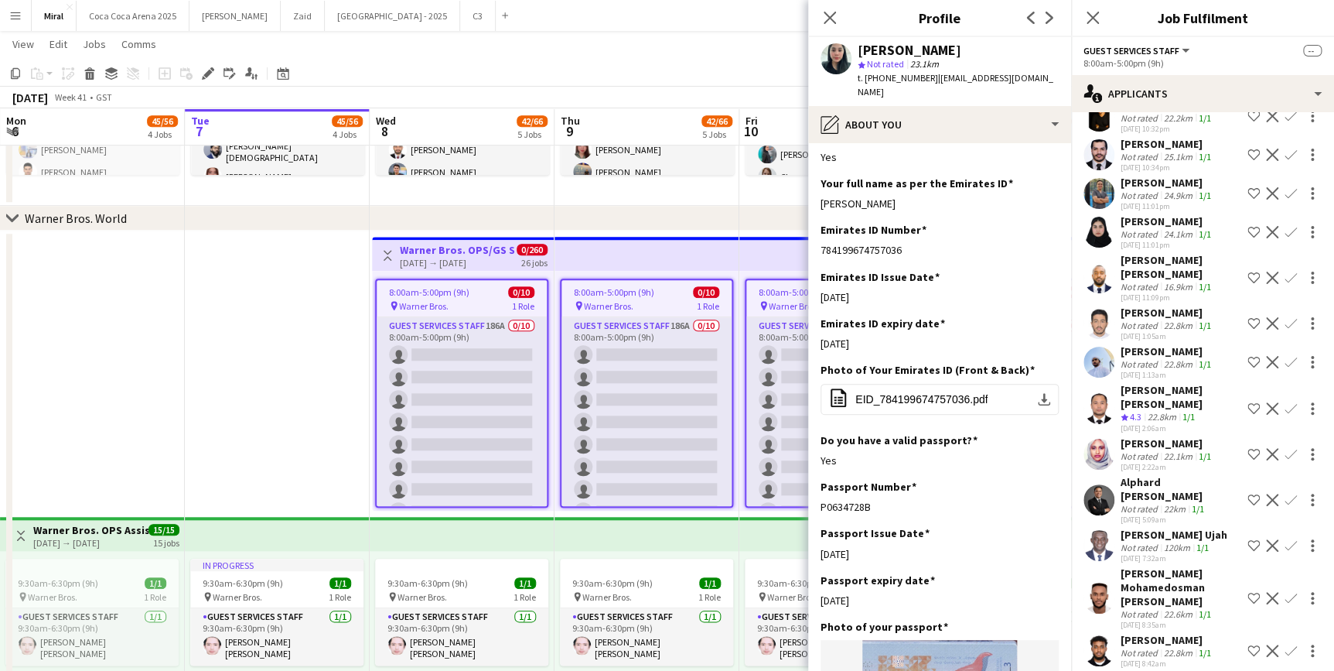
scroll to position [537, 0]
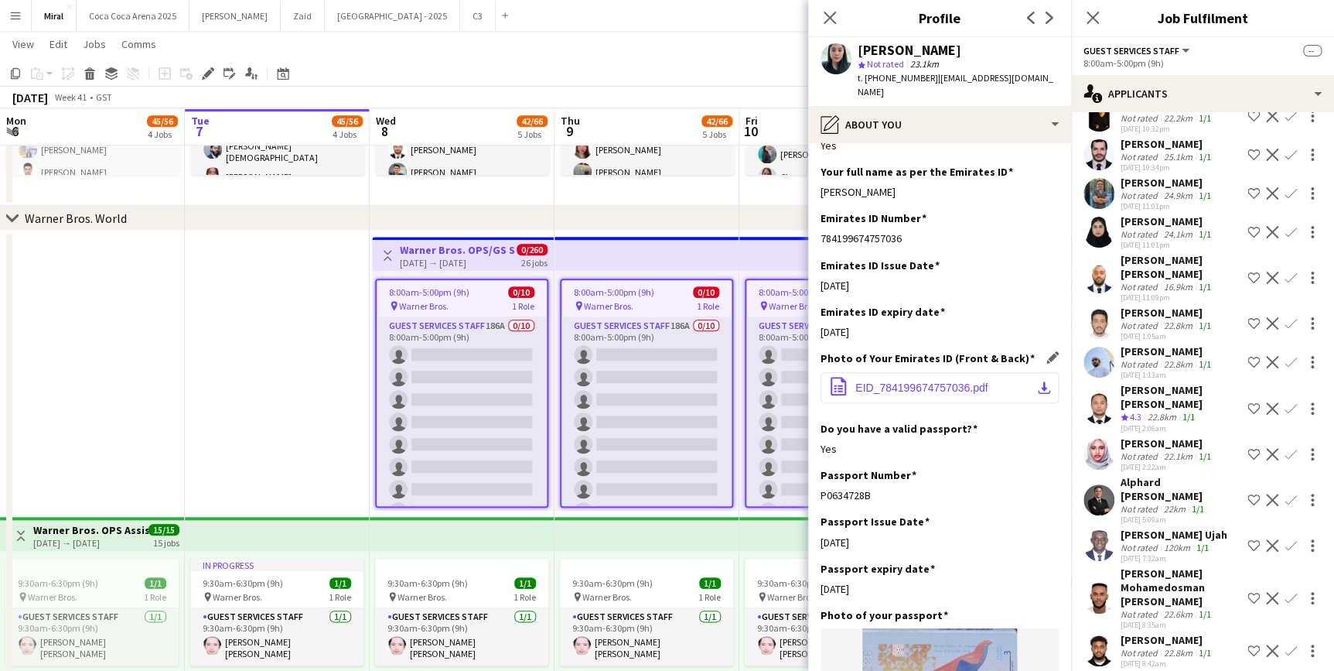
click at [1038, 381] on app-icon "download-bottom" at bounding box center [1044, 387] width 12 height 12
drag, startPoint x: 869, startPoint y: 75, endPoint x: 924, endPoint y: 78, distance: 54.2
click at [924, 78] on span "t. [PHONE_NUMBER]" at bounding box center [898, 78] width 80 height 12
copy span "971567818740"
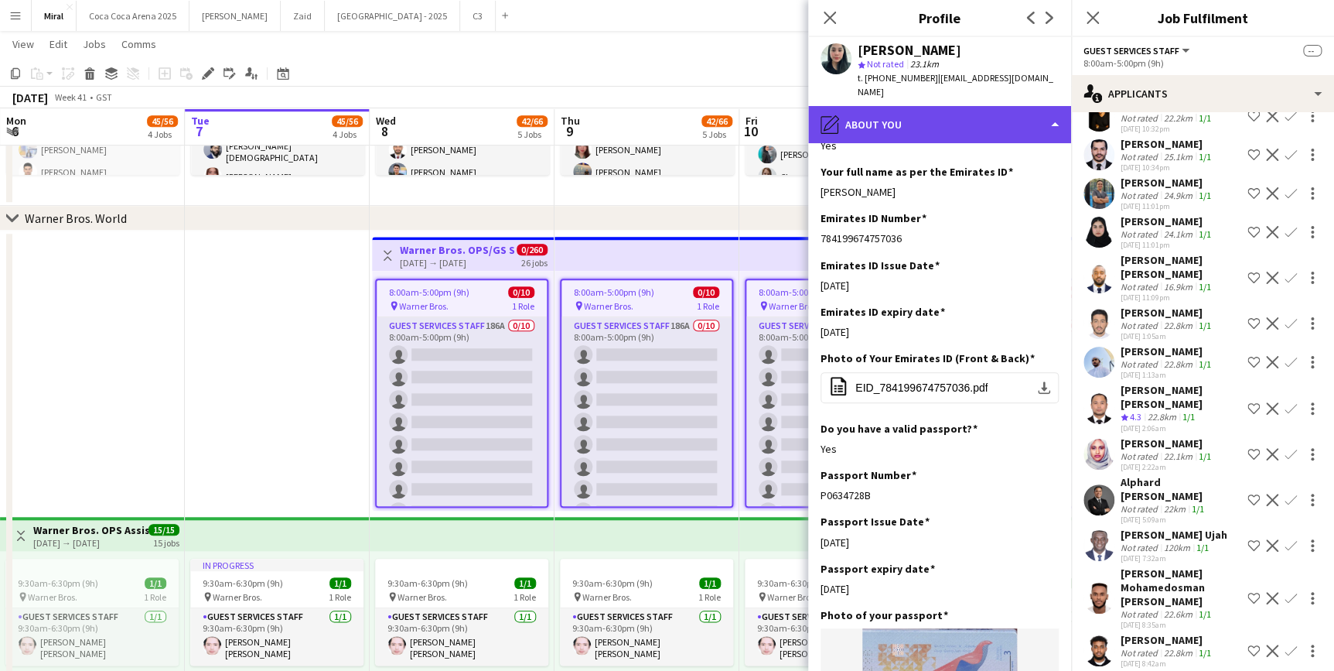
click at [959, 106] on div "pencil4 About you" at bounding box center [939, 124] width 263 height 37
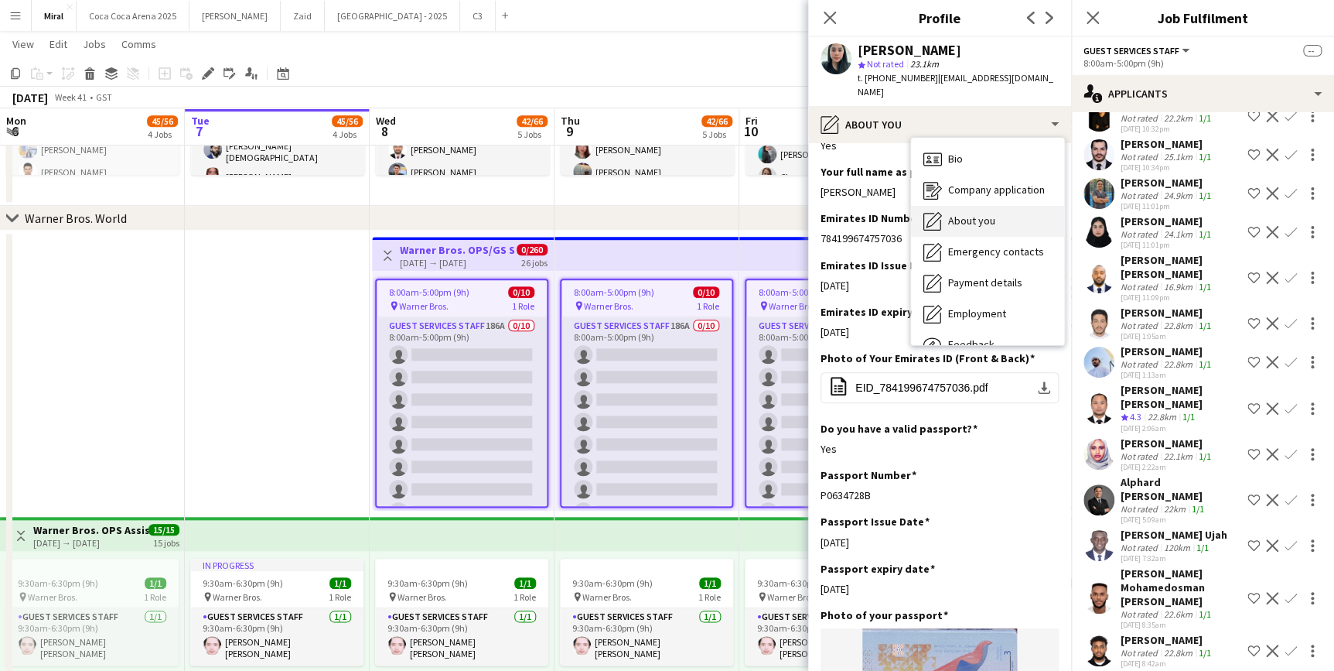
click at [988, 214] on span "About you" at bounding box center [971, 221] width 47 height 14
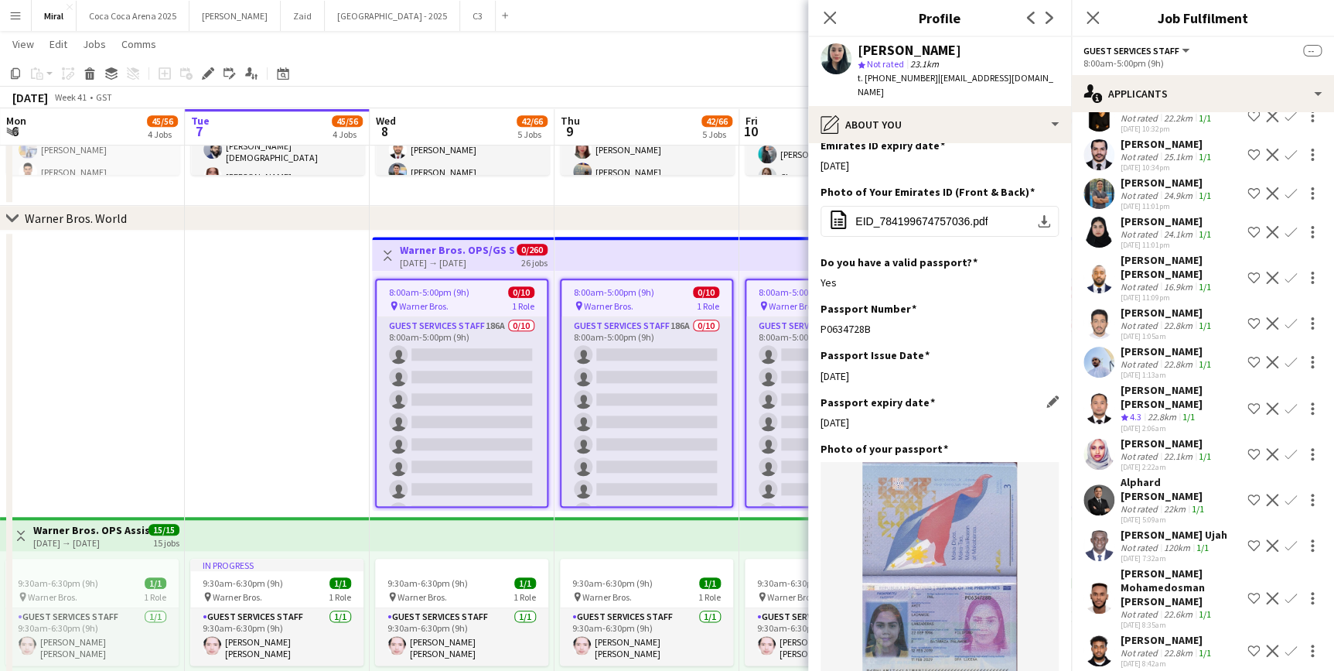
scroll to position [492, 0]
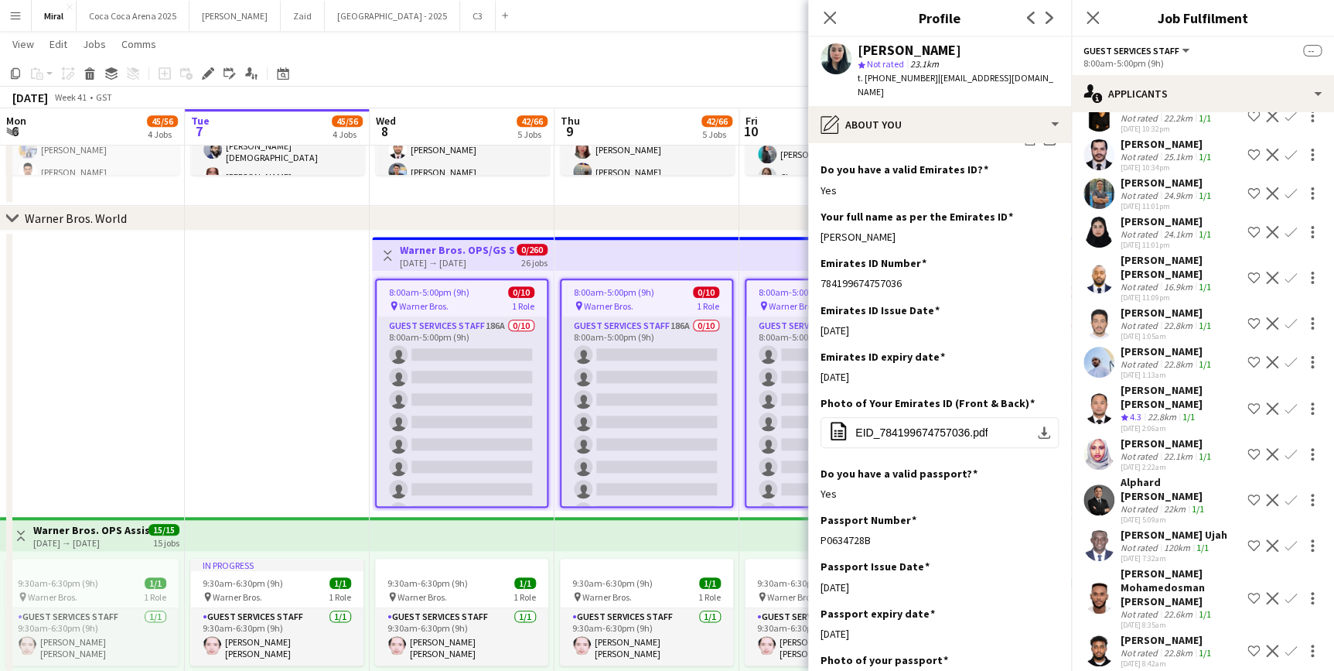
drag, startPoint x: 897, startPoint y: 224, endPoint x: 816, endPoint y: 224, distance: 81.2
click at [816, 224] on app-section-data-types "Bio Edit this field With over 4 years of experience in sales and customer relat…" at bounding box center [939, 407] width 263 height 528
copy div "[PERSON_NAME]"
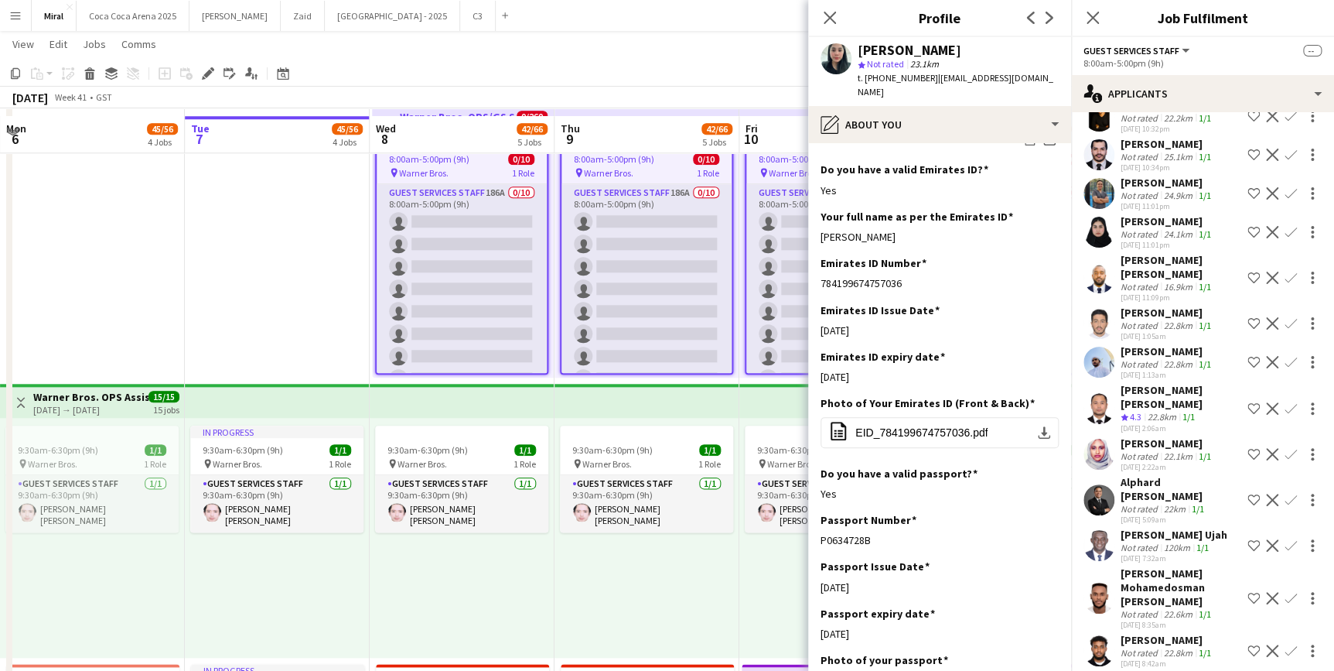
scroll to position [681, 0]
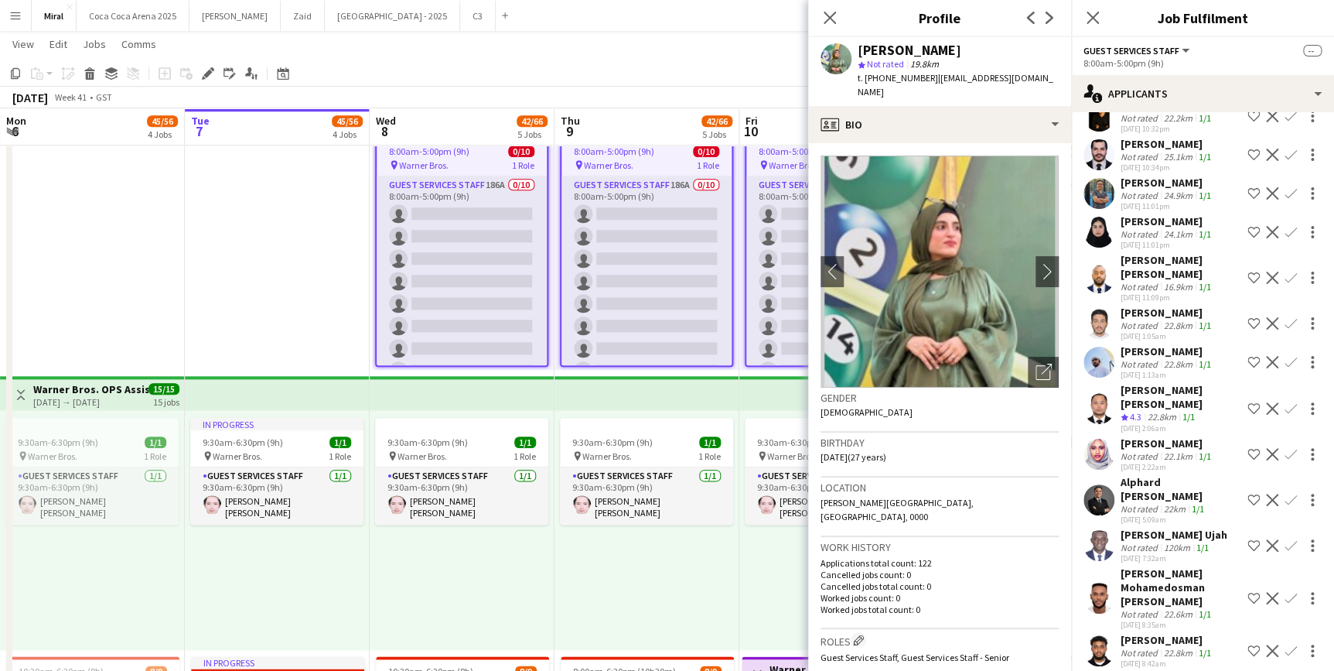
scroll to position [6, 0]
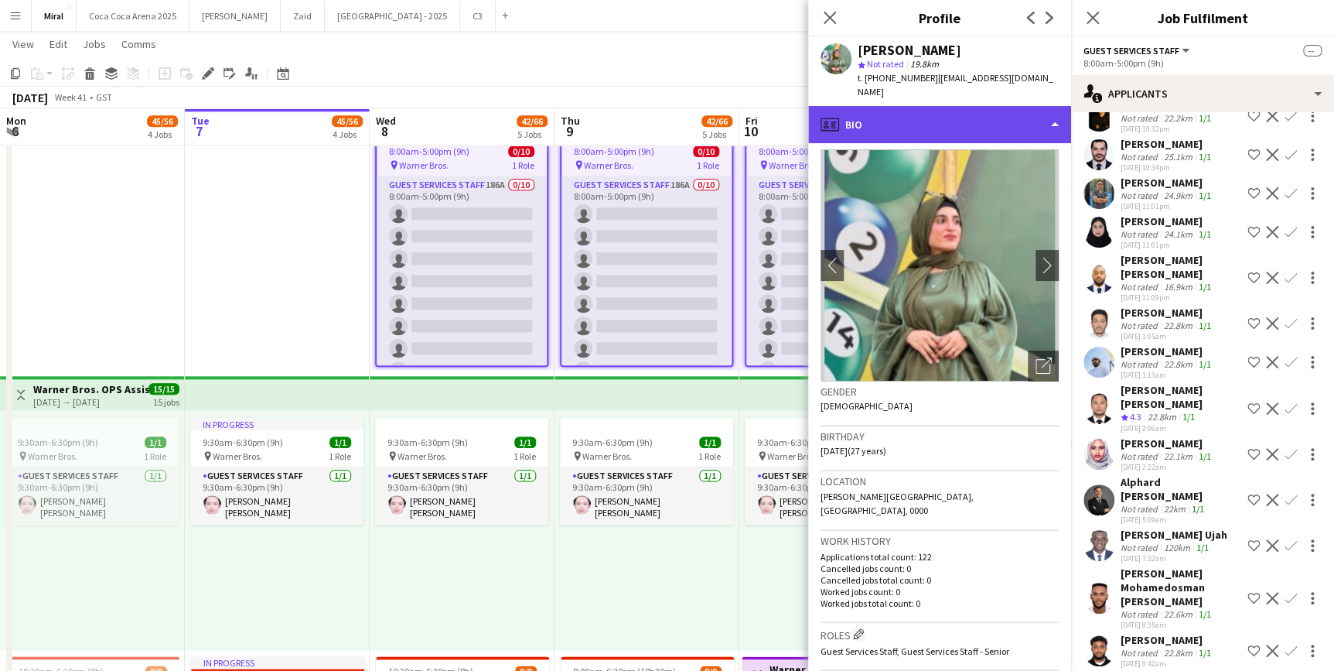
click at [1031, 106] on div "profile Bio" at bounding box center [939, 124] width 263 height 37
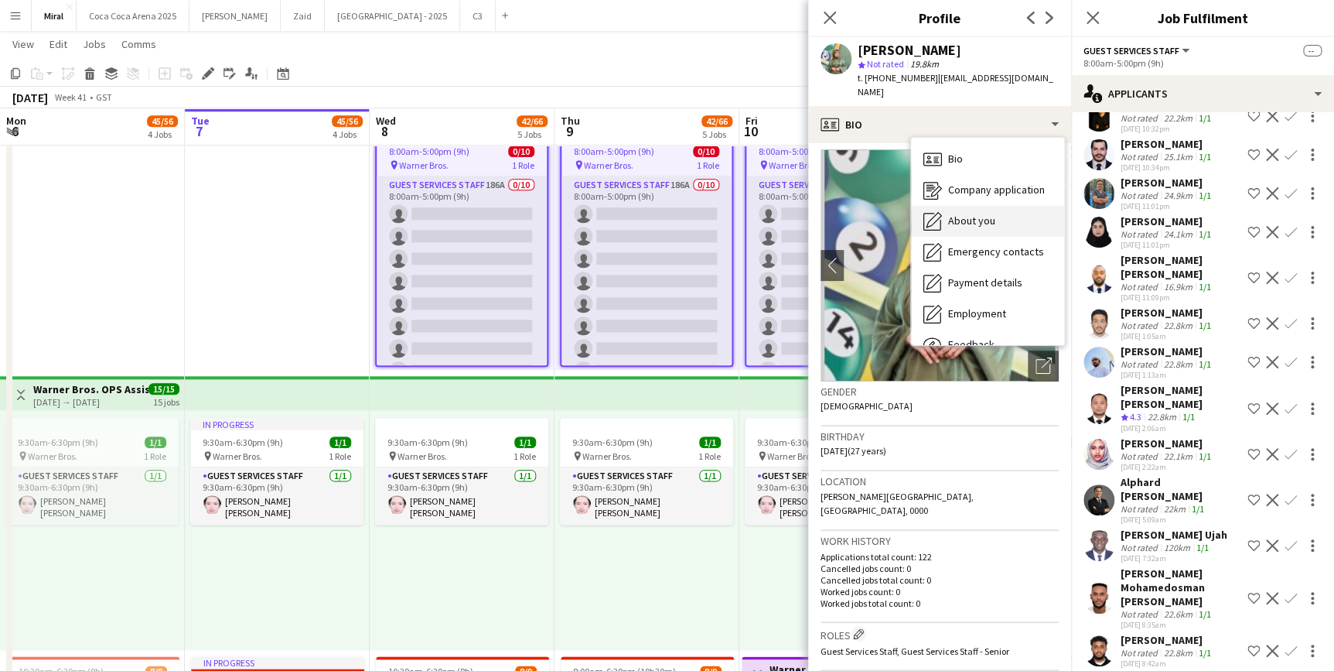
click at [989, 214] on span "About you" at bounding box center [971, 221] width 47 height 14
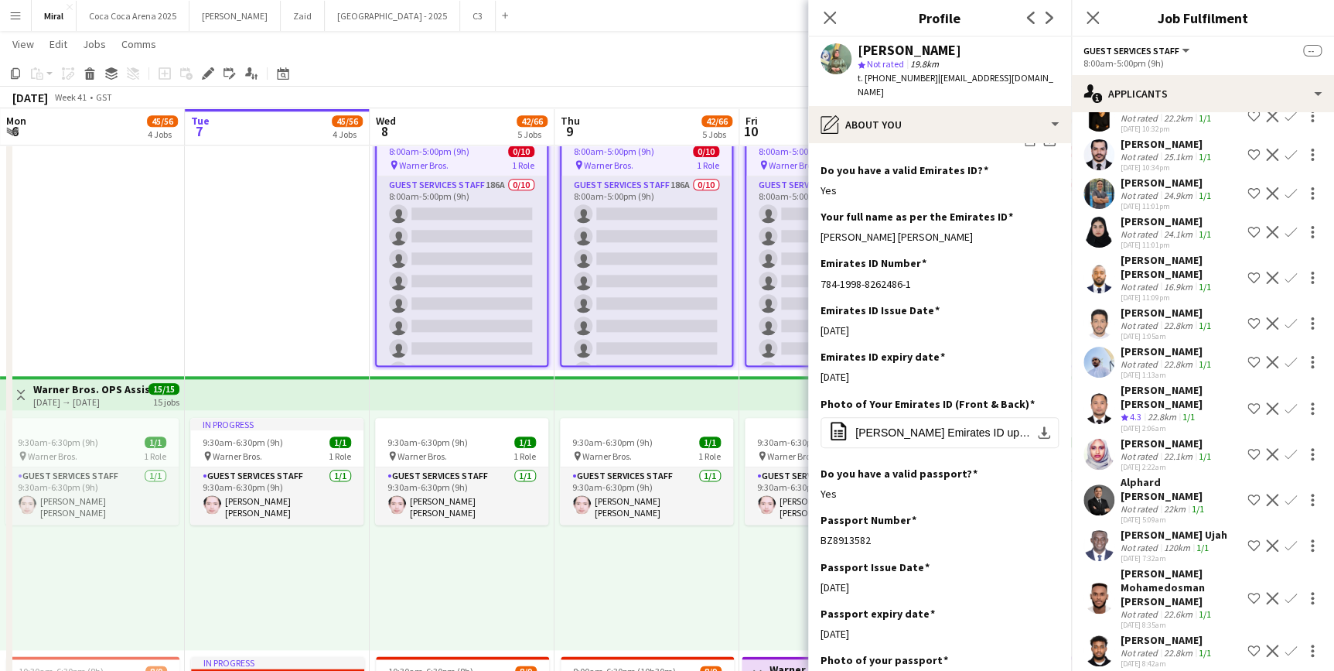
scroll to position [515, 0]
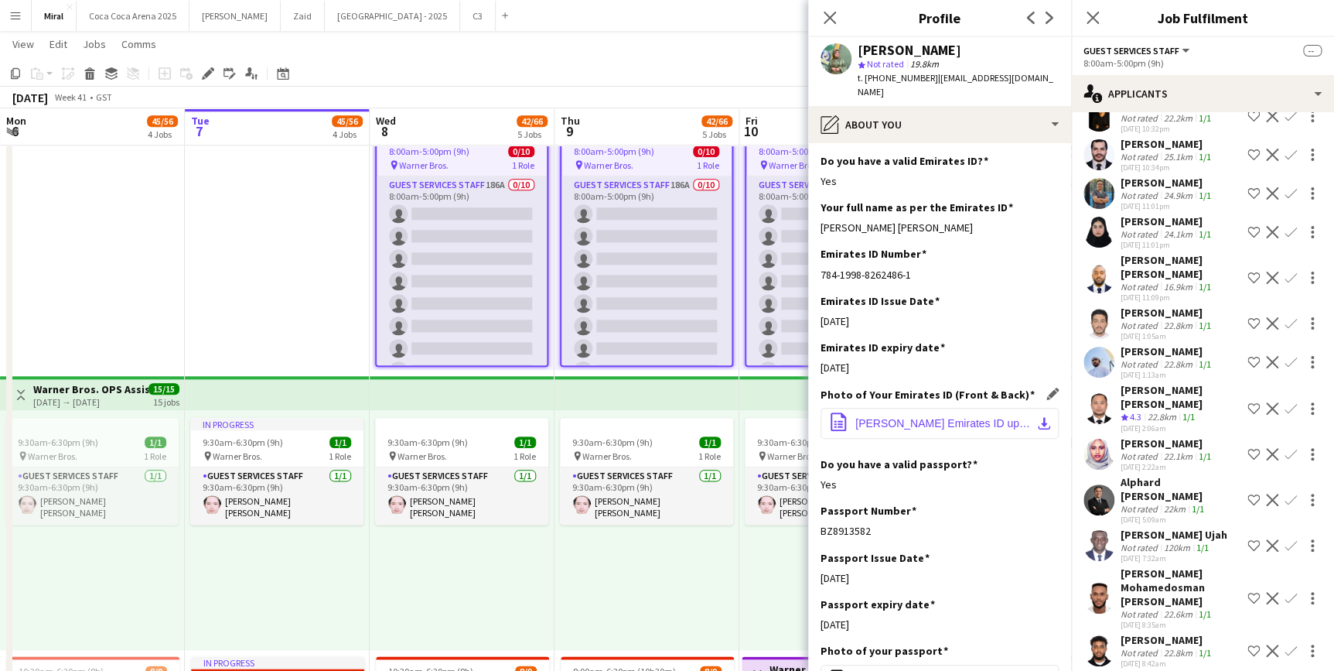
click at [1038, 417] on app-icon "download-bottom" at bounding box center [1044, 423] width 12 height 12
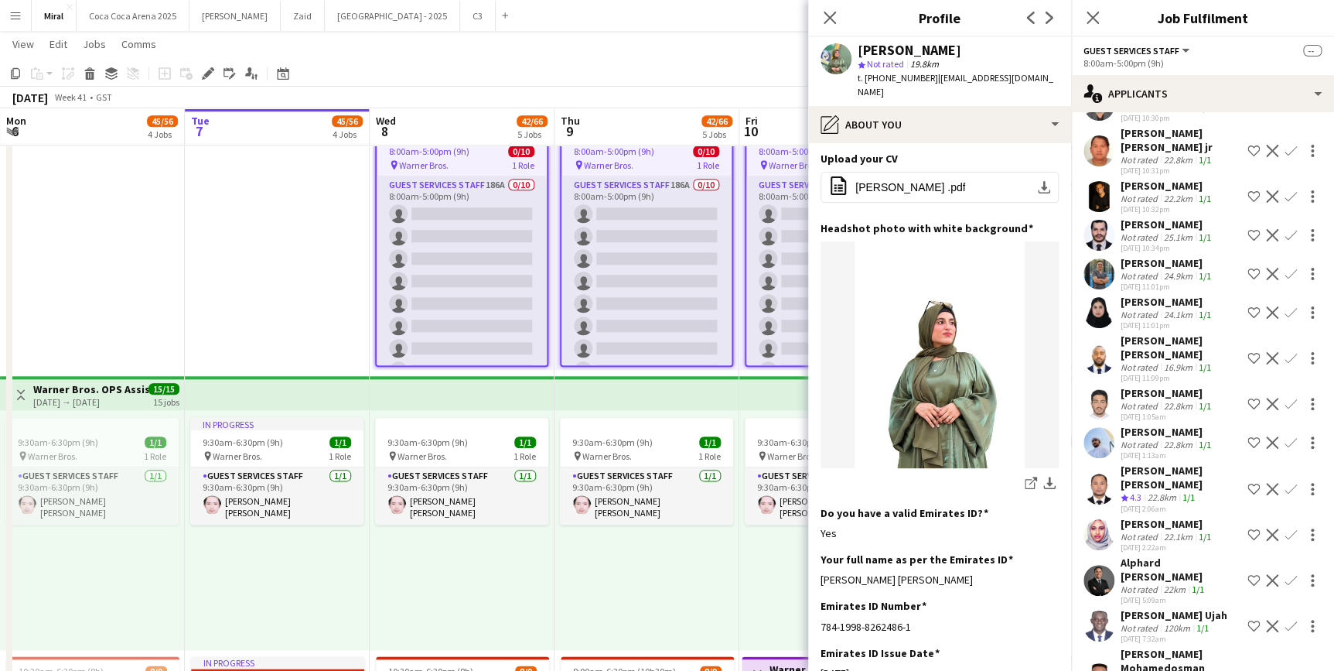
scroll to position [6866, 0]
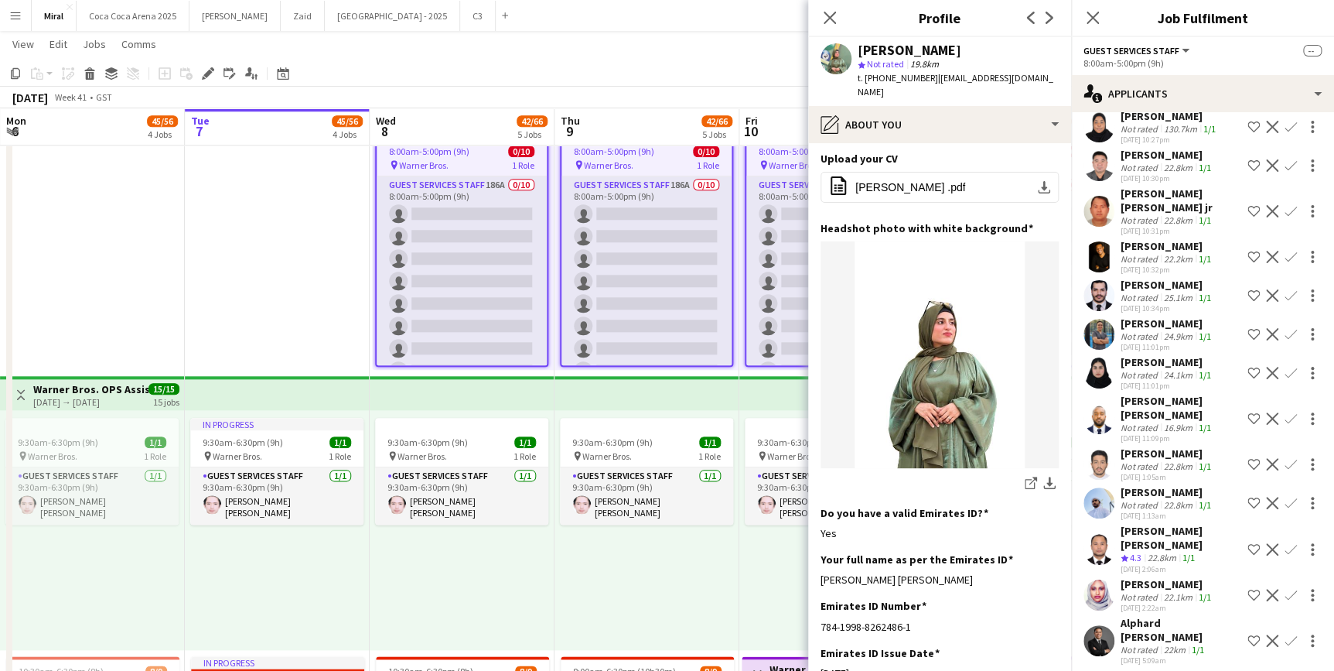
click at [1163, 577] on div "[PERSON_NAME]" at bounding box center [1168, 584] width 94 height 14
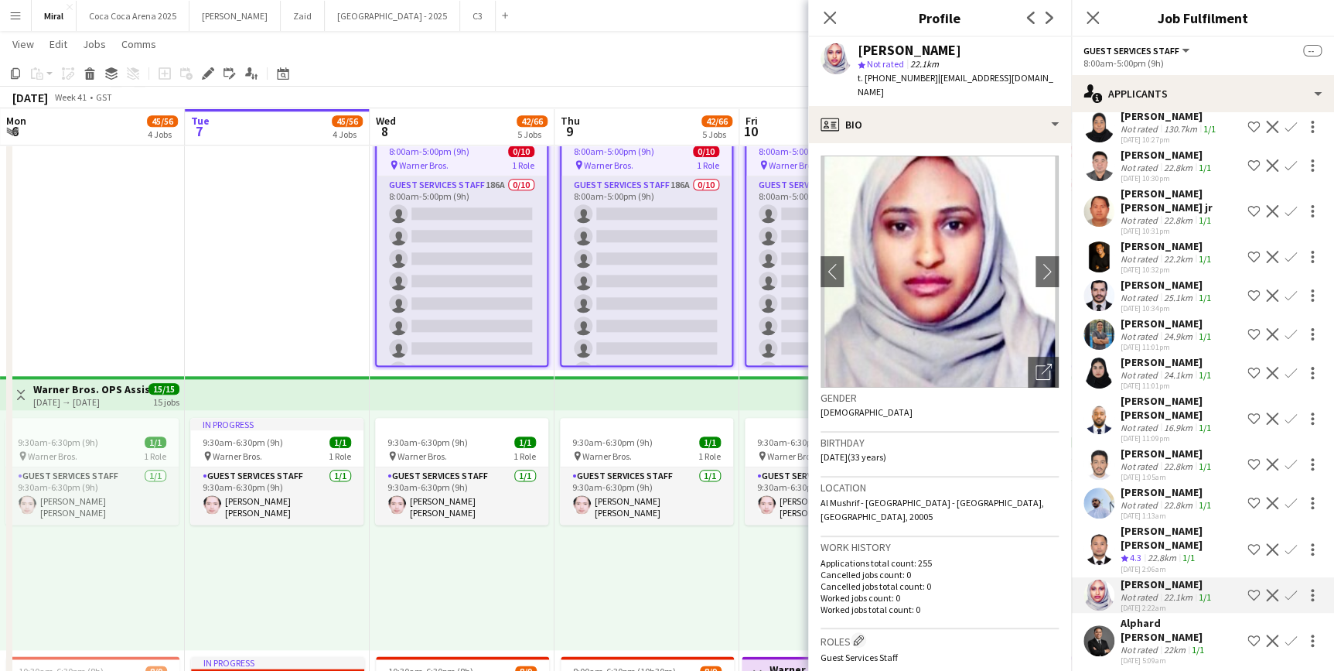
click at [1129, 355] on div "[PERSON_NAME]" at bounding box center [1168, 362] width 94 height 14
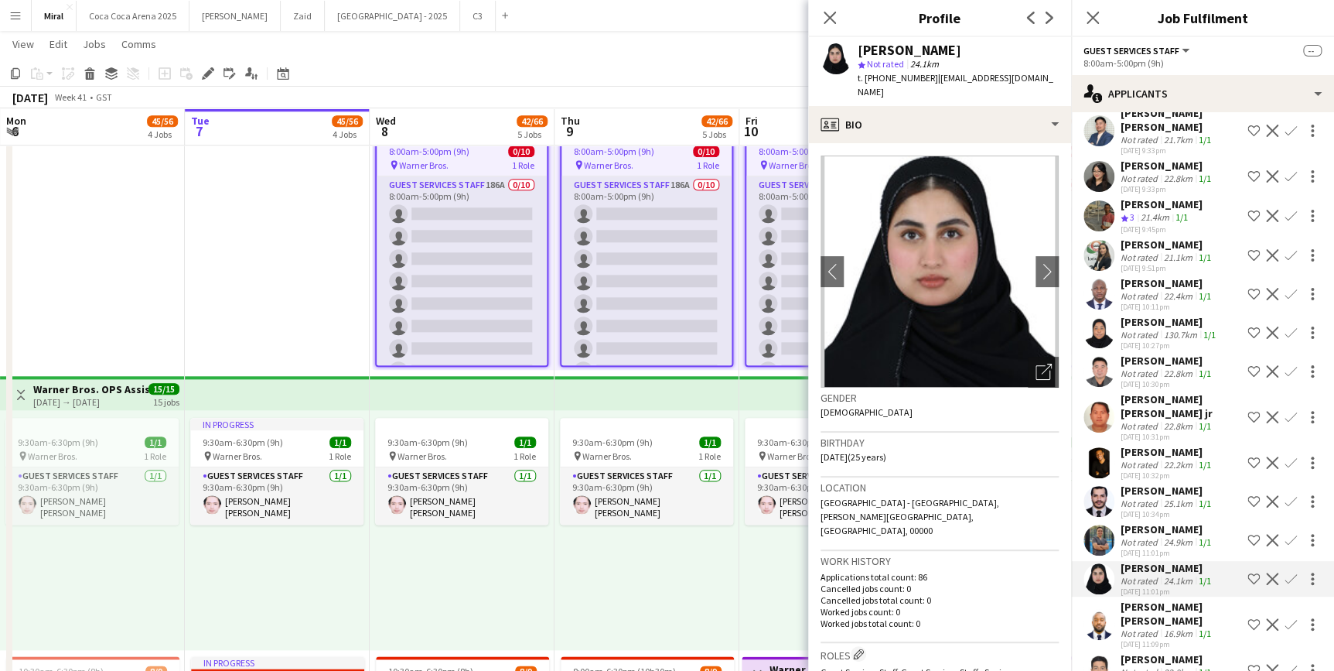
scroll to position [6655, 0]
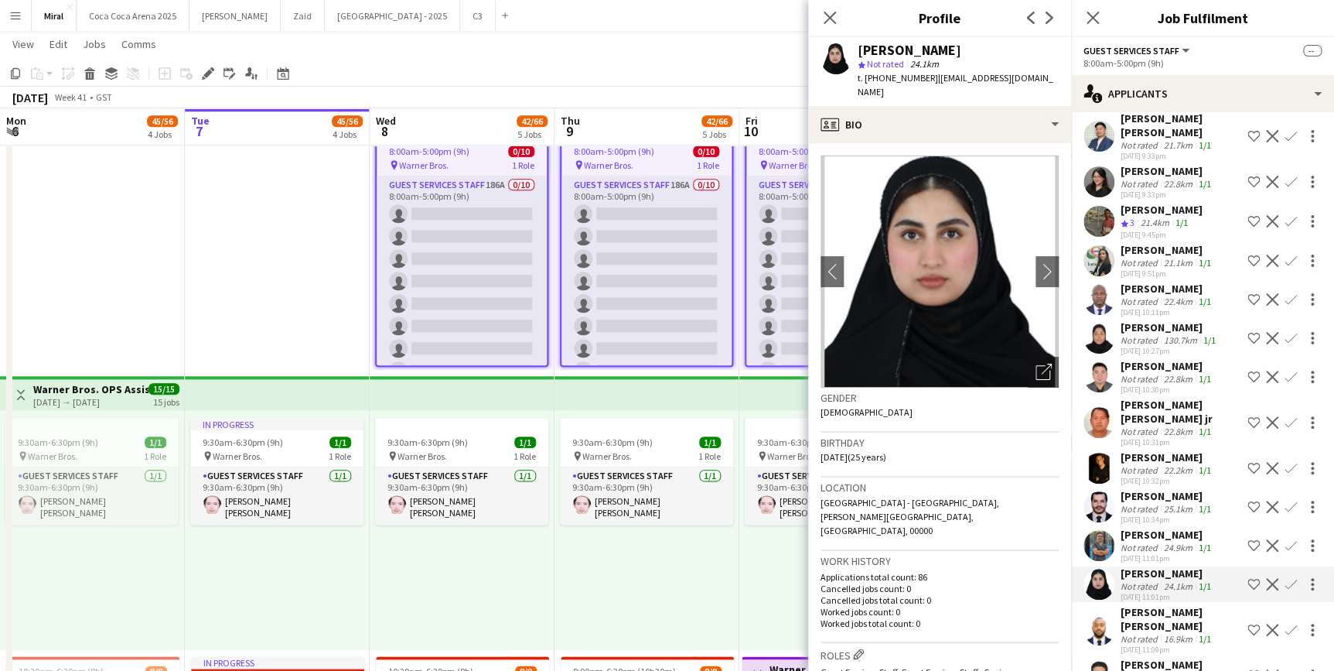
click at [1170, 450] on div "[PERSON_NAME]" at bounding box center [1168, 457] width 94 height 14
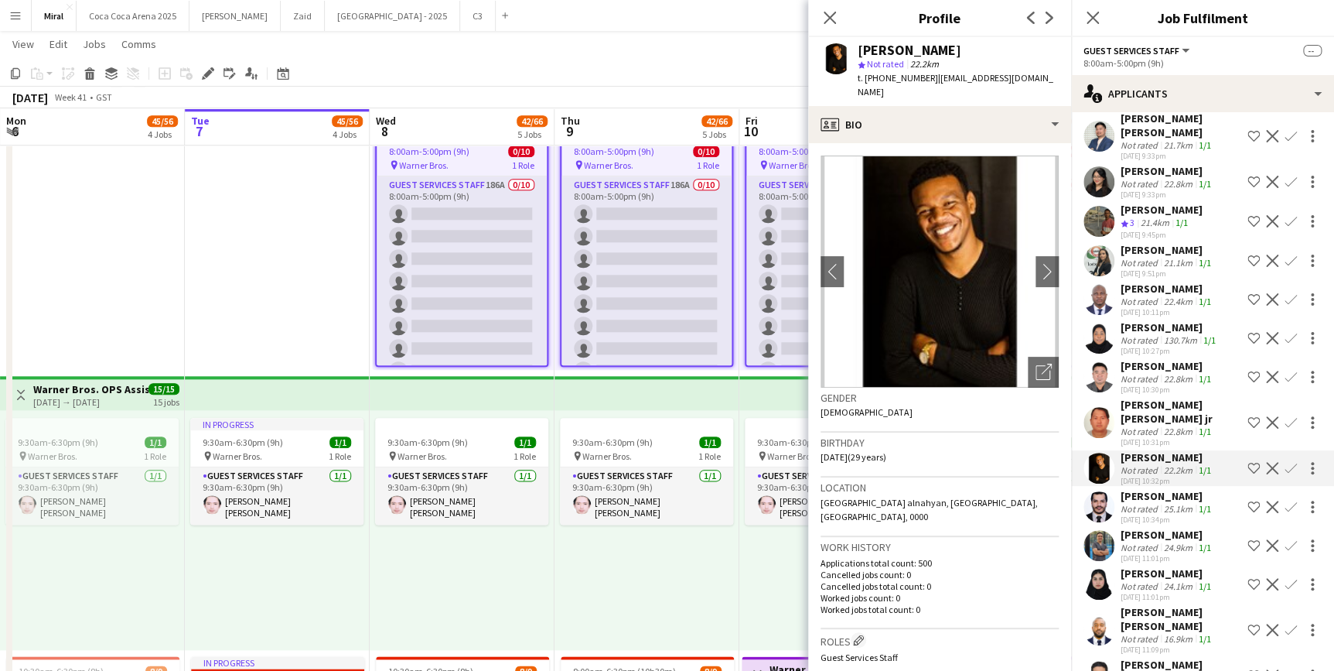
click at [1167, 541] on div "24.9km" at bounding box center [1178, 547] width 35 height 12
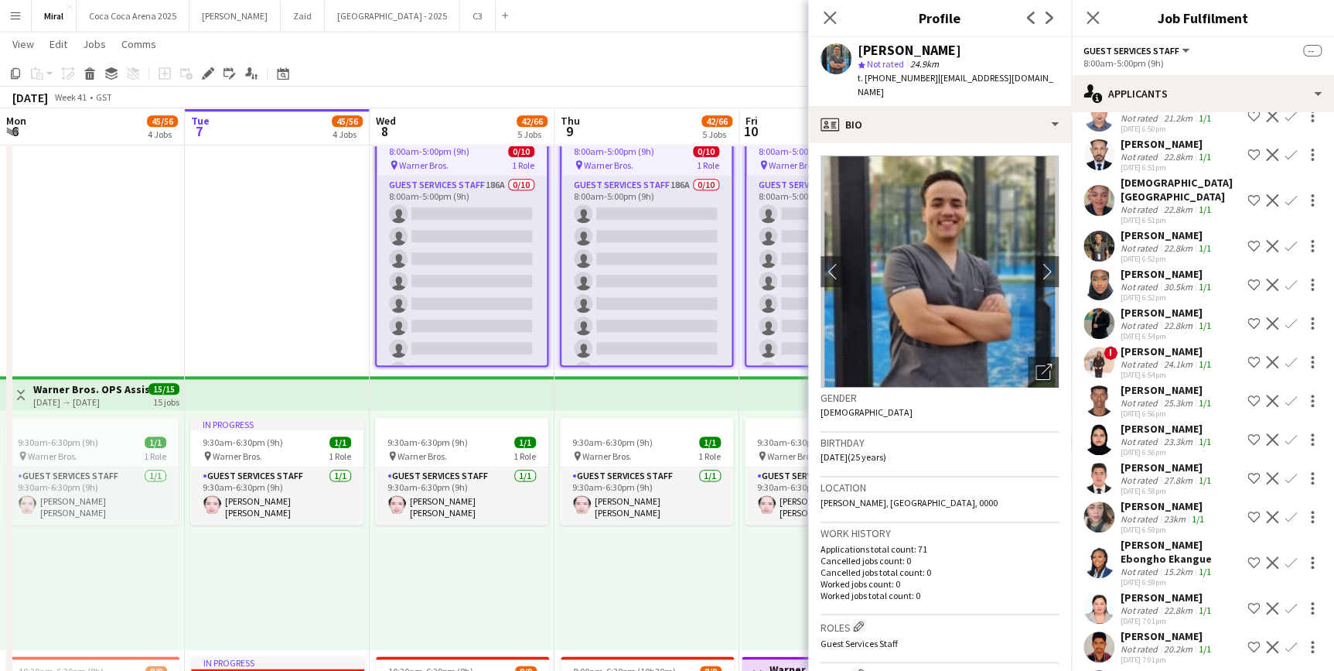
scroll to position [4827, 0]
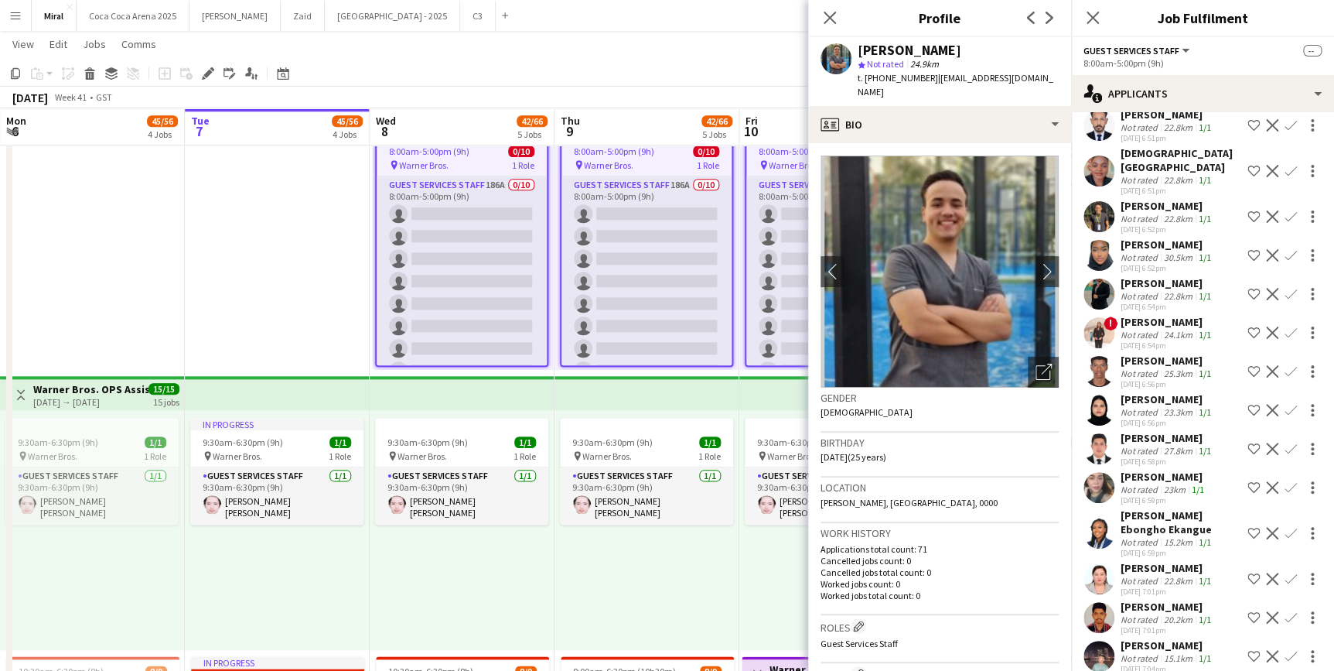
click at [1164, 508] on div "[PERSON_NAME] Ebongho Ekangue" at bounding box center [1181, 522] width 121 height 28
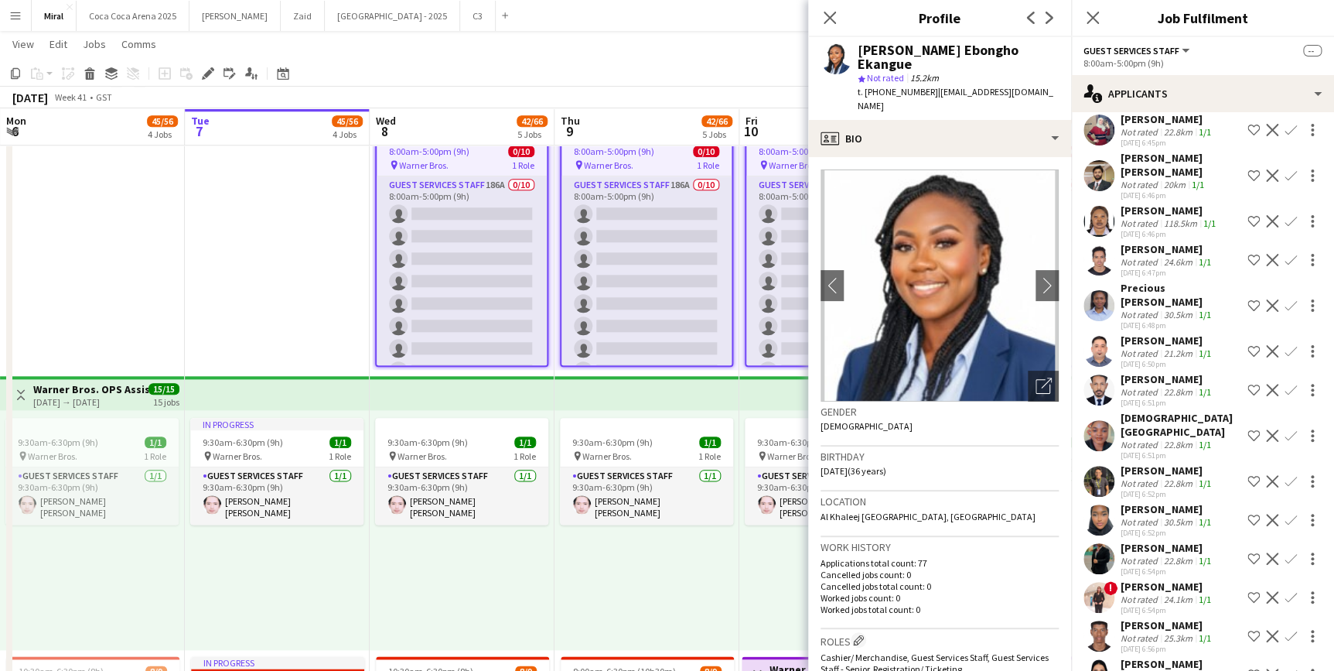
scroll to position [4545, 0]
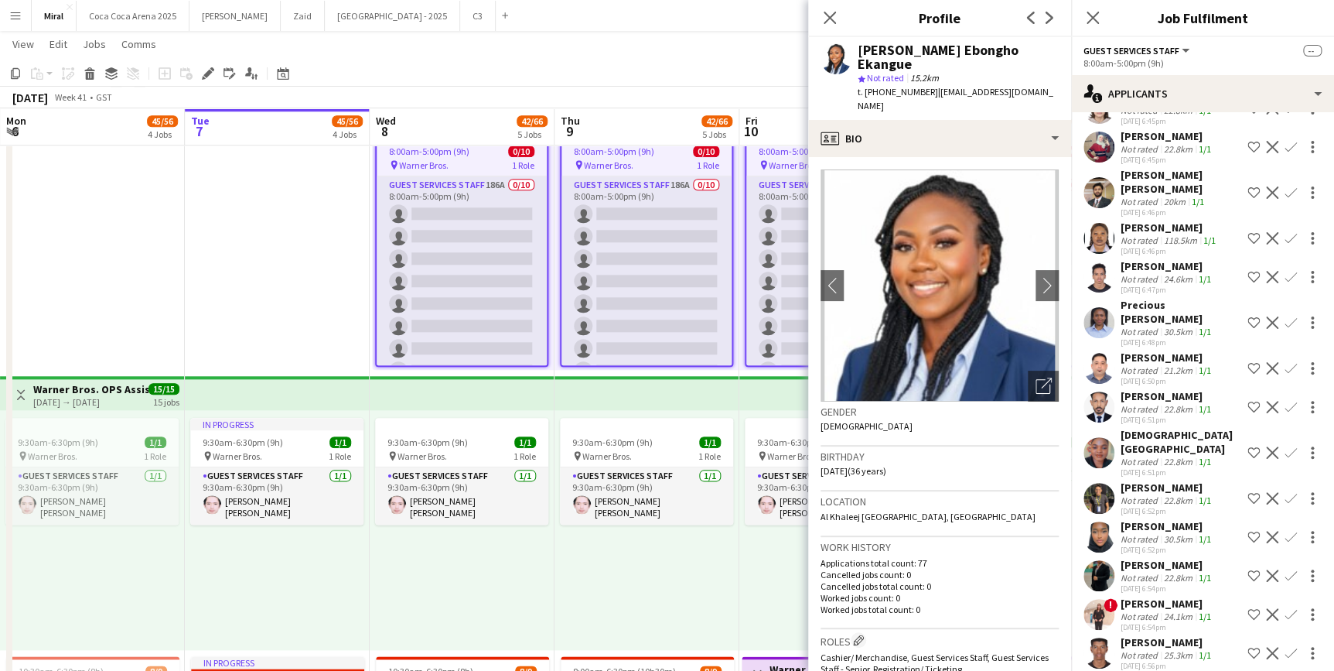
click at [1168, 326] on div "30.5km" at bounding box center [1178, 332] width 35 height 12
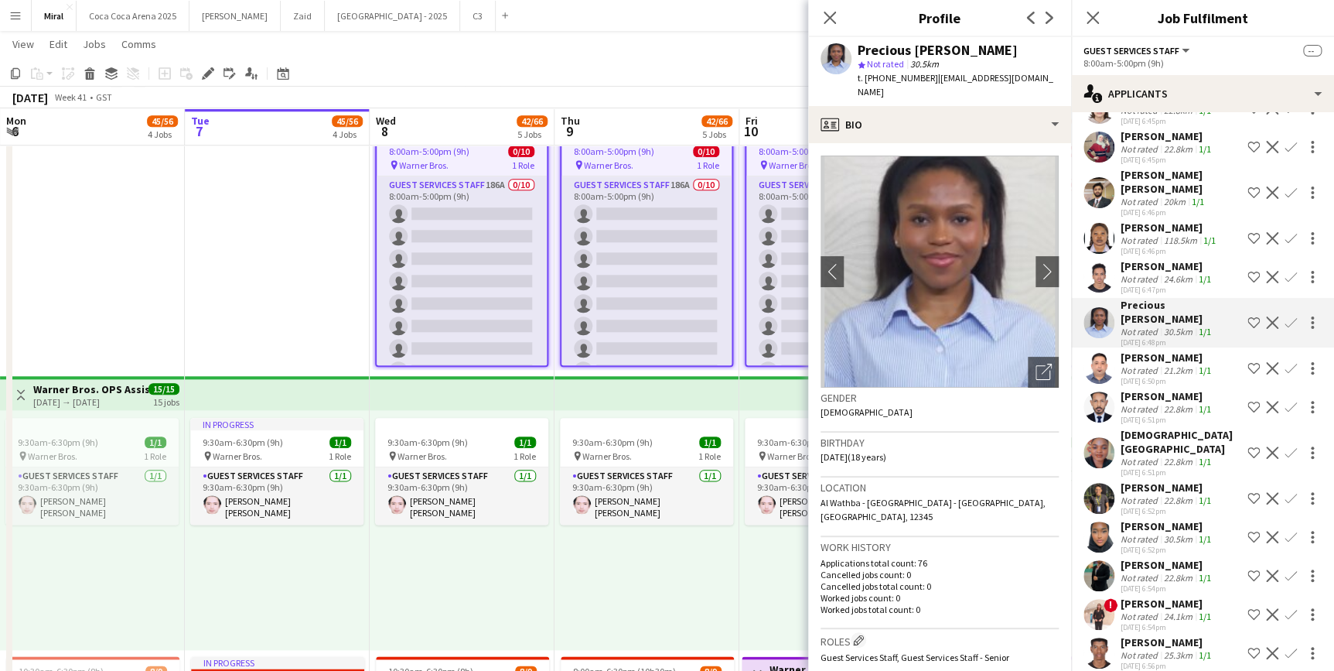
click at [1248, 316] on app-icon "Shortlist crew" at bounding box center [1254, 322] width 12 height 12
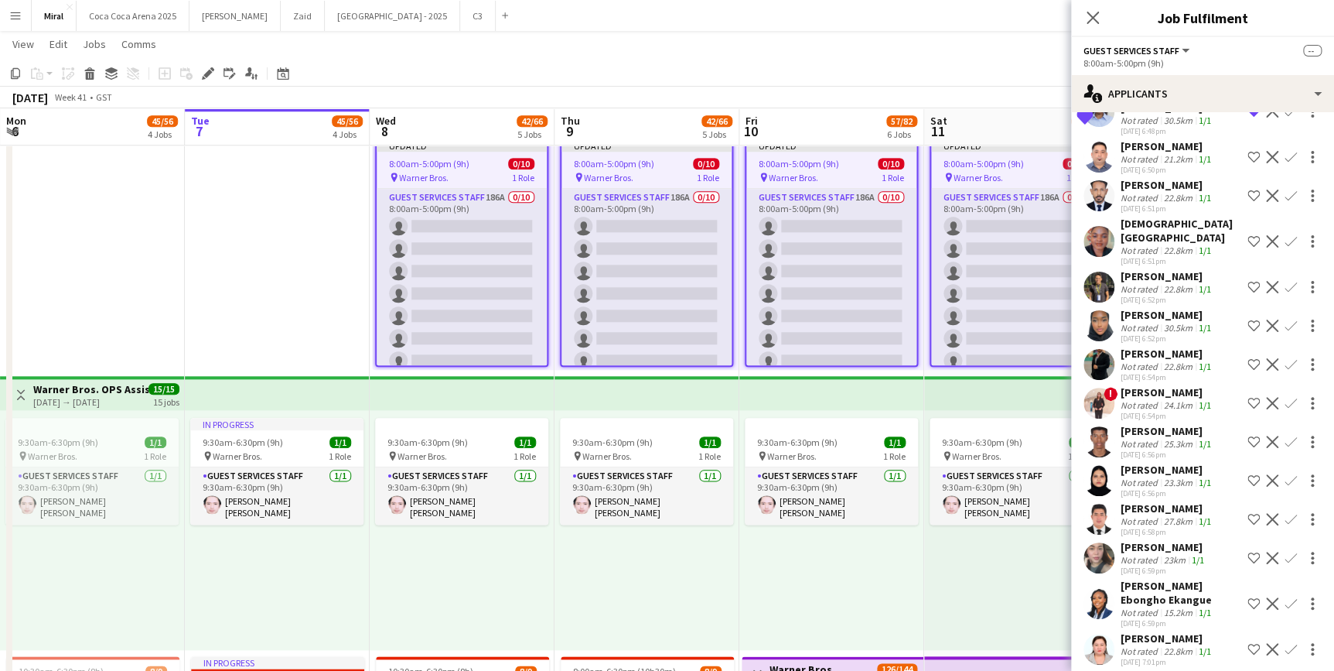
scroll to position [4827, 0]
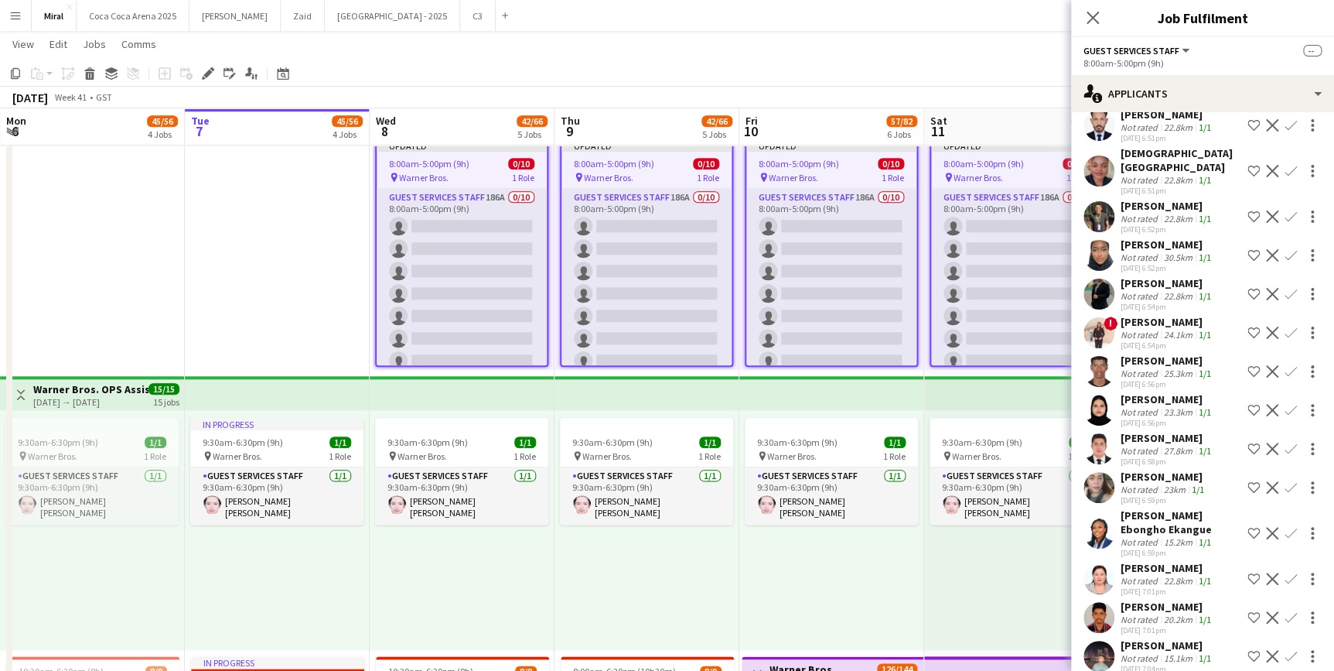
click at [1161, 508] on div "[PERSON_NAME] Ebongho Ekangue" at bounding box center [1181, 522] width 121 height 28
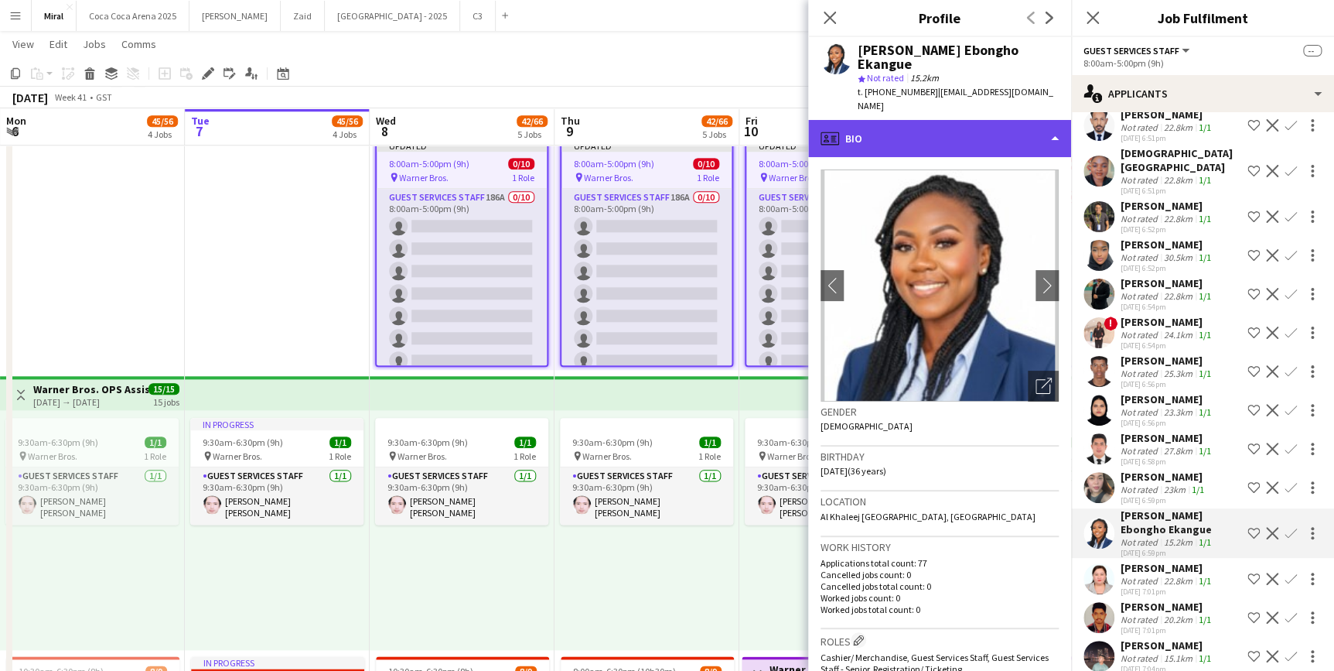
drag, startPoint x: 1035, startPoint y: 117, endPoint x: 1035, endPoint y: 127, distance: 10.1
click at [1035, 121] on div "profile Bio" at bounding box center [939, 138] width 263 height 37
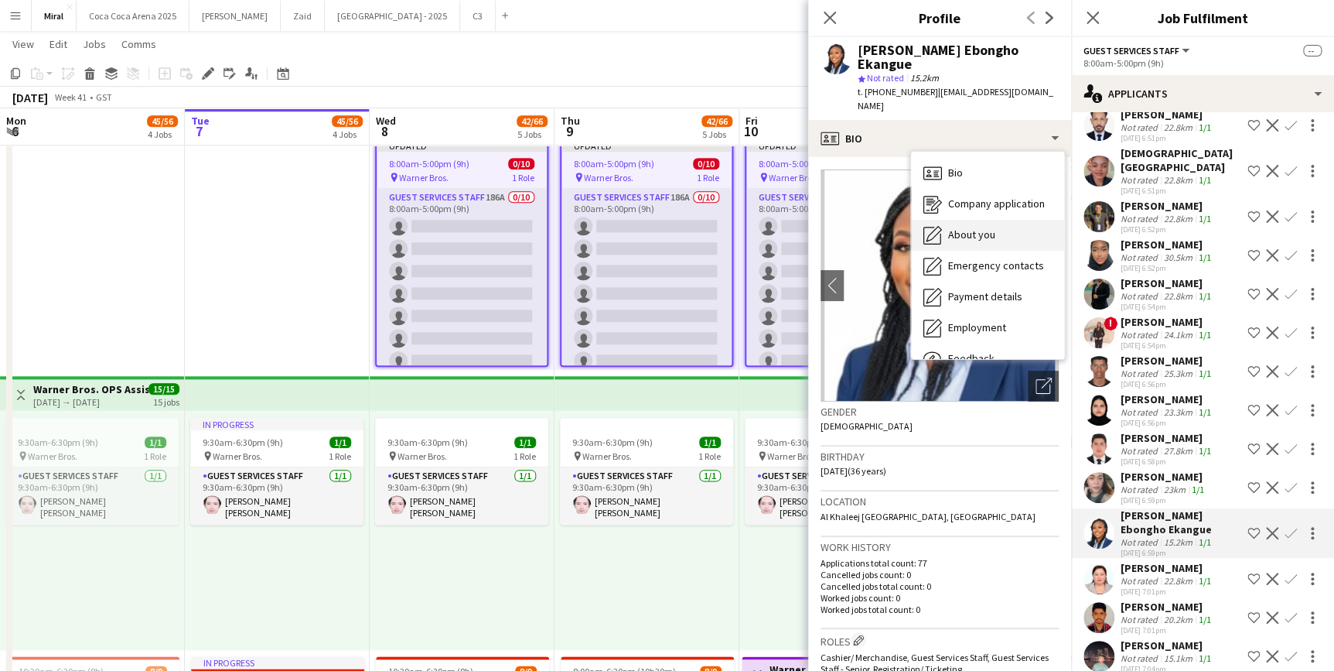
click at [986, 227] on span "About you" at bounding box center [971, 234] width 47 height 14
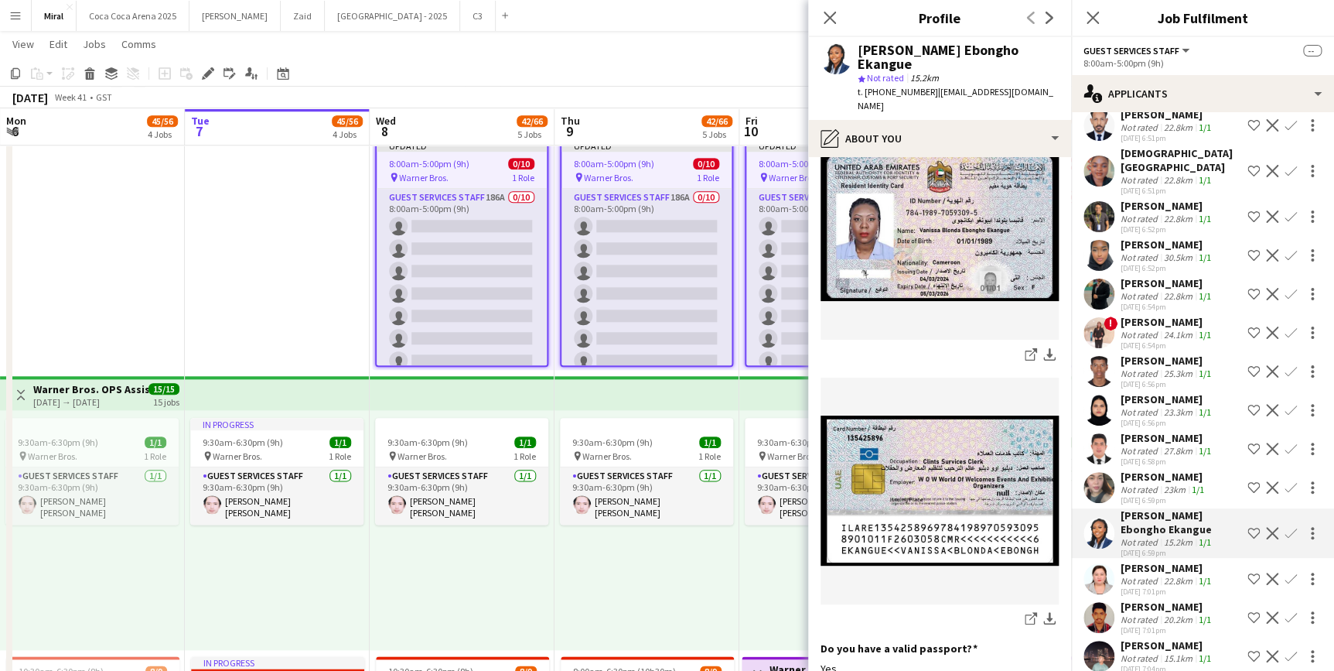
scroll to position [843, 0]
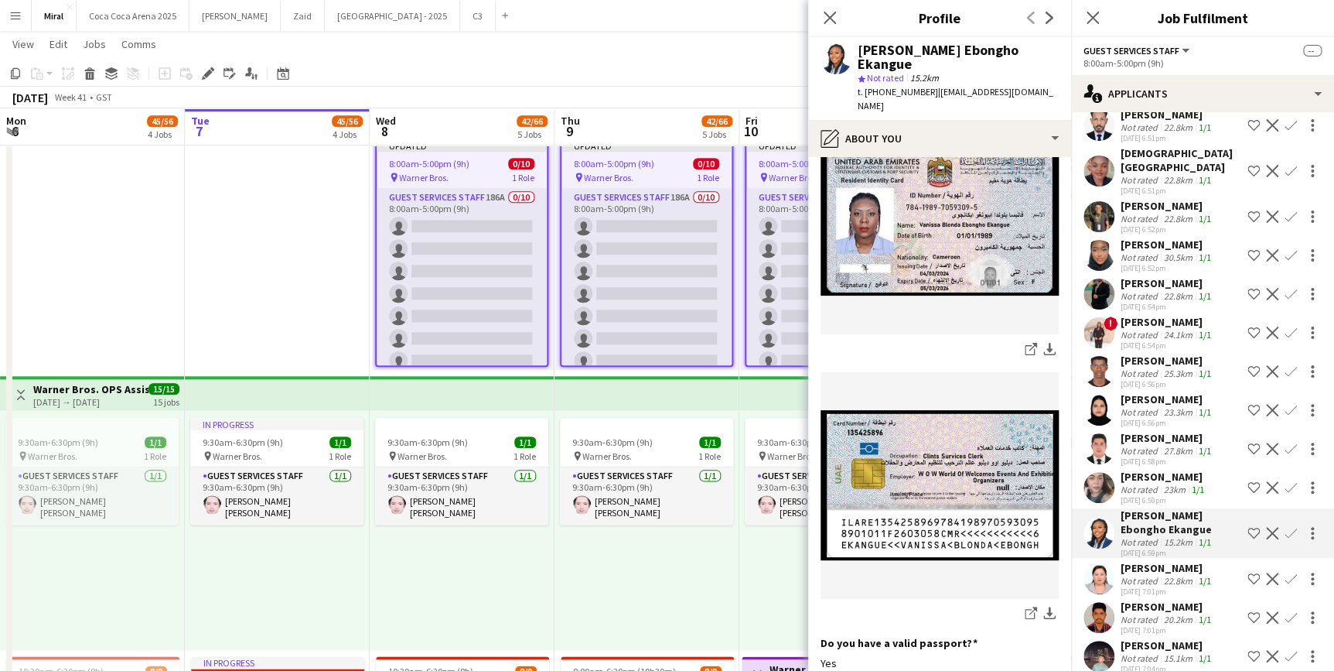
click at [1248, 527] on app-icon "Shortlist crew" at bounding box center [1254, 533] width 12 height 12
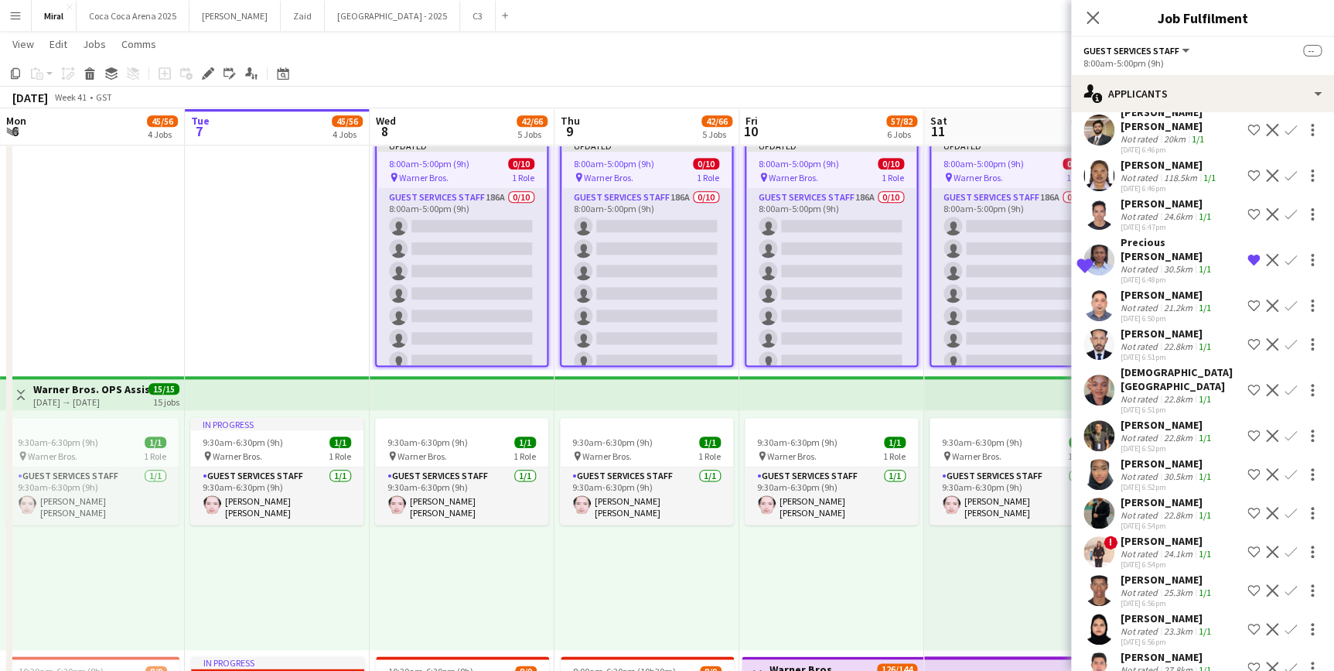
scroll to position [4616, 0]
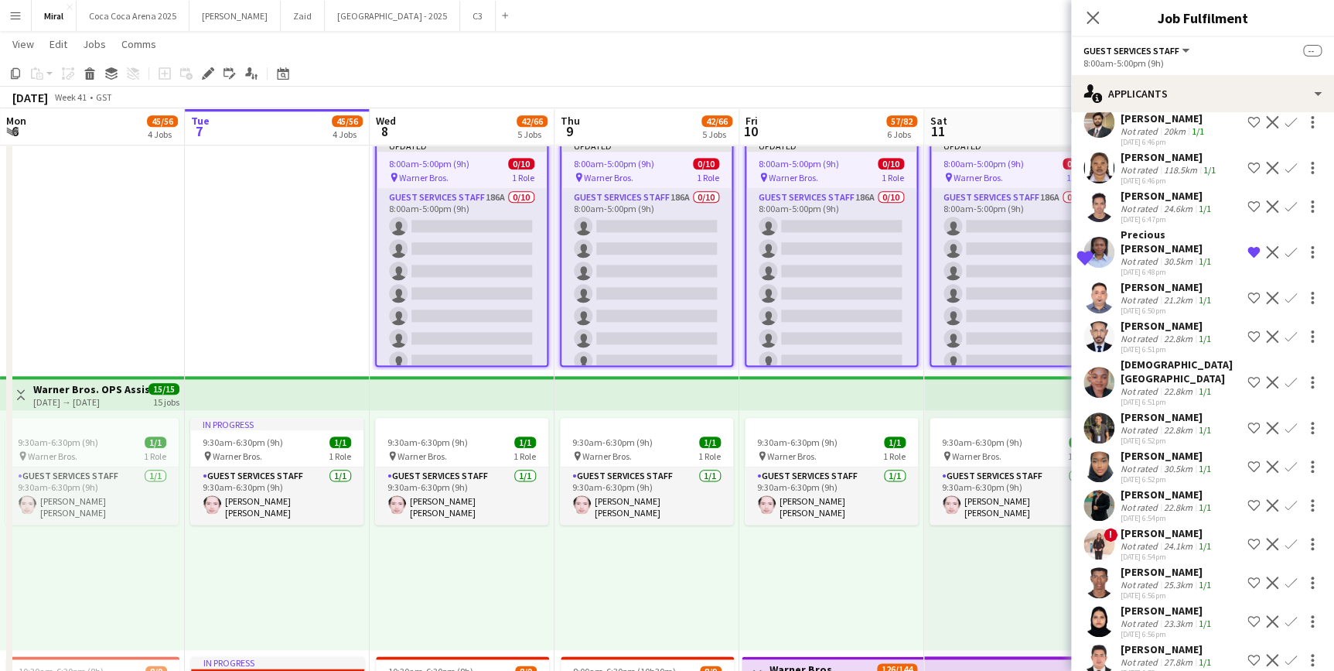
click at [1145, 255] on div "Not rated" at bounding box center [1141, 261] width 40 height 12
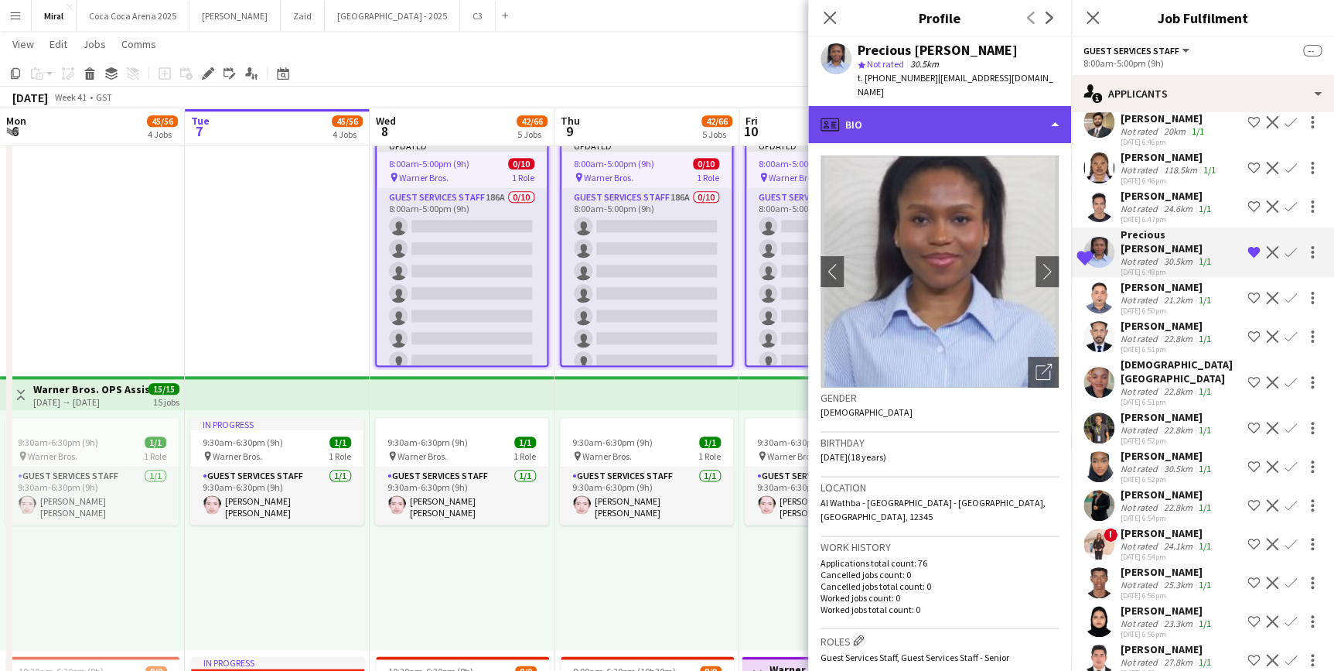
click at [1023, 123] on div "profile Bio" at bounding box center [939, 124] width 263 height 37
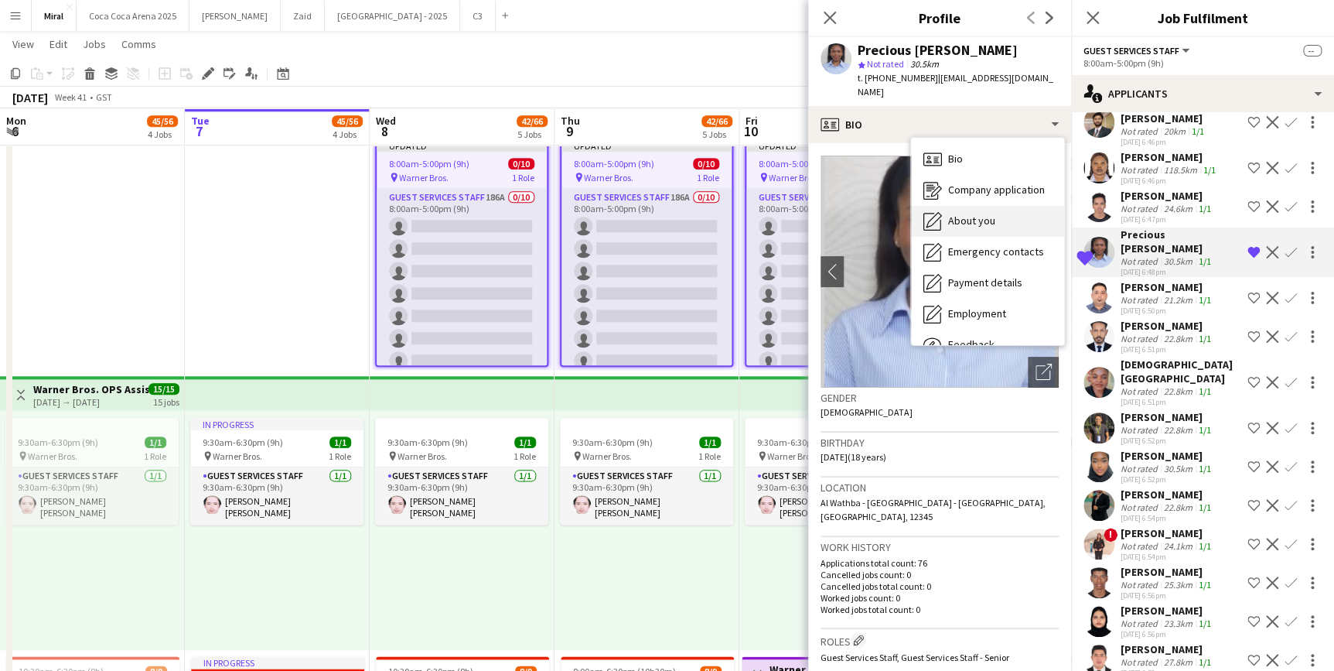
click at [996, 218] on div "About you About you" at bounding box center [987, 221] width 153 height 31
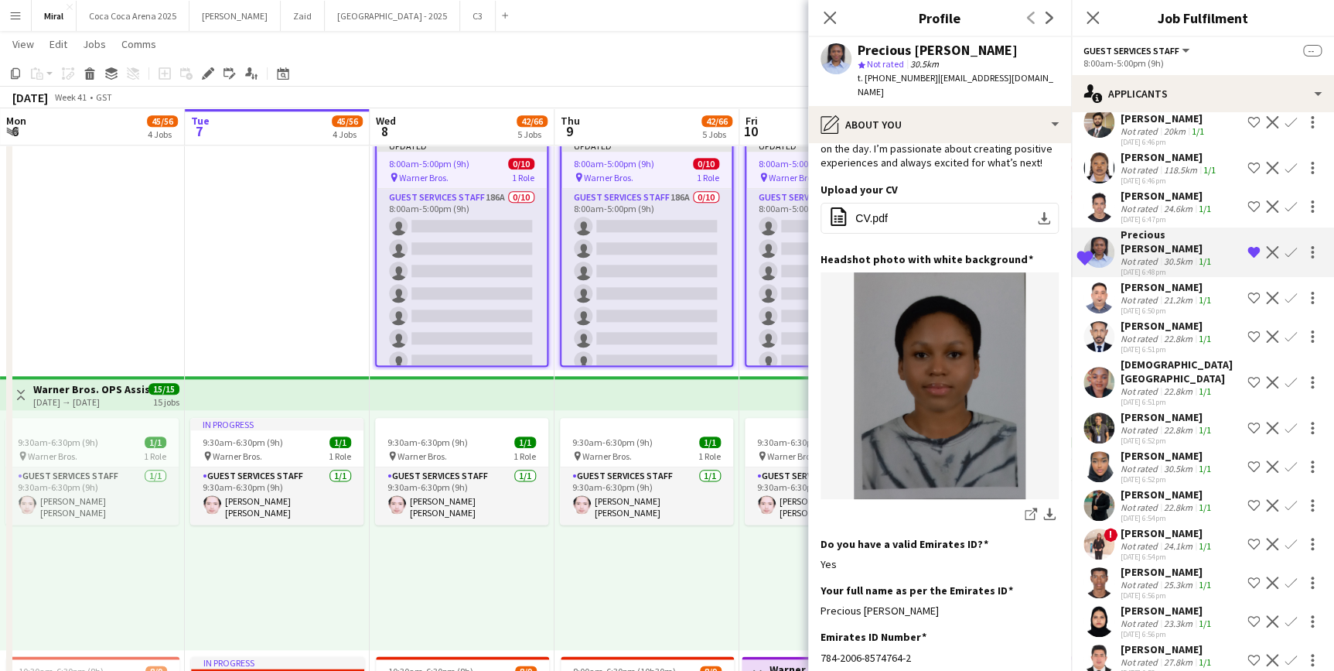
scroll to position [0, 0]
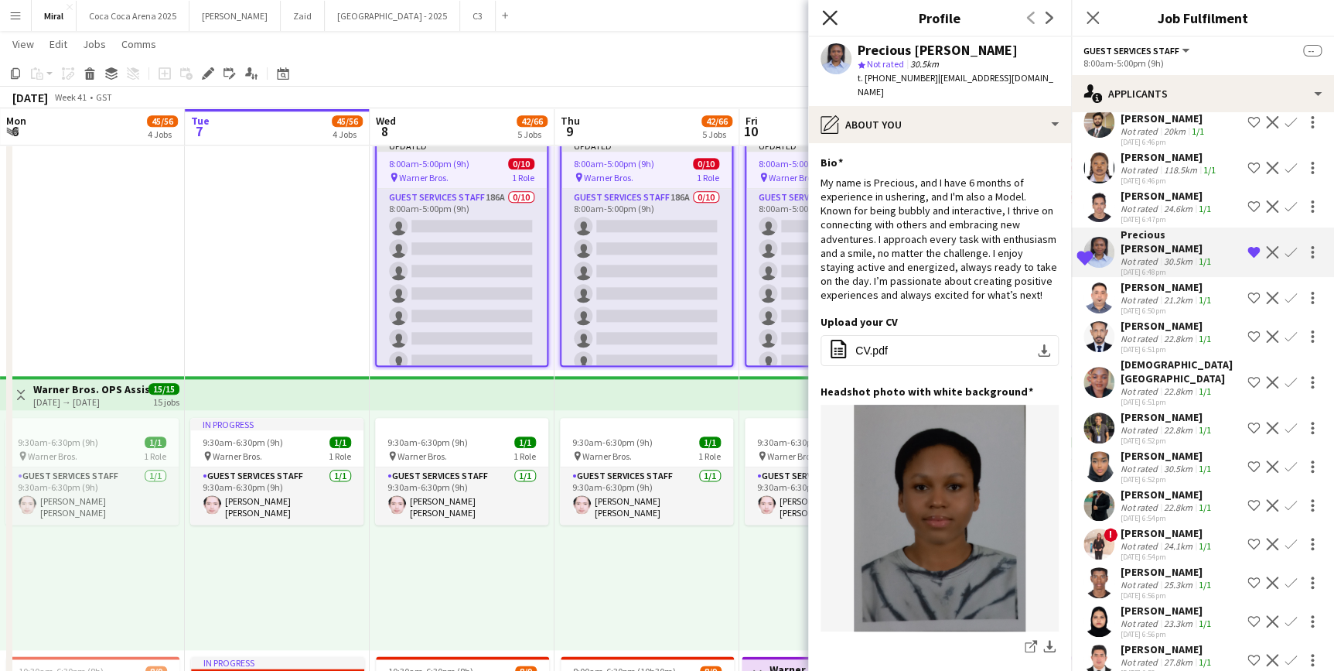
click at [831, 21] on icon "Close pop-in" at bounding box center [829, 17] width 15 height 15
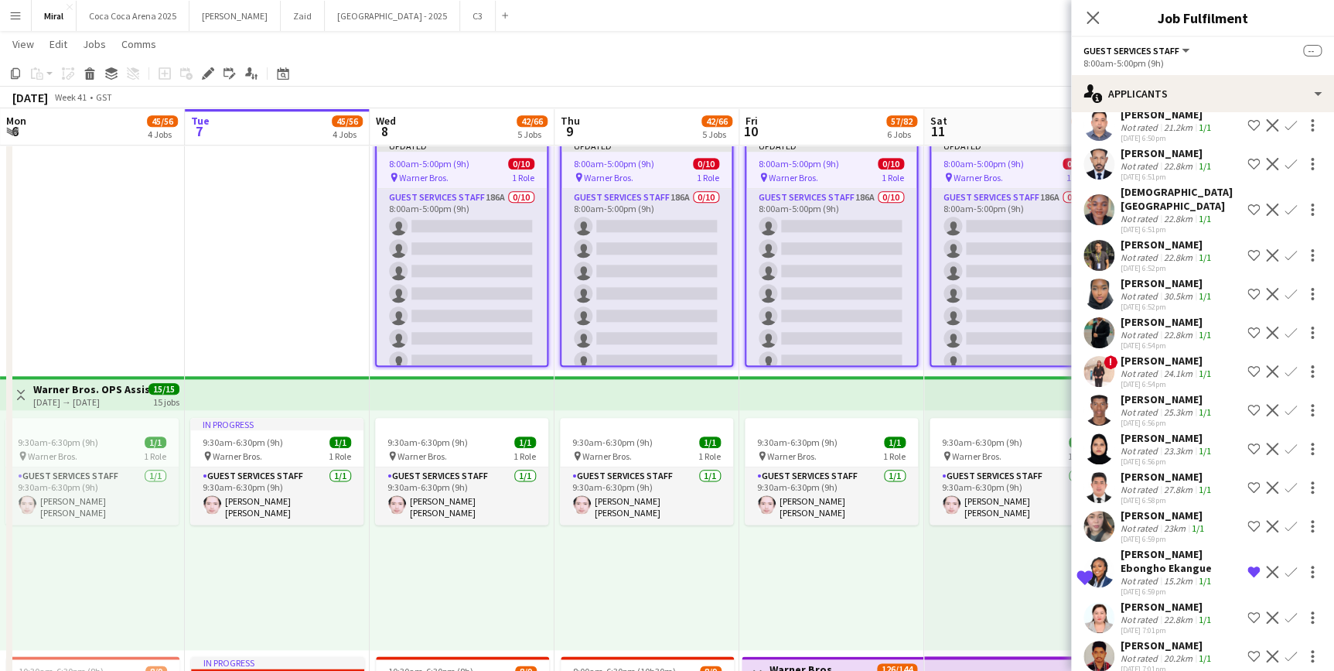
scroll to position [4827, 0]
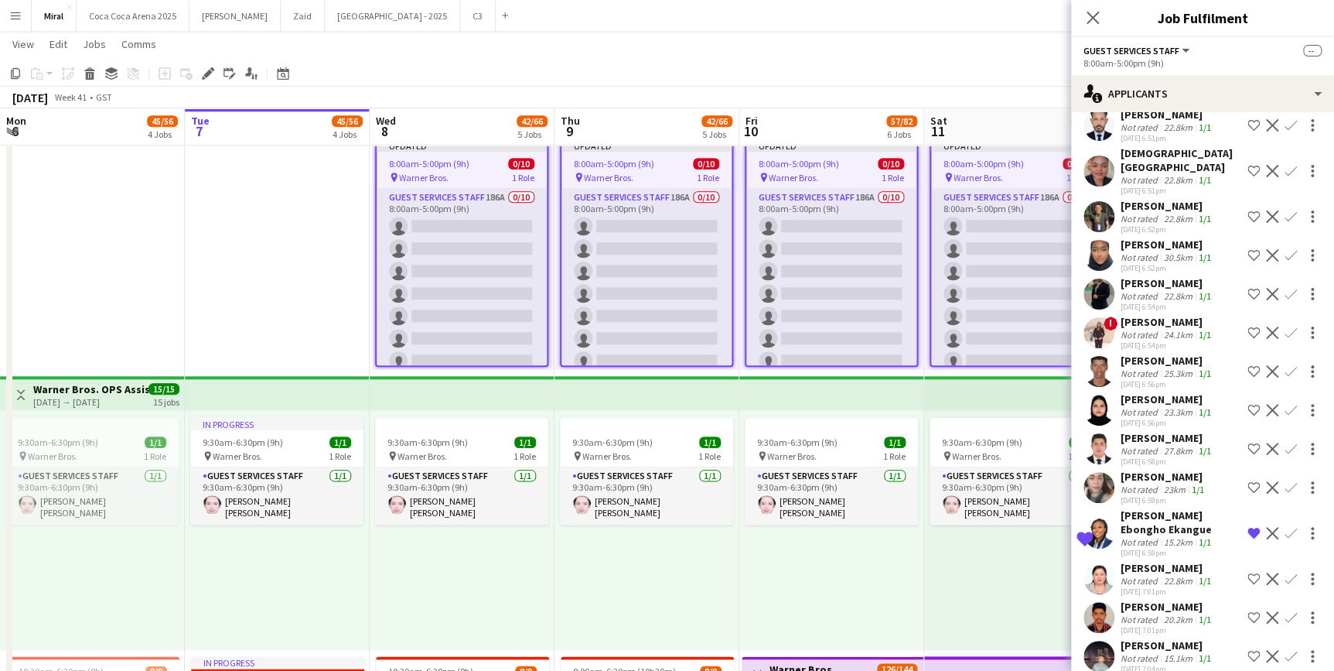
click at [1152, 483] on div "Not rated" at bounding box center [1141, 489] width 40 height 12
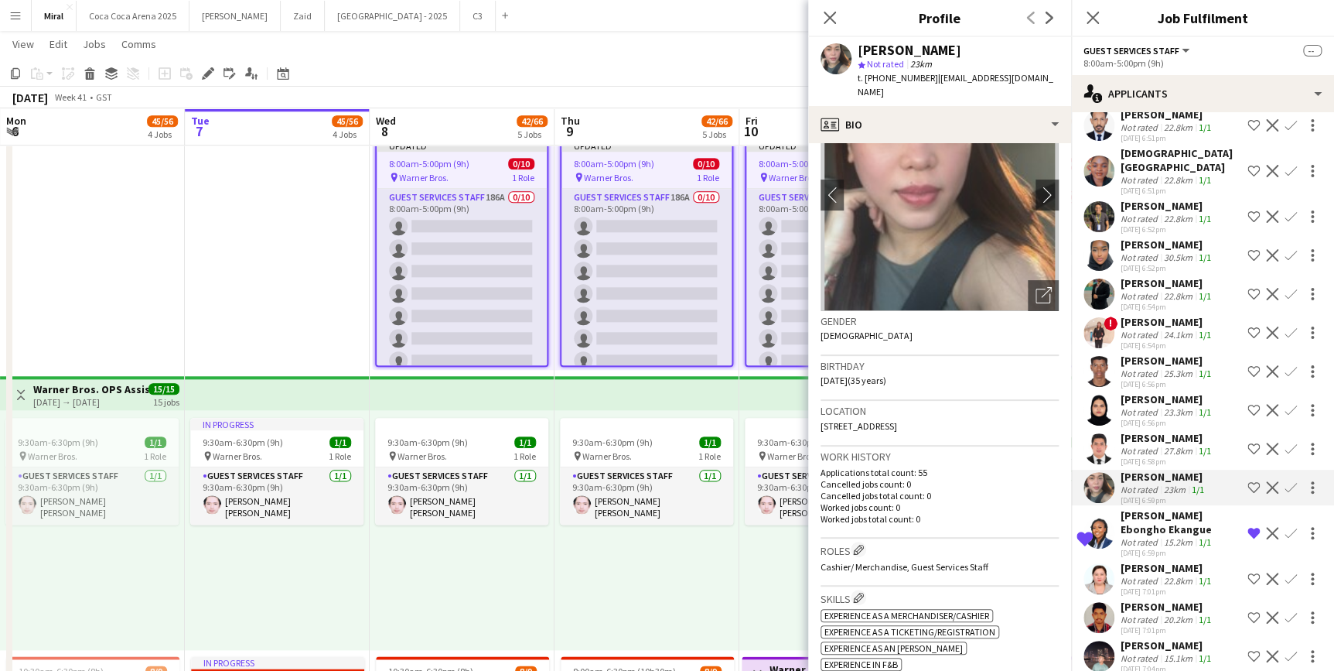
scroll to position [0, 0]
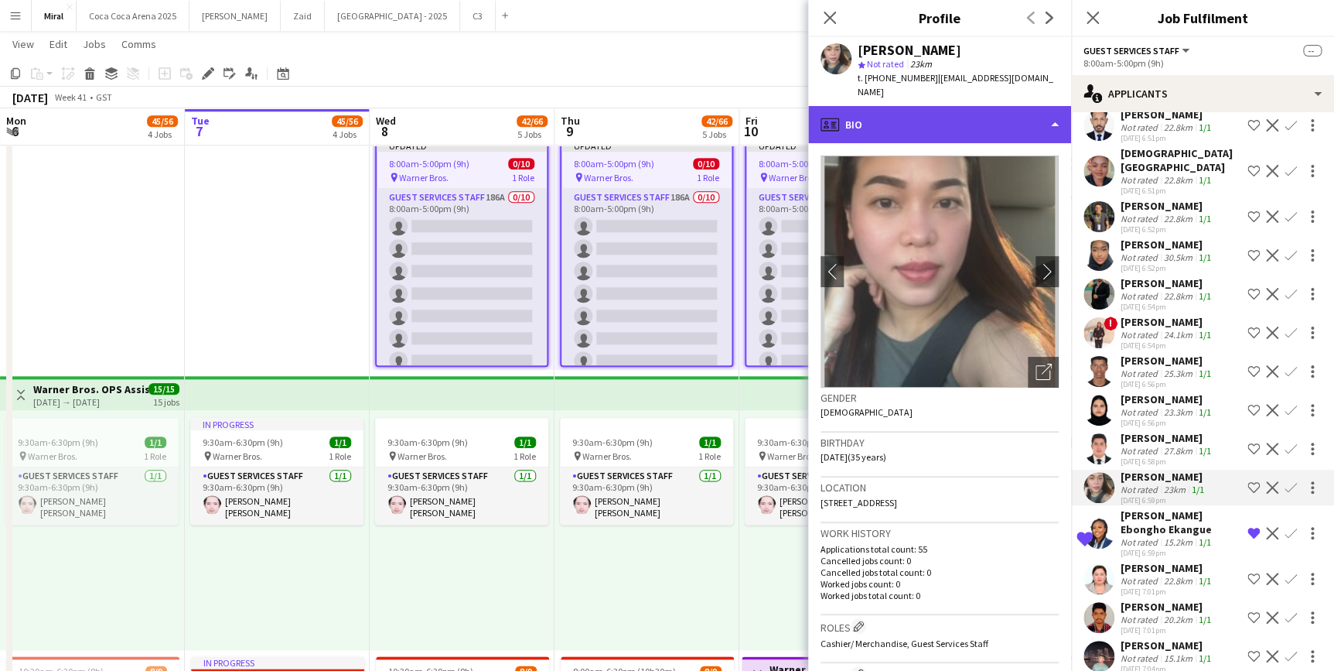
click at [1023, 112] on div "profile Bio" at bounding box center [939, 124] width 263 height 37
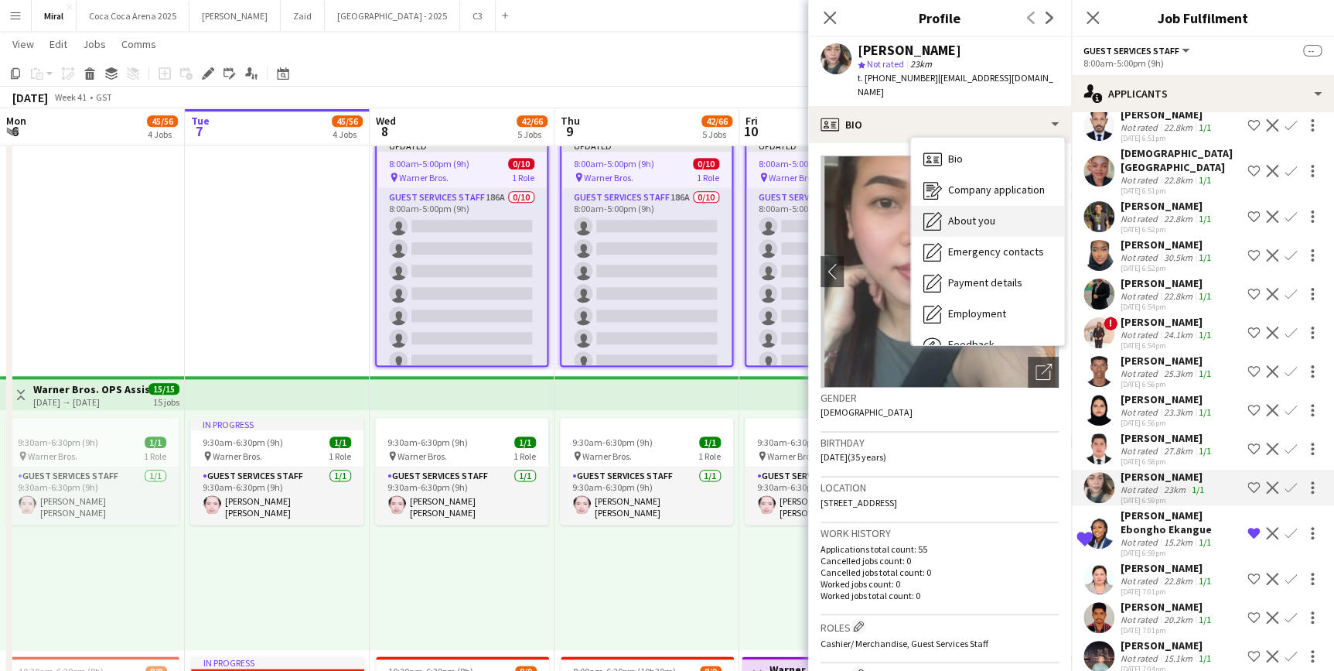
click at [988, 214] on div "About you About you" at bounding box center [987, 221] width 153 height 31
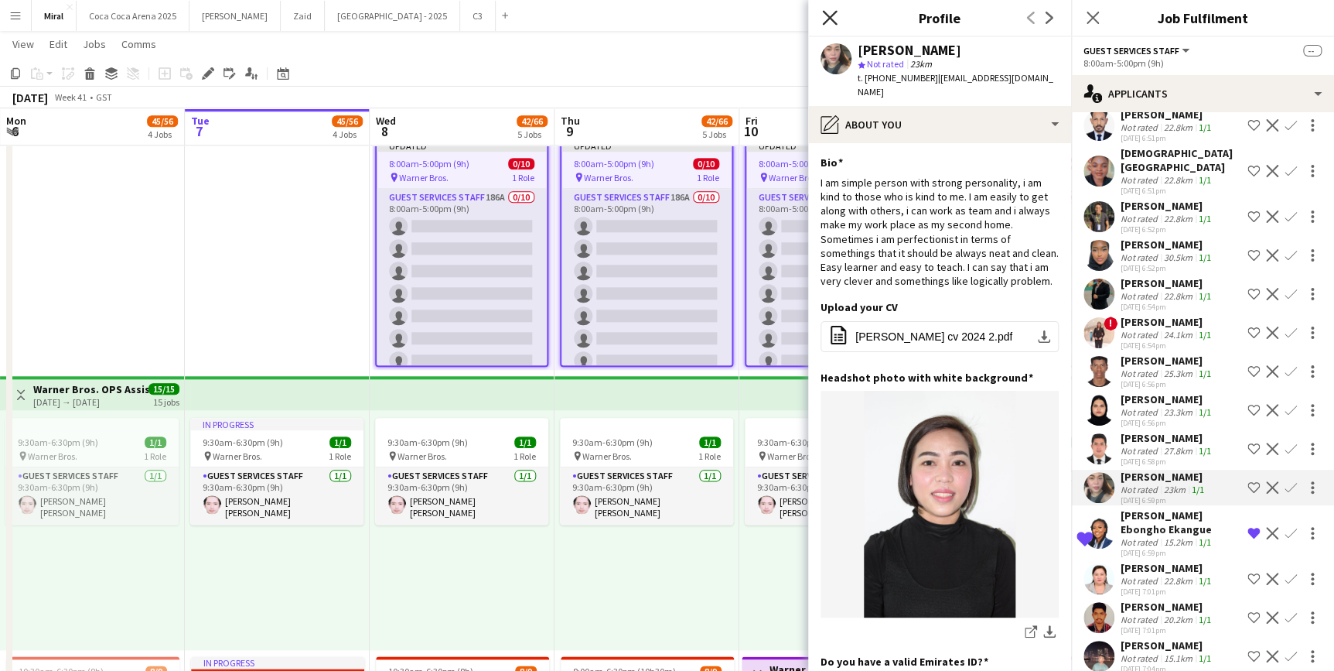
click at [834, 19] on icon "Close pop-in" at bounding box center [829, 17] width 15 height 15
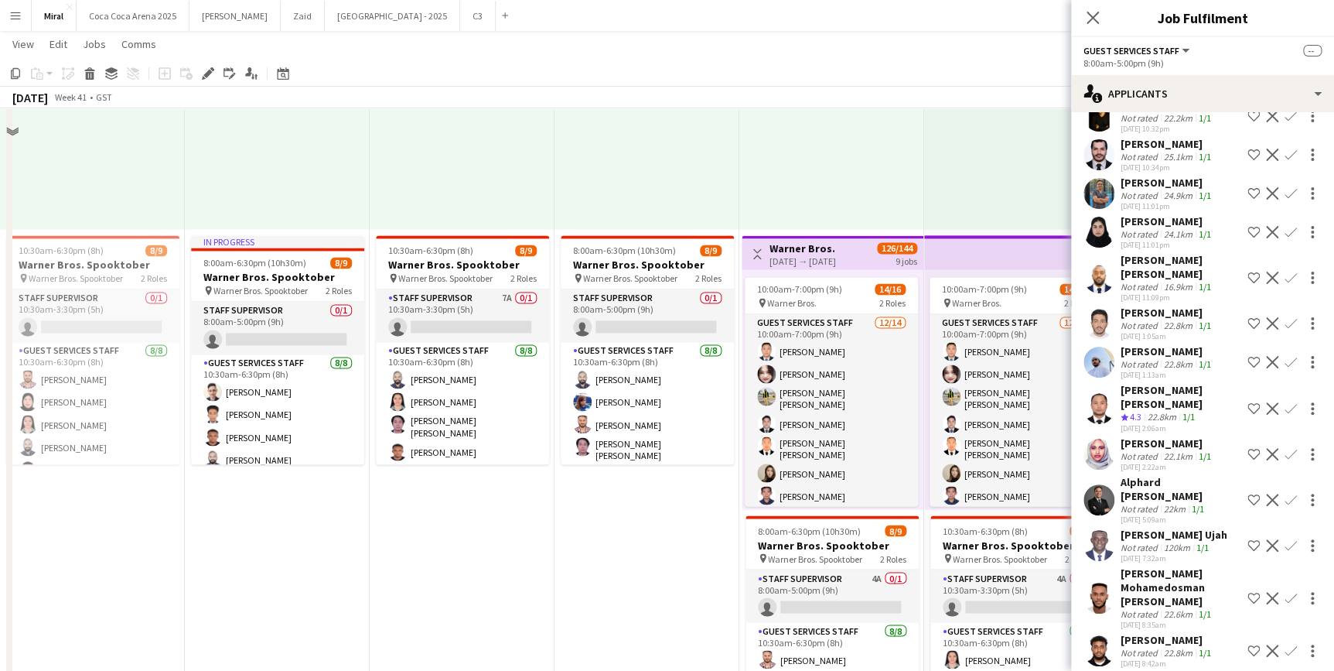
scroll to position [1102, 0]
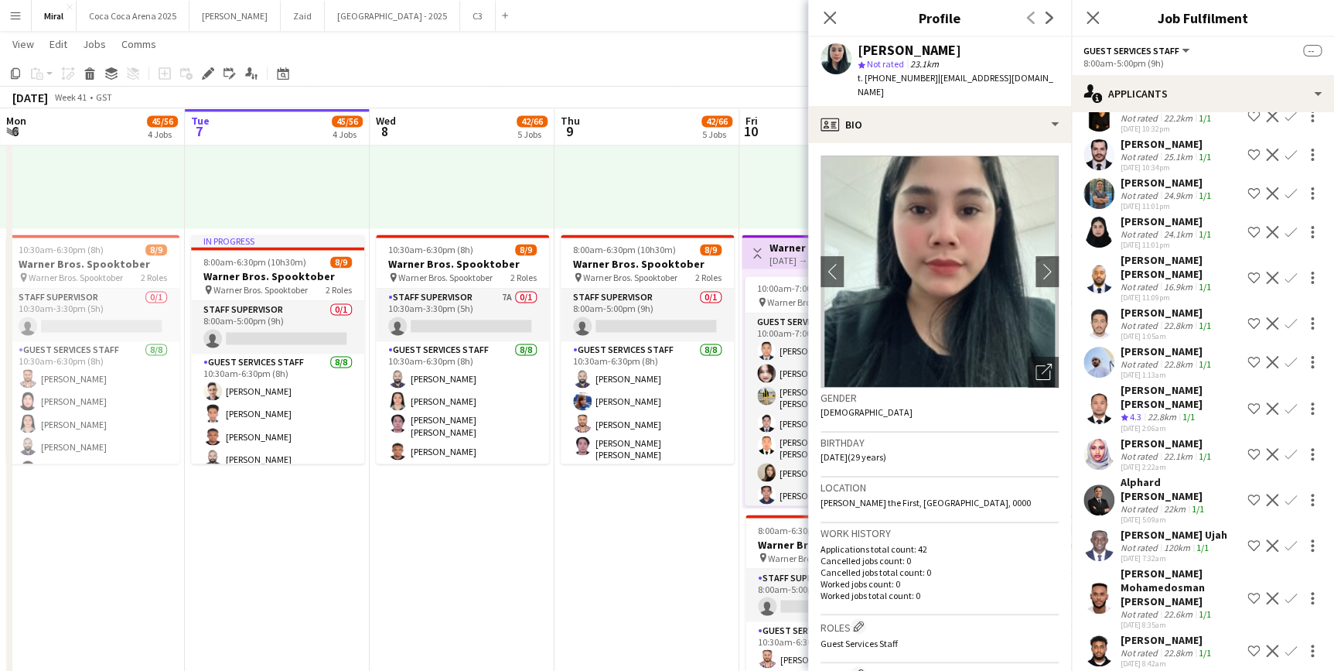
drag, startPoint x: 858, startPoint y: 47, endPoint x: 978, endPoint y: 46, distance: 119.9
click at [978, 46] on div "[PERSON_NAME]" at bounding box center [958, 50] width 201 height 14
copy div "[PERSON_NAME]"
drag, startPoint x: 1037, startPoint y: 79, endPoint x: 930, endPoint y: 79, distance: 107.5
click at [930, 79] on span "| [EMAIL_ADDRESS][DOMAIN_NAME]" at bounding box center [956, 85] width 196 height 26
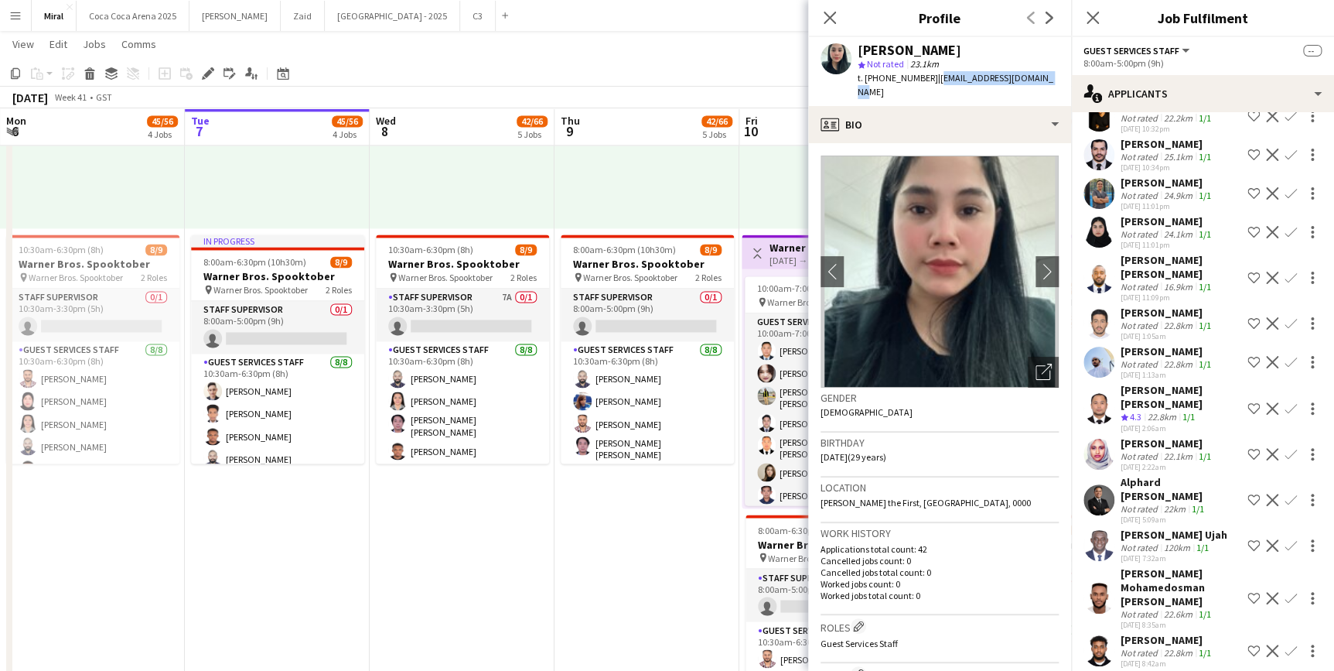
copy span "[EMAIL_ADDRESS][DOMAIN_NAME]"
drag, startPoint x: 869, startPoint y: 77, endPoint x: 923, endPoint y: 78, distance: 53.4
click at [923, 78] on span "t. [PHONE_NUMBER]" at bounding box center [898, 78] width 80 height 12
copy span "971567818740"
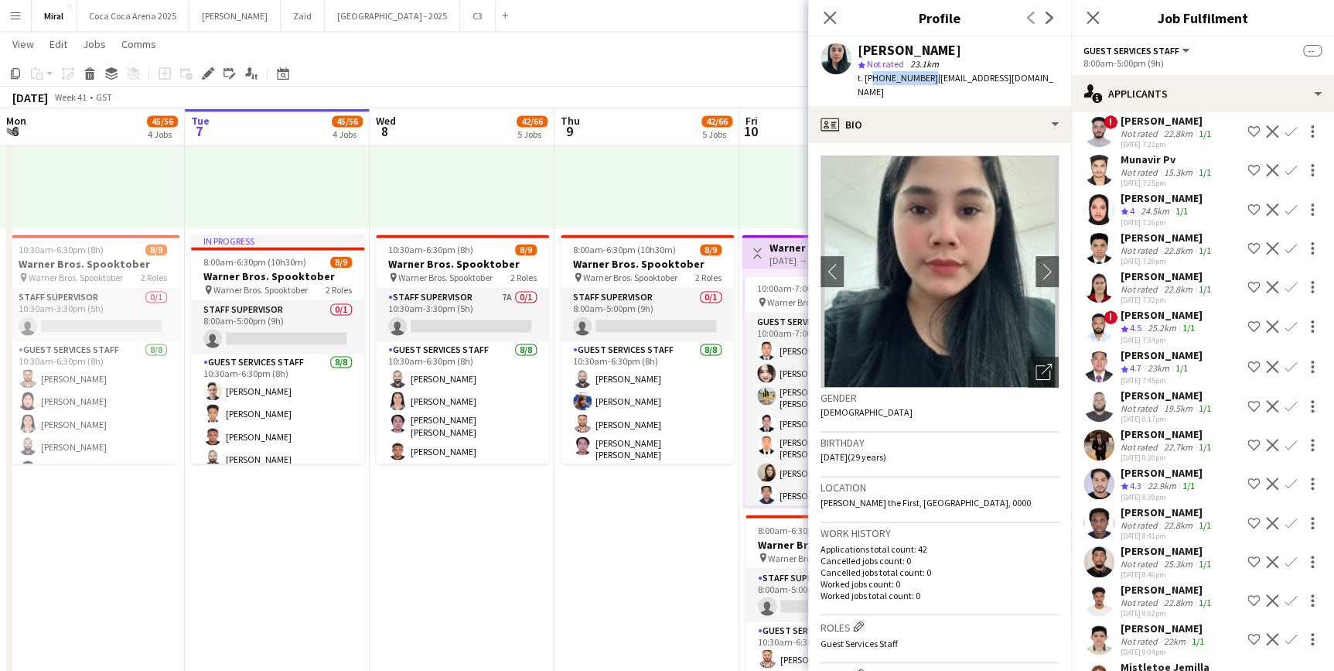
scroll to position [5952, 0]
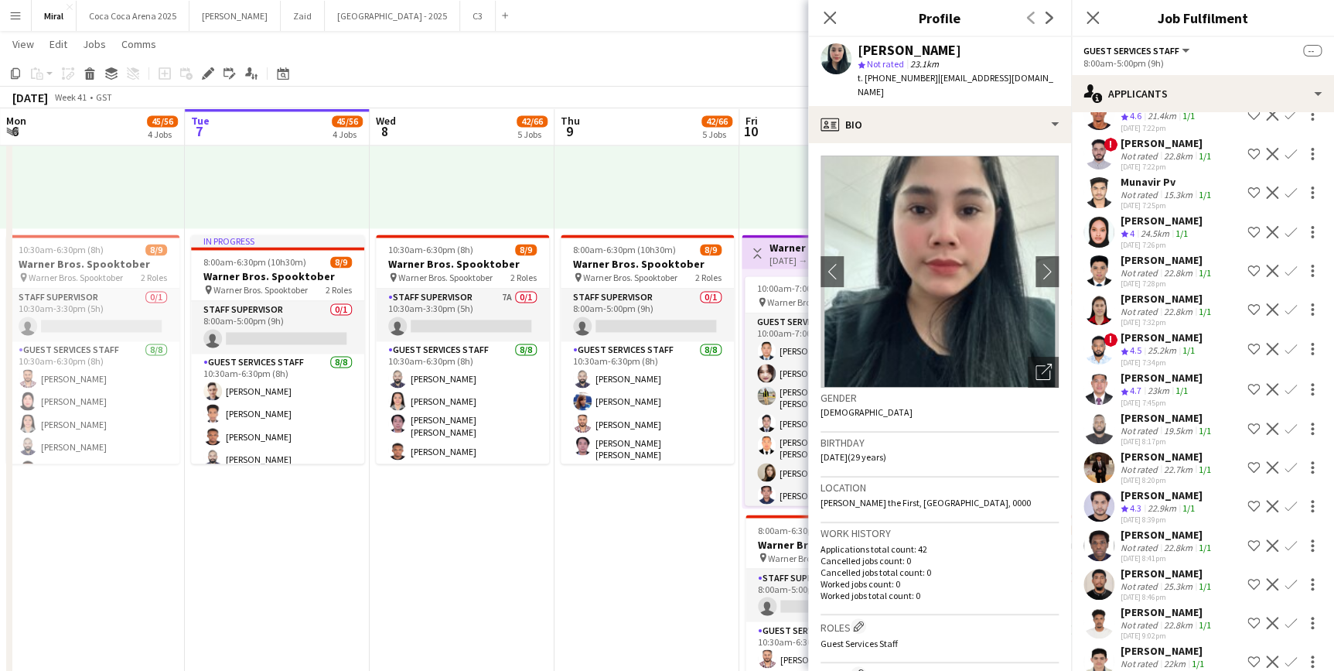
click at [1158, 463] on div "Not rated" at bounding box center [1141, 469] width 40 height 12
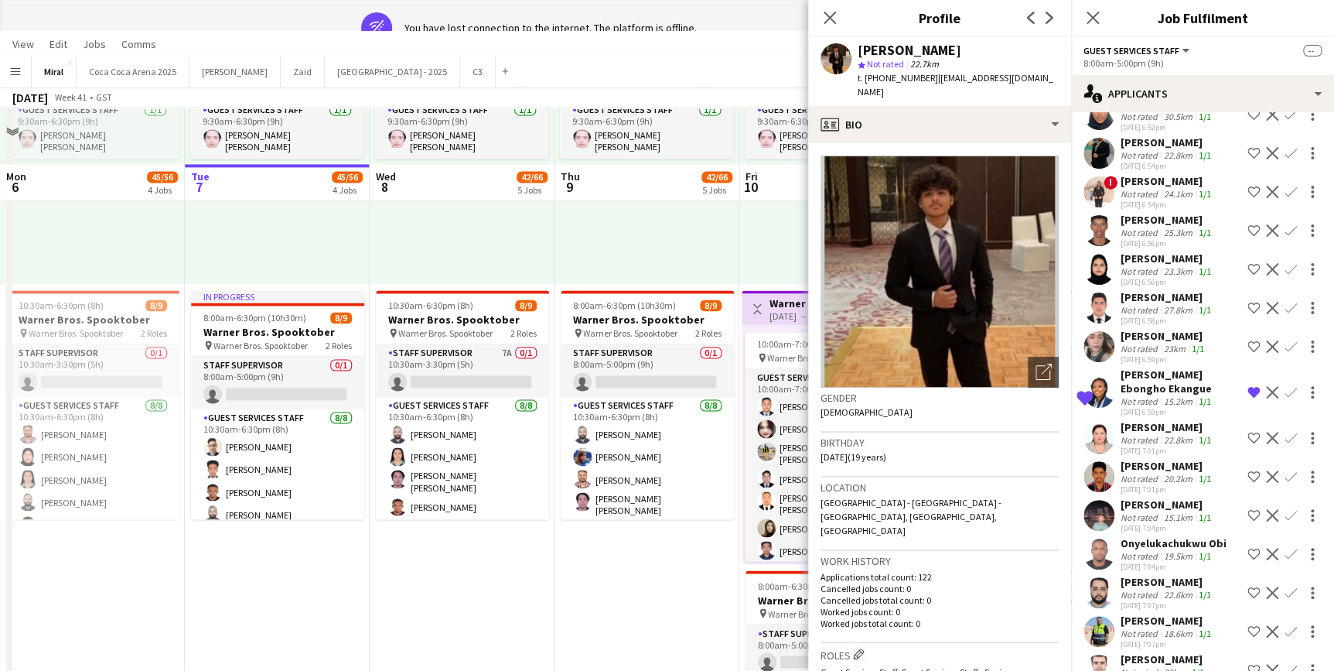
scroll to position [4967, 0]
click at [1148, 368] on div "[PERSON_NAME] Ebongho Ekangue" at bounding box center [1181, 382] width 121 height 28
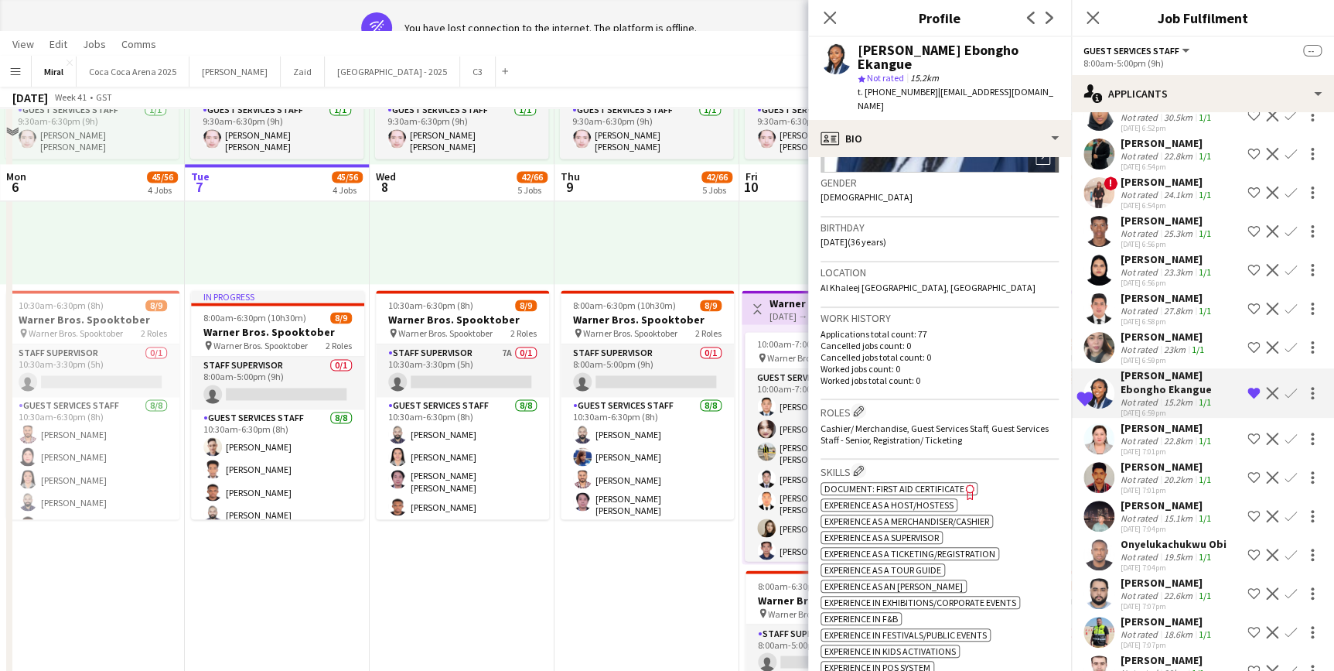
scroll to position [0, 0]
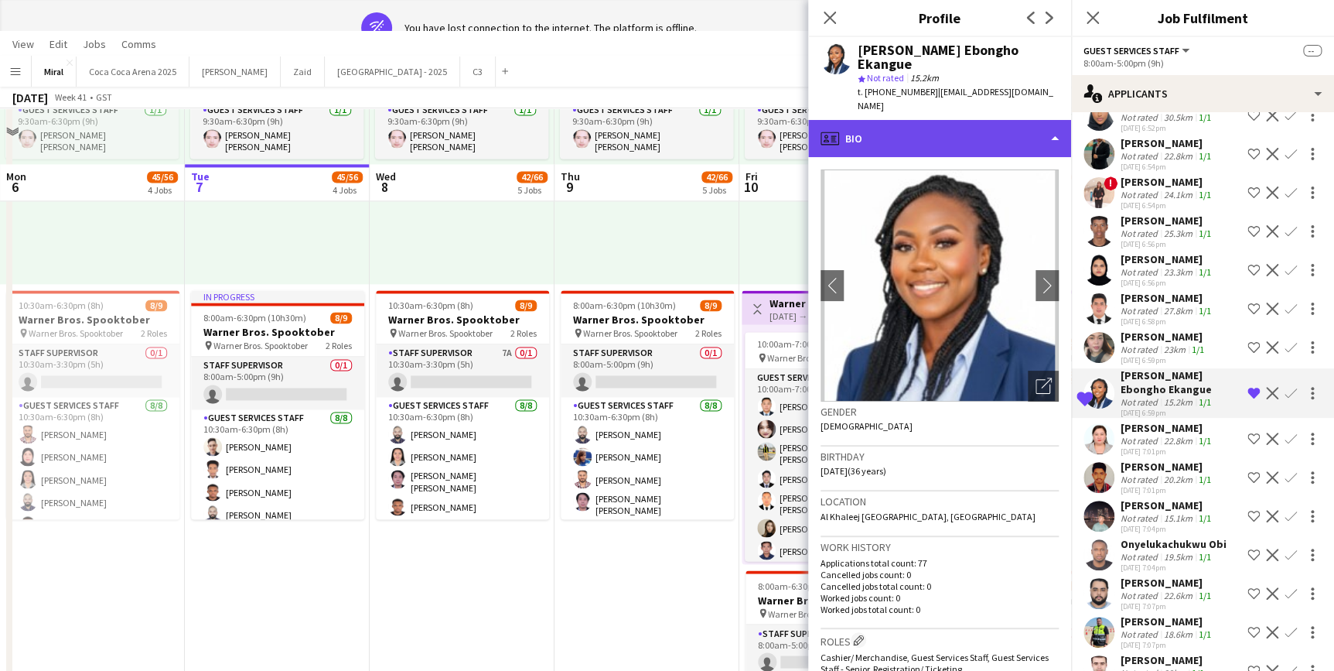
click at [1021, 126] on div "profile Bio" at bounding box center [939, 138] width 263 height 37
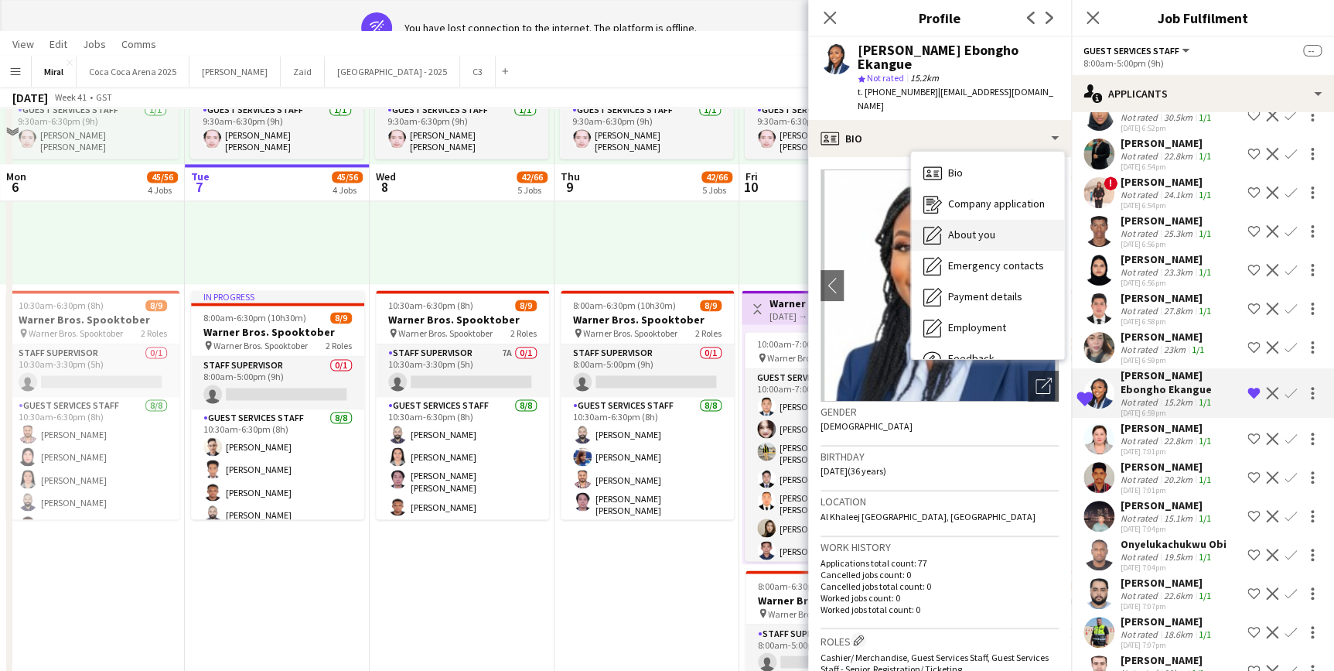
click at [978, 227] on span "About you" at bounding box center [971, 234] width 47 height 14
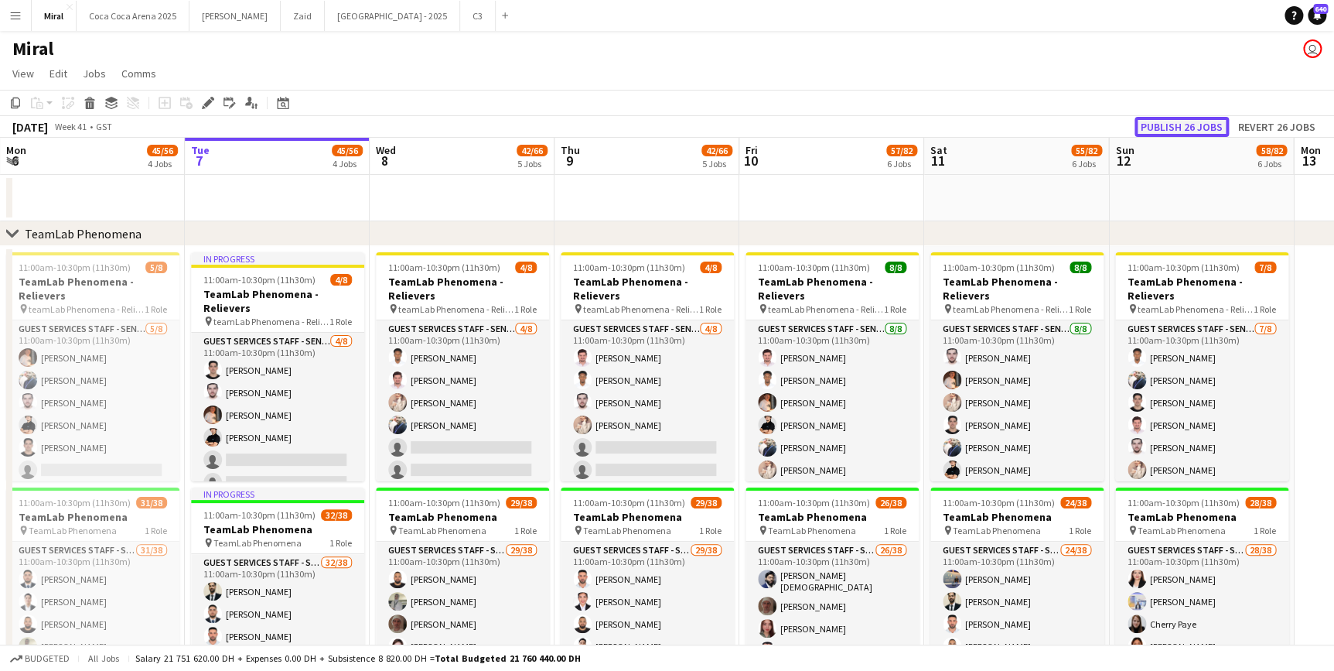
click at [1163, 125] on button "Publish 26 jobs" at bounding box center [1182, 127] width 94 height 20
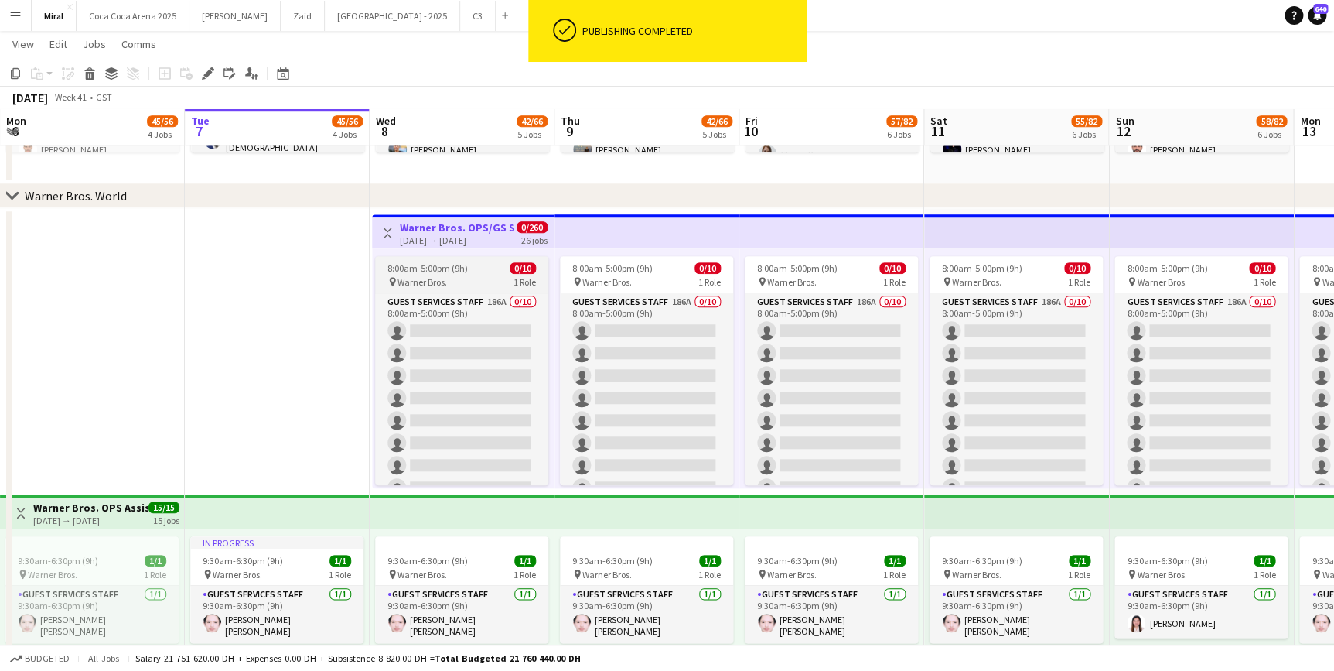
click at [474, 277] on div "pin Warner Bros. 1 Role" at bounding box center [461, 281] width 173 height 12
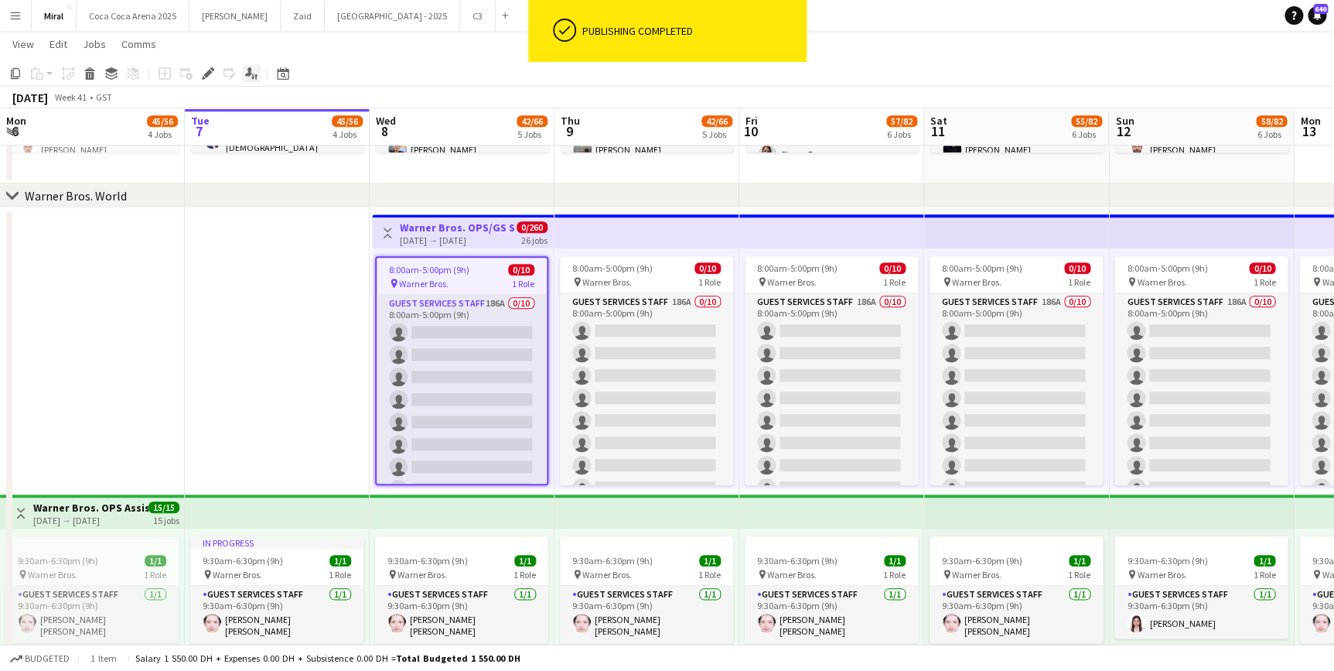
click at [247, 77] on icon "Applicants" at bounding box center [251, 73] width 12 height 12
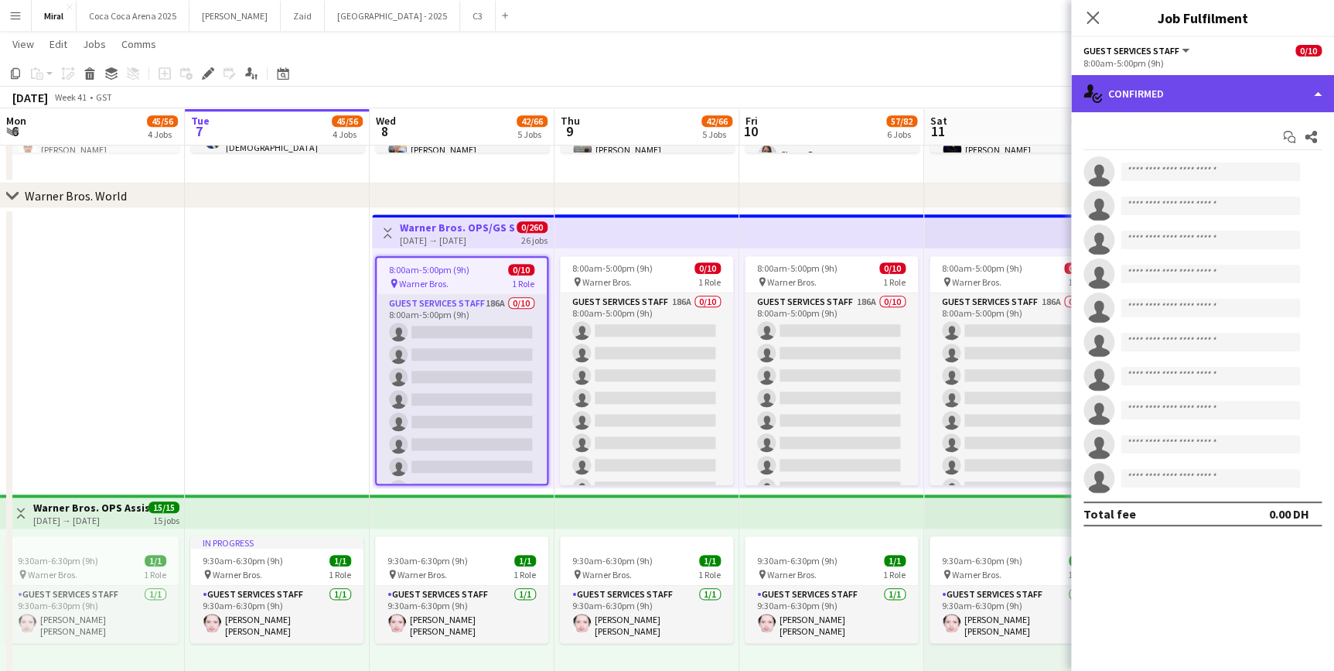
click at [1235, 97] on div "single-neutral-actions-check-2 Confirmed" at bounding box center [1202, 93] width 263 height 37
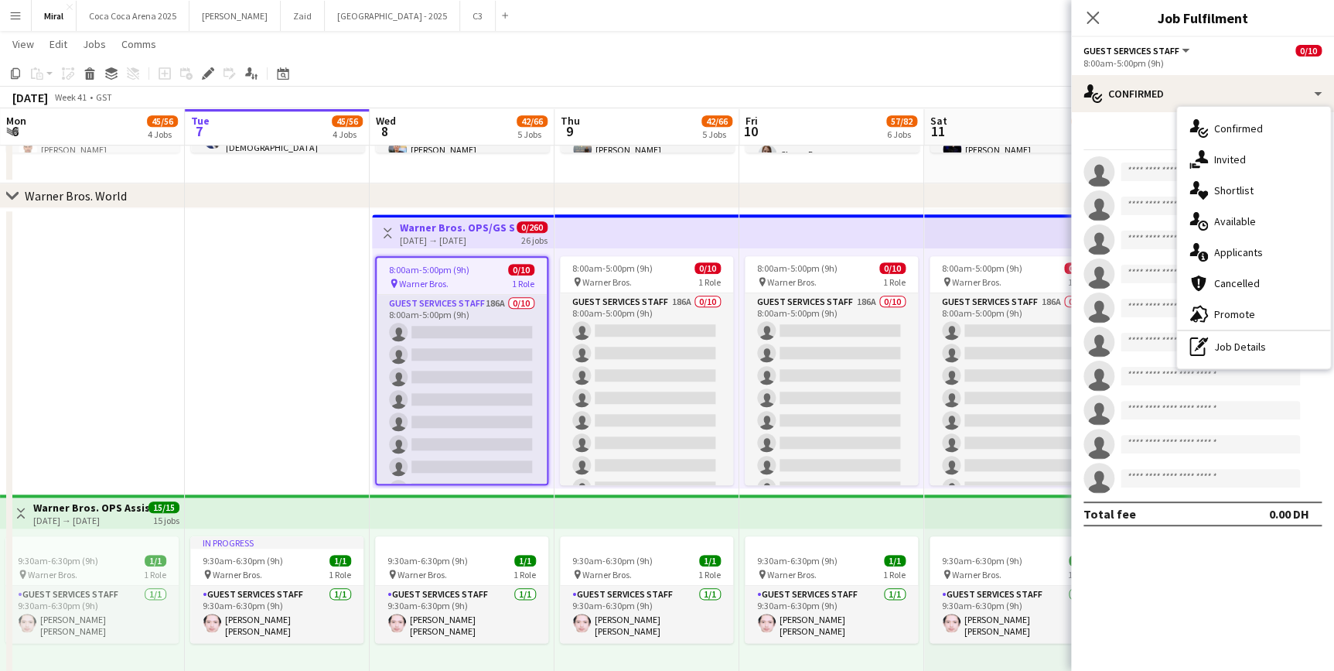
click at [458, 229] on h3 "Warner Bros. OPS/GS Staff" at bounding box center [457, 227] width 115 height 14
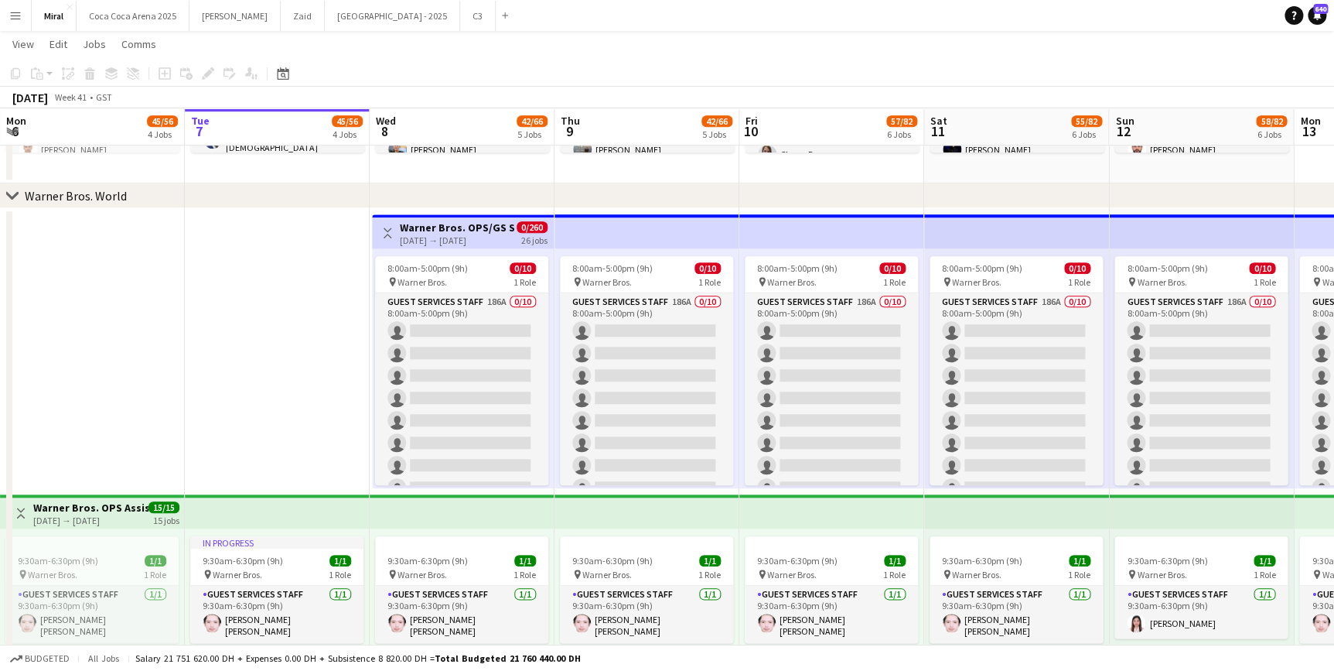
click at [458, 229] on h3 "Warner Bros. OPS/GS Staff" at bounding box center [457, 227] width 115 height 14
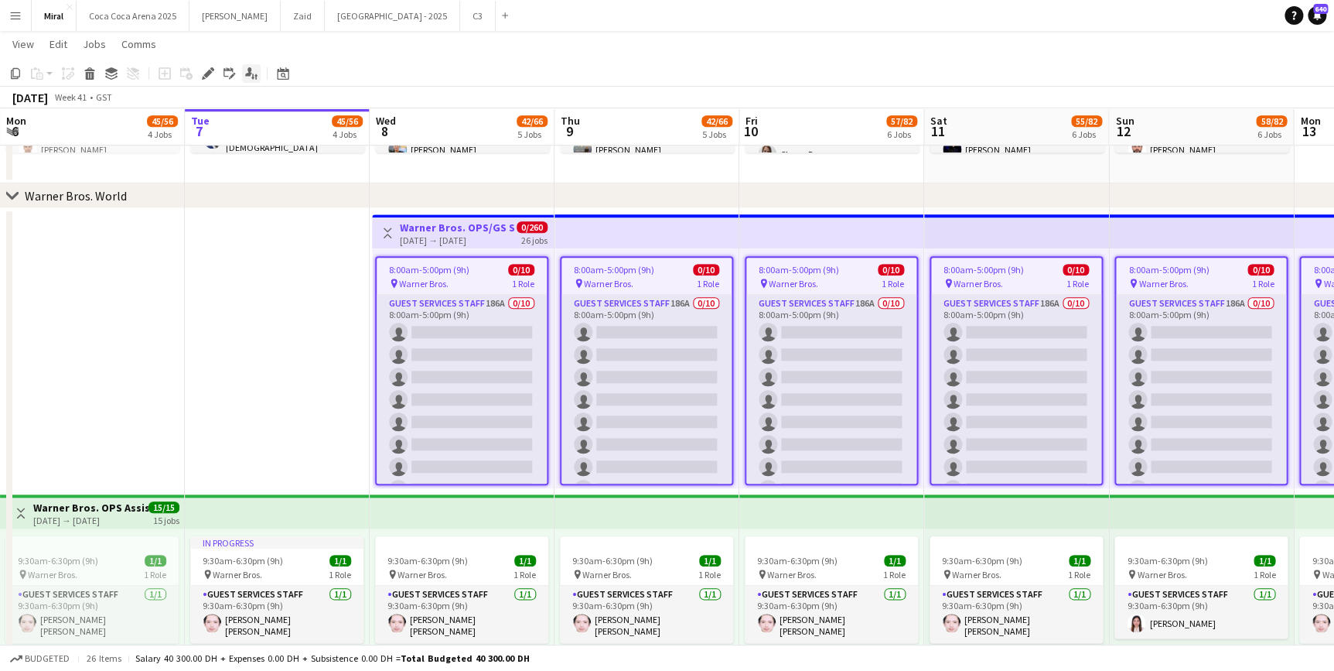
click at [254, 73] on icon "Applicants" at bounding box center [251, 73] width 12 height 12
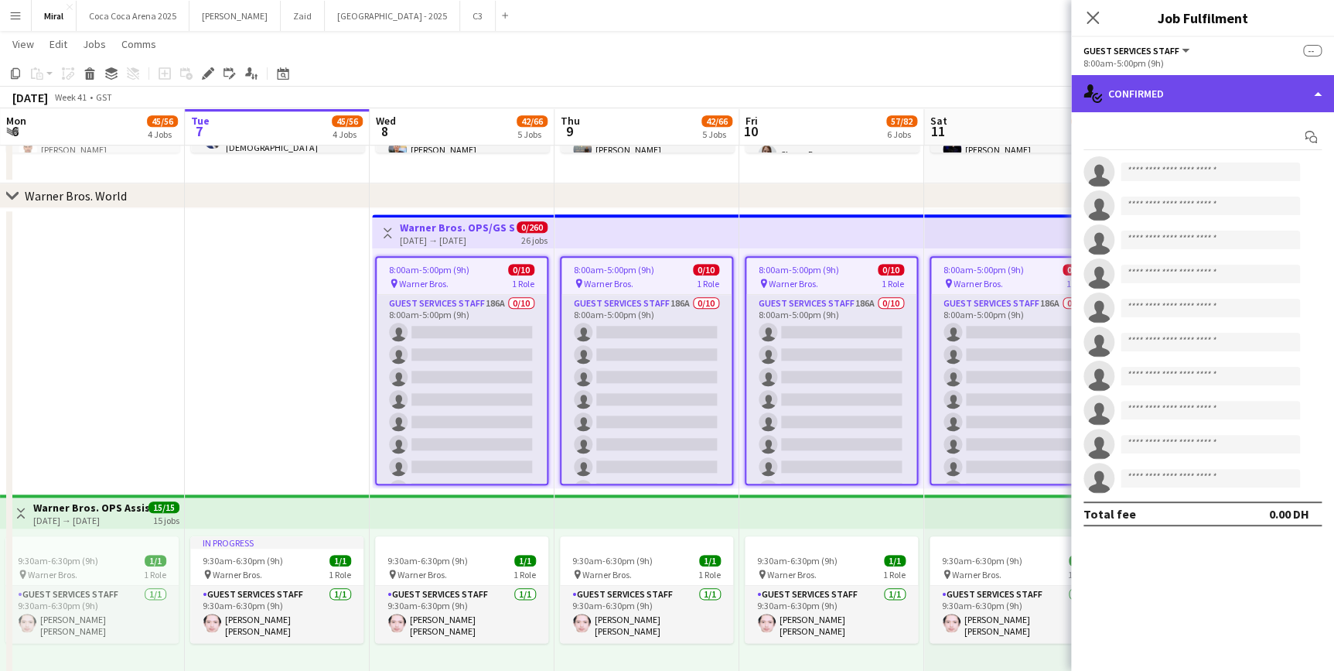
drag, startPoint x: 1164, startPoint y: 85, endPoint x: 1179, endPoint y: 97, distance: 18.7
click at [1164, 87] on div "single-neutral-actions-check-2 Confirmed" at bounding box center [1202, 93] width 263 height 37
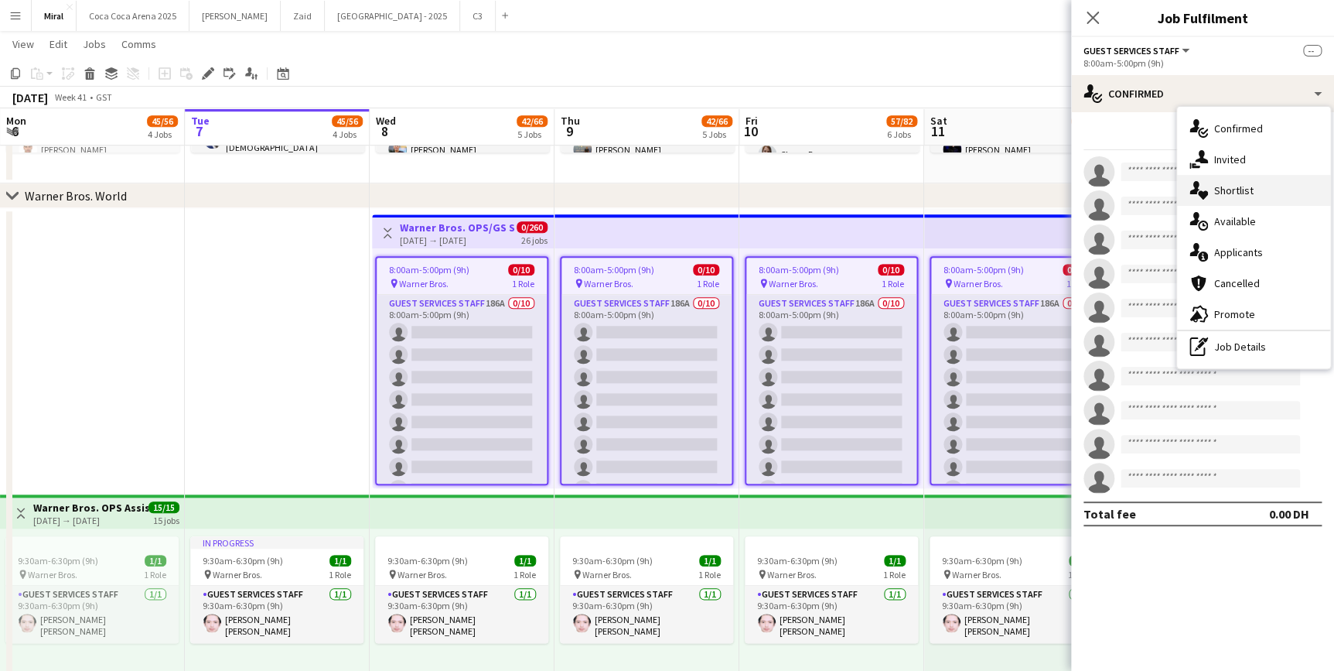
click at [1261, 193] on div "single-neutral-actions-heart Shortlist" at bounding box center [1253, 190] width 153 height 31
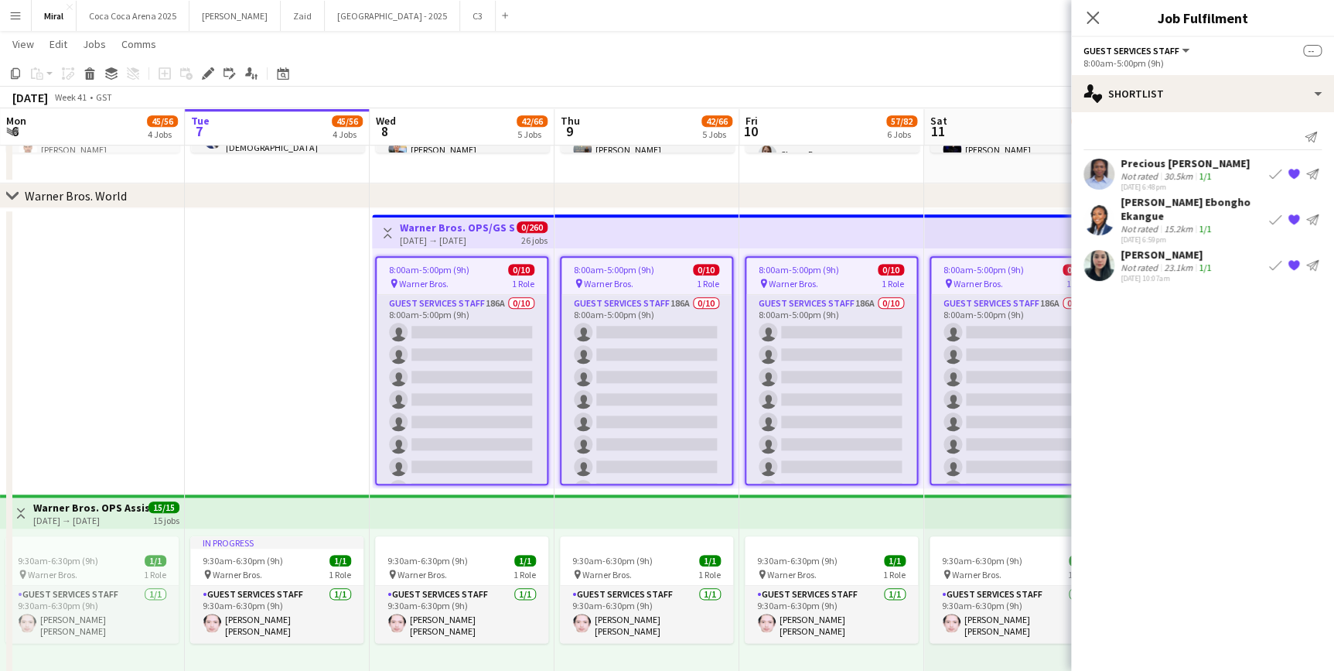
click at [1157, 209] on div "[PERSON_NAME] Ebongho Ekangue" at bounding box center [1192, 209] width 142 height 28
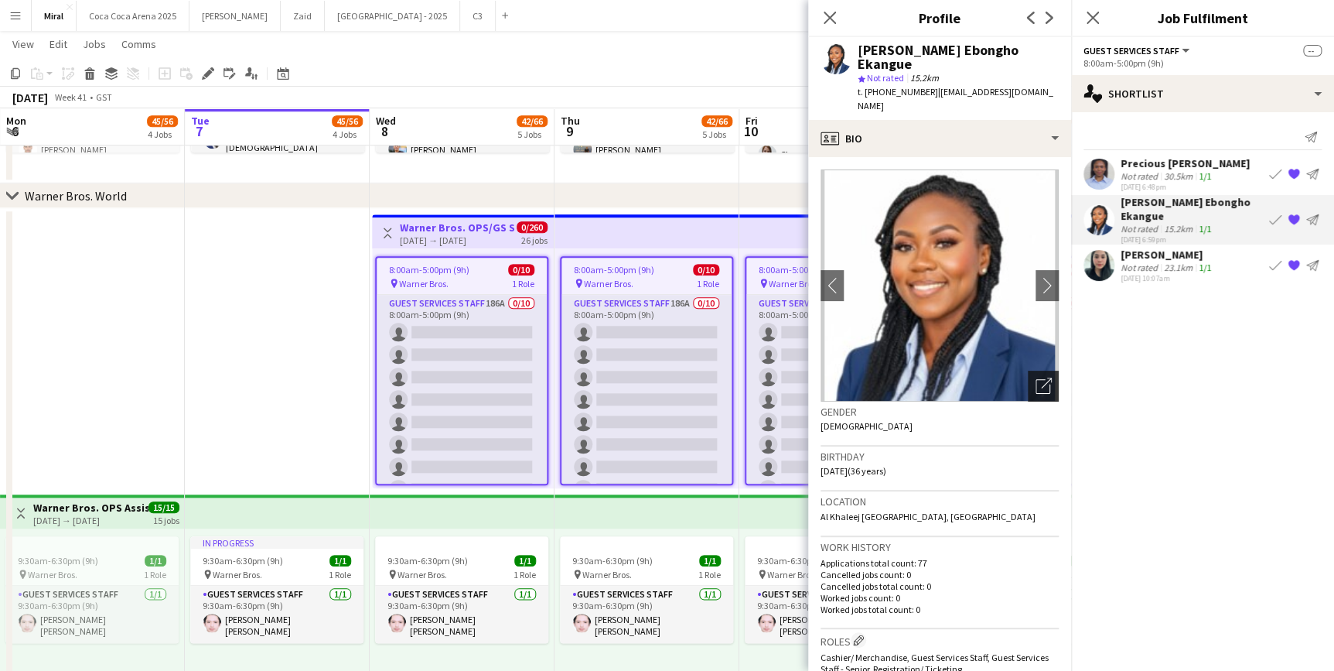
click at [1036, 377] on icon "Open photos pop-in" at bounding box center [1044, 385] width 16 height 16
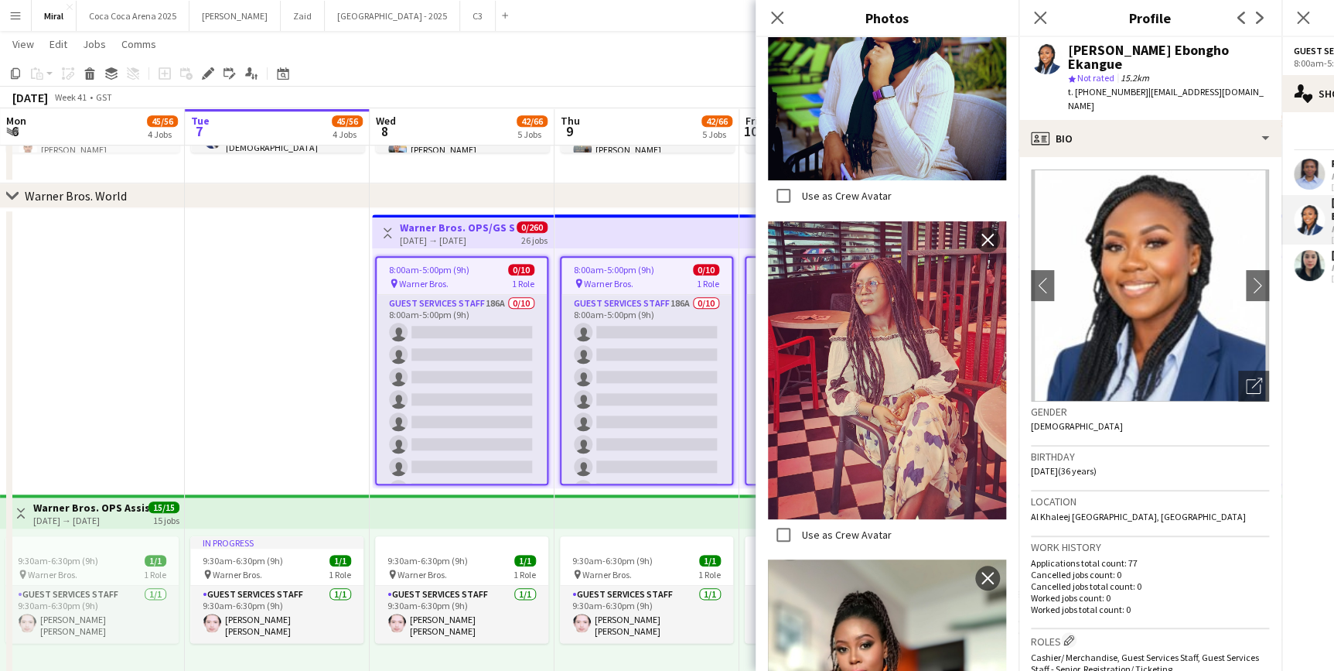
scroll to position [5300, 0]
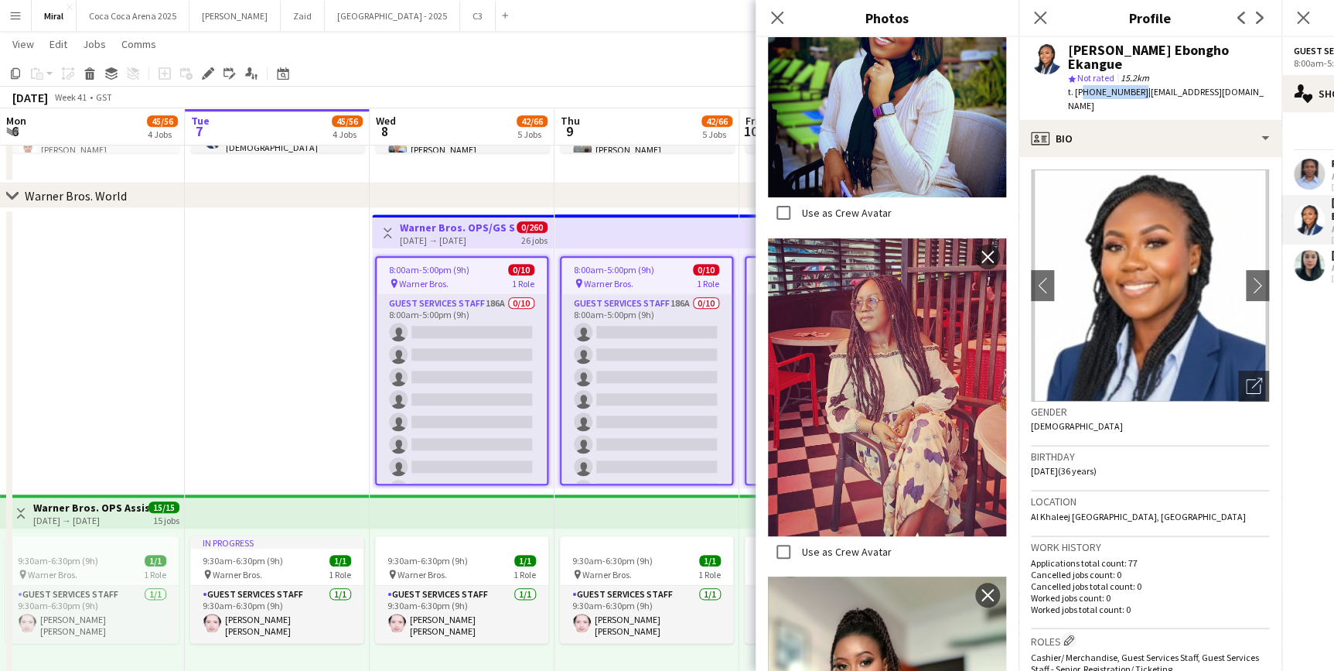
drag, startPoint x: 1079, startPoint y: 90, endPoint x: 1134, endPoint y: 90, distance: 54.9
click at [1134, 90] on span "t. [PHONE_NUMBER]" at bounding box center [1108, 92] width 80 height 12
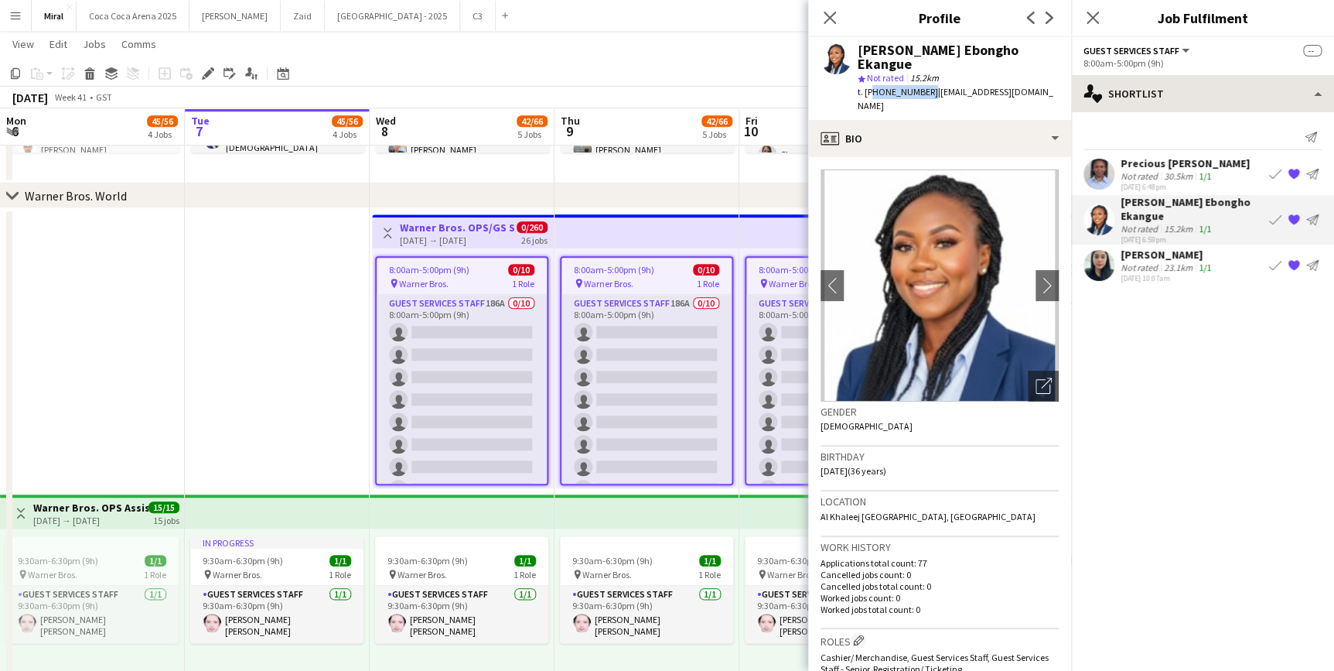
copy span "971556787026"
